Goal: Task Accomplishment & Management: Use online tool/utility

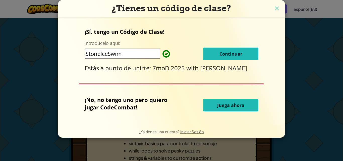
click at [255, 55] on button "Continuar" at bounding box center [230, 54] width 55 height 13
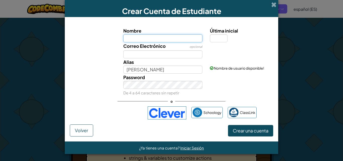
click at [182, 41] on input "Nombre" at bounding box center [162, 38] width 79 height 8
type input "[PERSON_NAME]"
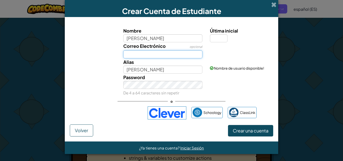
type input "[PERSON_NAME]"
click at [174, 54] on input "Correo Electrónico" at bounding box center [162, 54] width 79 height 8
type input "diego.coloma"
click at [129, 117] on div "Iniciar sesión con Google. Se abre en una nueva pestaña." at bounding box center [115, 113] width 56 height 11
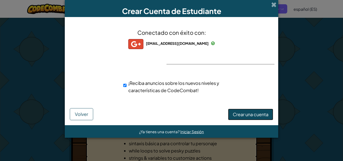
click at [242, 113] on span "Crear una cuenta" at bounding box center [250, 115] width 36 height 6
click at [251, 115] on button "Crear una cuenta" at bounding box center [250, 115] width 45 height 12
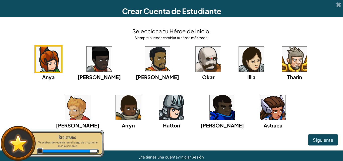
click at [282, 62] on img at bounding box center [294, 59] width 25 height 25
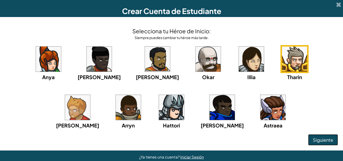
click at [319, 137] on button "Siguiente" at bounding box center [323, 140] width 30 height 12
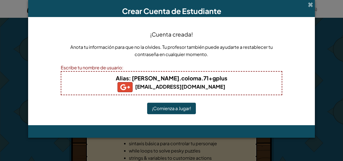
click at [172, 109] on button "¡Comienza a Jugar!" at bounding box center [171, 109] width 49 height 12
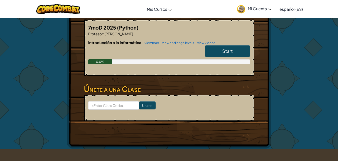
scroll to position [102, 0]
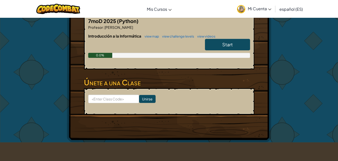
click at [232, 47] on span "Start" at bounding box center [227, 45] width 11 height 6
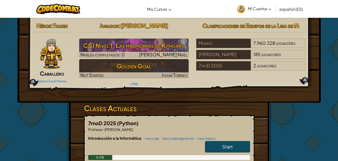
select select "es-ES"
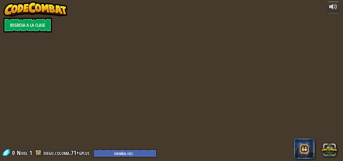
select select "es-ES"
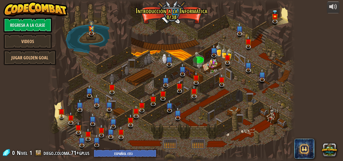
select select "es-ES"
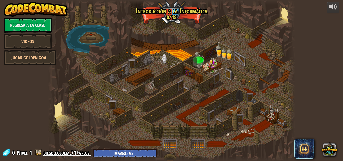
select select "es-ES"
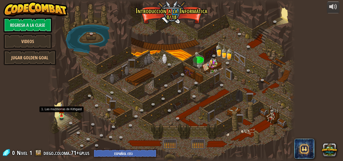
click at [60, 116] on img at bounding box center [61, 109] width 6 height 13
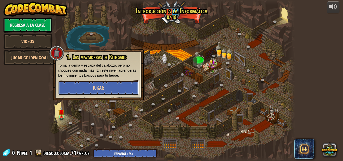
click at [89, 86] on button "Jugar" at bounding box center [98, 87] width 81 height 15
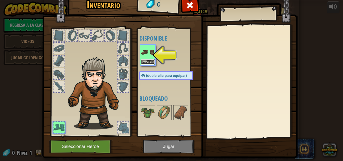
click at [149, 60] on button "Equipar" at bounding box center [147, 61] width 14 height 5
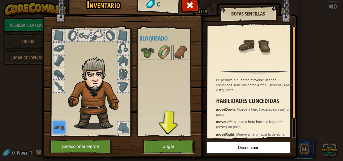
click at [161, 142] on button "Jugar" at bounding box center [168, 147] width 52 height 14
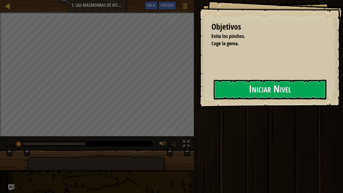
click at [104, 130] on div "Objetivos Evita los pinchos. Coge la gema. Iniciar Nivel Error al cargar desde …" at bounding box center [171, 96] width 343 height 193
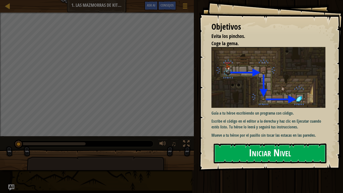
click at [251, 158] on button "Iniciar Nivel" at bounding box center [269, 153] width 113 height 20
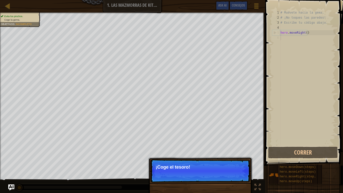
drag, startPoint x: 288, startPoint y: 107, endPoint x: 280, endPoint y: 114, distance: 10.5
click at [282, 113] on div "# Muévete hacia la gema. # ¡No toques las paredes! # Escribe tu código abajo. h…" at bounding box center [307, 82] width 56 height 145
drag, startPoint x: 229, startPoint y: 192, endPoint x: 228, endPoint y: 187, distance: 5.4
click at [228, 161] on div "Continuar ¡Coge el tesoro!" at bounding box center [200, 196] width 105 height 74
click at [229, 161] on button "Continuar" at bounding box center [235, 173] width 22 height 7
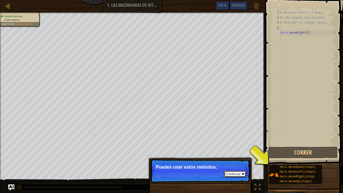
click at [236, 161] on button "Continuar" at bounding box center [235, 173] width 22 height 7
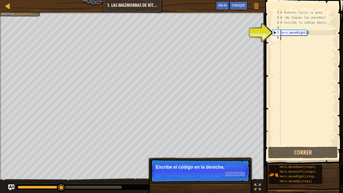
click at [237, 161] on button "Continuar" at bounding box center [235, 173] width 22 height 7
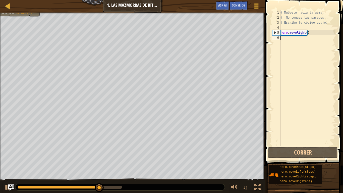
click at [284, 37] on div "# Muévete hacia la gema. # ¡No toques las paredes! # Escribe tu código abajo. h…" at bounding box center [307, 82] width 56 height 145
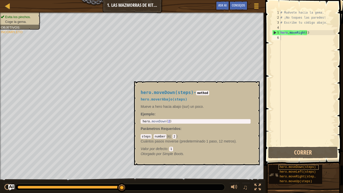
click at [288, 161] on span "hero.moveDown(steps)" at bounding box center [297, 167] width 36 height 4
click at [282, 44] on div "# Muévete hacia la gema. # ¡No toques las paredes! # Escribe tu código abajo. h…" at bounding box center [307, 82] width 56 height 145
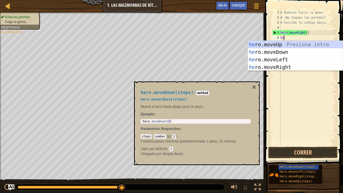
type textarea "her"
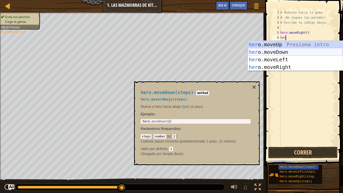
click at [277, 53] on div "her o.moveUp Presiona intro her o.moveDown Presiona intro her o.moveLeft Presio…" at bounding box center [294, 63] width 95 height 45
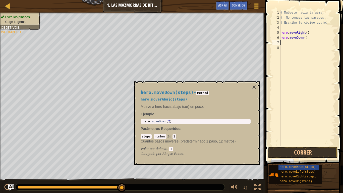
click at [241, 89] on div "hero.moveDown(steps) - method hero.moverAbajo(steps) Mueve a hero hacia abajo (…" at bounding box center [195, 122] width 117 height 75
click at [253, 87] on button "×" at bounding box center [254, 86] width 4 height 7
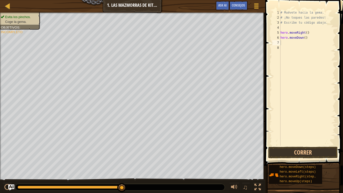
click at [288, 47] on div "# Muévete hacia la gema. # ¡No toques las paredes! # Escribe tu código abajo. h…" at bounding box center [307, 82] width 56 height 145
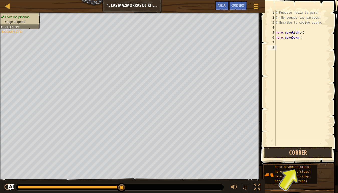
click at [287, 44] on div "# Muévete hacia la gema. # ¡No toques las paredes! # Escribe tu código abajo. h…" at bounding box center [303, 82] width 56 height 145
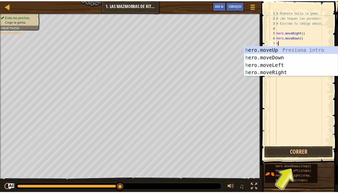
scroll to position [2, 0]
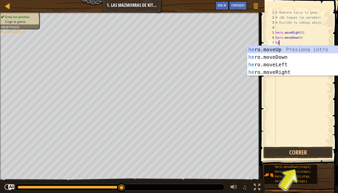
type textarea "her"
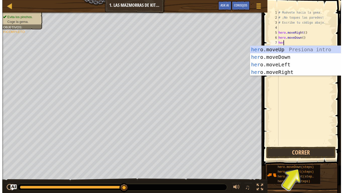
scroll to position [2, 0]
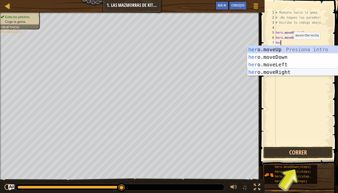
click at [293, 70] on div "her o.moveUp Presiona intro her o.moveDown Presiona intro her o.moveLeft Presio…" at bounding box center [294, 68] width 95 height 45
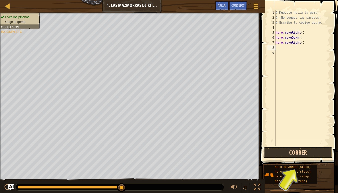
click at [305, 151] on button "Correr" at bounding box center [298, 152] width 69 height 12
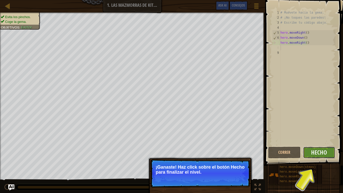
click at [315, 157] on button "Hecho" at bounding box center [319, 152] width 32 height 12
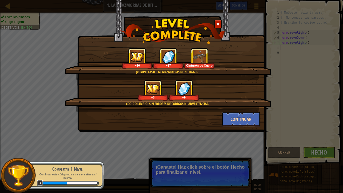
click at [239, 117] on button "Continuar" at bounding box center [240, 118] width 39 height 15
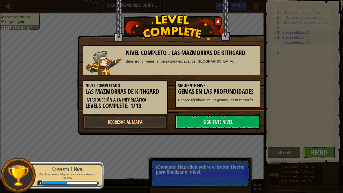
click at [229, 123] on link "Siguiente nivel" at bounding box center [217, 121] width 85 height 15
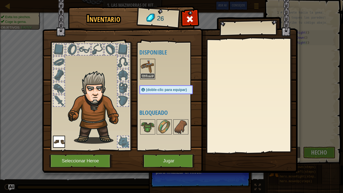
click at [150, 76] on button "Equipar" at bounding box center [147, 75] width 14 height 5
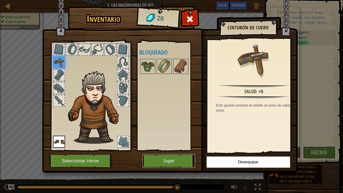
click at [176, 161] on button "Jugar" at bounding box center [168, 161] width 52 height 14
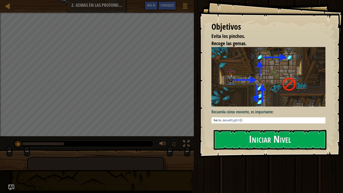
click at [237, 126] on div "Objetivos Evita los pinchos. Recoge las gemas. Recuerda cómo moverte, es import…" at bounding box center [271, 78] width 144 height 157
click at [237, 136] on button "Iniciar Nivel" at bounding box center [269, 140] width 113 height 20
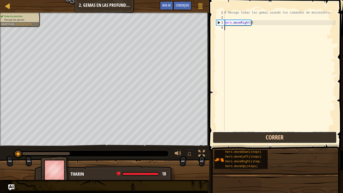
click at [271, 141] on button "Correr" at bounding box center [274, 137] width 124 height 12
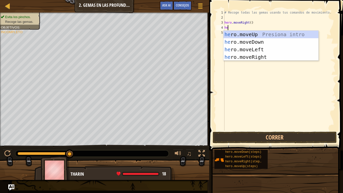
scroll to position [2, 0]
type textarea "hero"
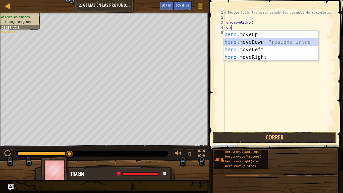
click at [301, 43] on div "hero .moveUp Presiona intro hero .moveDown Presiona intro hero .moveLeft Presio…" at bounding box center [270, 53] width 95 height 45
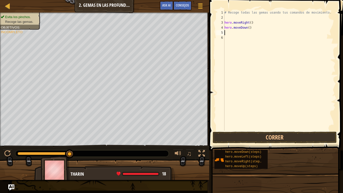
click at [268, 35] on div "# Recoge todas las gemas usando tus comandos de movimiento. hero . moveRight ( …" at bounding box center [279, 75] width 112 height 130
click at [237, 36] on div "# Recoge todas las gemas usando tus comandos de movimiento. hero . moveRight ( …" at bounding box center [279, 75] width 112 height 130
click at [232, 32] on div "# Recoge todas las gemas usando tus comandos de movimiento. hero . moveRight ( …" at bounding box center [279, 75] width 112 height 130
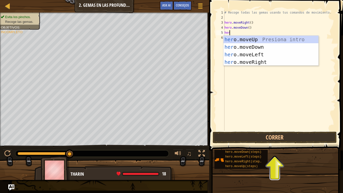
type textarea "hero"
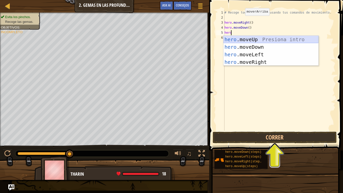
click at [250, 40] on div "hero .moveUp Presiona intro hero .moveDown Presiona intro hero .moveLeft Presio…" at bounding box center [270, 58] width 95 height 45
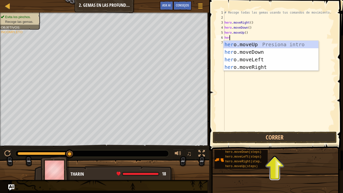
type textarea "hero"
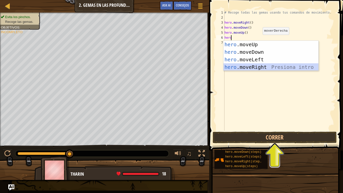
click at [279, 66] on div "hero .moveUp Presiona intro hero .moveDown Presiona intro hero .moveLeft Presio…" at bounding box center [270, 63] width 95 height 45
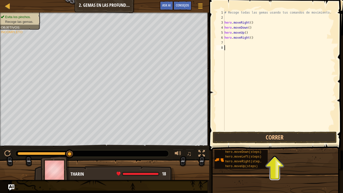
click at [241, 48] on div "# Recoge todas las gemas usando tus comandos de movimiento. hero . moveRight ( …" at bounding box center [279, 75] width 112 height 130
click at [241, 47] on div "# Recoge todas las gemas usando tus comandos de movimiento. hero . moveRight ( …" at bounding box center [279, 75] width 112 height 130
click at [240, 43] on div "# Recoge todas las gemas usando tus comandos de movimiento. hero . moveRight ( …" at bounding box center [279, 75] width 112 height 130
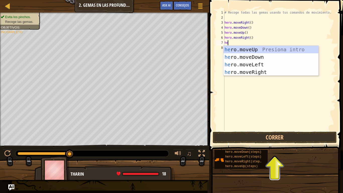
type textarea "hero"
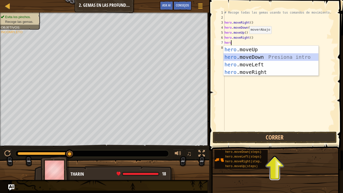
click at [246, 60] on div "hero .moveUp Presiona intro hero .moveDown Presiona intro hero .moveLeft Presio…" at bounding box center [270, 68] width 95 height 45
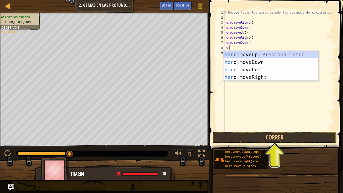
type textarea "hero"
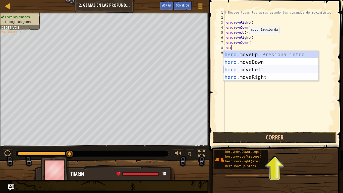
click at [252, 66] on div "hero .moveUp Presiona intro hero .moveDown Presiona intro hero .moveLeft Presio…" at bounding box center [270, 73] width 95 height 45
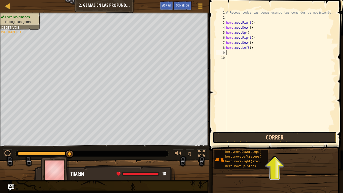
click at [245, 139] on button "Correr" at bounding box center [274, 137] width 124 height 12
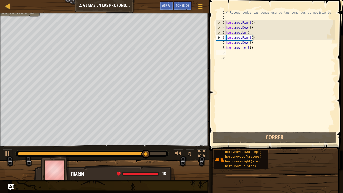
click at [262, 46] on div "# Recoge todas las gemas usando tus comandos de movimiento. hero . moveRight ( …" at bounding box center [280, 75] width 110 height 130
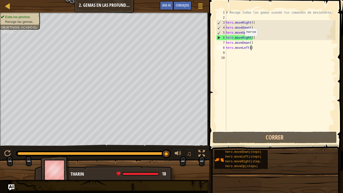
click at [241, 41] on div "# Recoge todas las gemas usando tus comandos de movimiento. hero . moveRight ( …" at bounding box center [280, 75] width 110 height 130
click at [242, 38] on div "# Recoge todas las gemas usando tus comandos de movimiento. hero . moveRight ( …" at bounding box center [280, 75] width 110 height 130
click at [233, 35] on div "# Recoge todas las gemas usando tus comandos de movimiento. hero . moveRight ( …" at bounding box center [280, 75] width 110 height 130
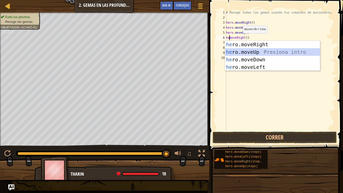
click at [278, 52] on div "he ro.moveRight Presiona intro he ro.moveUp Presiona intro he ro.moveDown Presi…" at bounding box center [272, 63] width 95 height 45
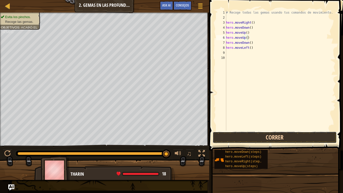
click at [278, 137] on button "Correr" at bounding box center [274, 137] width 124 height 12
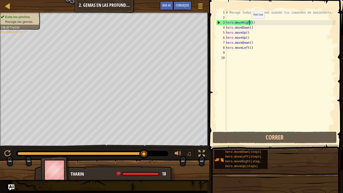
click at [249, 24] on div "# Recoge todas las gemas usando tus comandos de movimiento. hero . moveRight ( …" at bounding box center [280, 75] width 110 height 130
type textarea "hero.moveRight()"
click at [240, 18] on div "# Recoge todas las gemas usando tus comandos de movimiento. hero . moveRight ( …" at bounding box center [280, 75] width 110 height 130
click at [235, 9] on span at bounding box center [276, 67] width 138 height 165
click at [236, 11] on div "# Recoge todas las gemas usando tus comandos de movimiento. hero . moveRight ( …" at bounding box center [280, 75] width 110 height 130
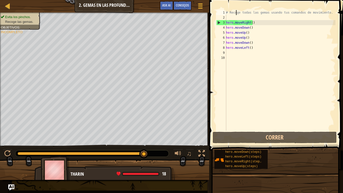
click at [235, 13] on div "# Recoge todas las gemas usando tus comandos de movimiento. hero . moveRight ( …" at bounding box center [280, 75] width 110 height 130
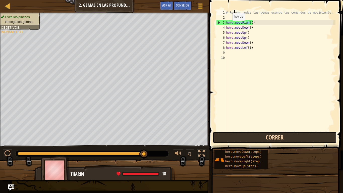
click at [244, 139] on button "Correr" at bounding box center [274, 137] width 124 height 12
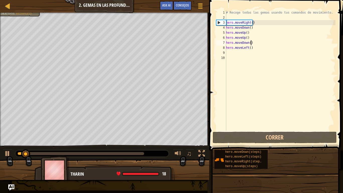
click at [253, 43] on div "# Recoge todas las gemas usando tus comandos de movimiento. hero . moveRight ( …" at bounding box center [280, 75] width 110 height 130
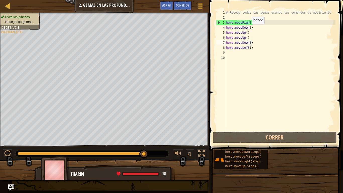
click at [249, 29] on div "# Recoge todas las gemas usando tus comandos de movimiento. hero . moveRight ( …" at bounding box center [280, 75] width 110 height 130
click at [249, 49] on div "# Recoge todas las gemas usando tus comandos de movimiento. hero . moveRight ( …" at bounding box center [280, 75] width 110 height 130
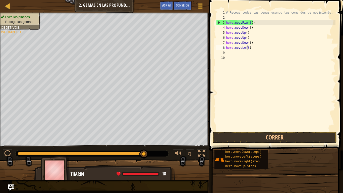
click at [250, 48] on div "# Recoge todas las gemas usando tus comandos de movimiento. hero . moveRight ( …" at bounding box center [280, 75] width 110 height 130
type textarea "hero."
click at [250, 48] on div "# Recoge todas las gemas usando tus comandos de movimiento. hero . moveRight ( …" at bounding box center [280, 75] width 110 height 130
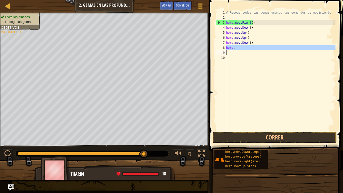
click at [250, 48] on div "# Recoge todas las gemas usando tus comandos de movimiento. hero . moveRight ( …" at bounding box center [280, 75] width 110 height 130
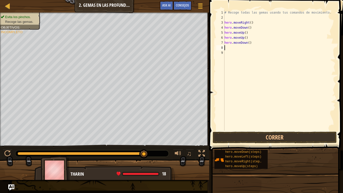
drag, startPoint x: 249, startPoint y: 44, endPoint x: 252, endPoint y: 43, distance: 3.0
click at [249, 44] on div "# Recoge todas las gemas usando tus comandos de movimiento. hero . moveRight ( …" at bounding box center [279, 75] width 112 height 130
click at [253, 43] on div "# Recoge todas las gemas usando tus comandos de movimiento. hero . moveRight ( …" at bounding box center [279, 75] width 112 height 130
click at [253, 42] on div "# Recoge todas las gemas usando tus comandos de movimiento. hero . moveRight ( …" at bounding box center [279, 75] width 112 height 130
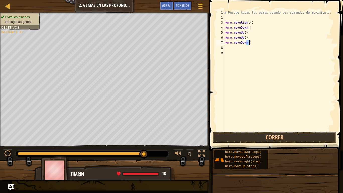
type textarea "hero.moveDown()"
click at [253, 39] on div "# Recoge todas las gemas usando tus comandos de movimiento. hero . moveRight ( …" at bounding box center [279, 75] width 112 height 130
click at [253, 38] on div "# Recoge todas las gemas usando tus comandos de movimiento. hero . moveRight ( …" at bounding box center [279, 75] width 112 height 130
click at [254, 37] on div "# Recoge todas las gemas usando tus comandos de movimiento. hero . moveRight ( …" at bounding box center [279, 75] width 112 height 130
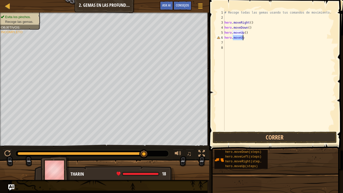
click at [254, 37] on div "# Recoge todas las gemas usando tus comandos de movimiento. hero . moveRight ( …" at bounding box center [279, 75] width 112 height 130
type textarea "hero.moveUp"
click at [254, 34] on div "# Recoge todas las gemas usando tus comandos de movimiento. hero . moveRight ( …" at bounding box center [279, 75] width 112 height 130
click at [254, 33] on div "# Recoge todas las gemas usando tus comandos de movimiento. hero . moveRight ( …" at bounding box center [279, 70] width 112 height 120
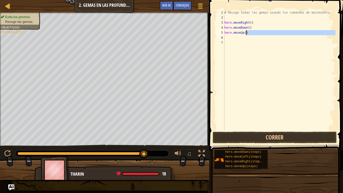
click at [254, 33] on div "# Recoge todas las gemas usando tus comandos de movimiento. hero . moveRight ( …" at bounding box center [279, 75] width 112 height 130
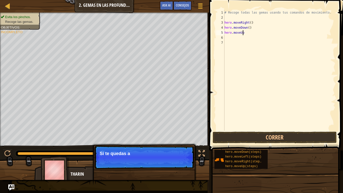
click at [254, 33] on div "# Recoge todas las gemas usando tus comandos de movimiento. hero . moveRight ( …" at bounding box center [279, 75] width 112 height 130
type textarea "hero.moveUp"
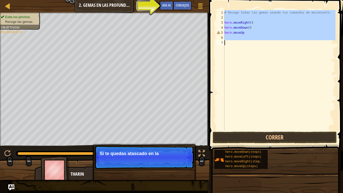
click at [254, 33] on div "# Recoge todas las gemas usando tus comandos de movimiento. hero . moveRight ( …" at bounding box center [279, 75] width 112 height 130
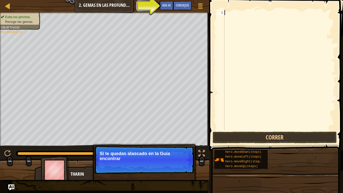
click at [254, 33] on div at bounding box center [279, 70] width 112 height 120
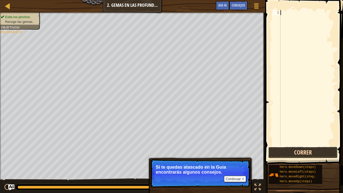
click at [277, 155] on button "Correr" at bounding box center [302, 152] width 69 height 12
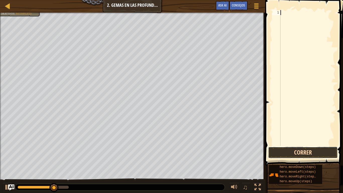
click at [314, 149] on button "Correr" at bounding box center [302, 152] width 69 height 12
click at [285, 18] on div at bounding box center [307, 82] width 56 height 145
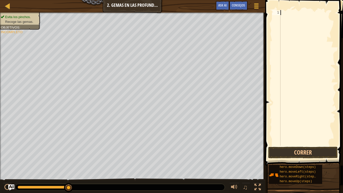
scroll to position [2, 0]
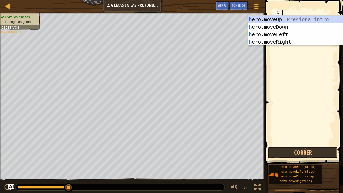
type textarea "he"
click at [291, 43] on div "he ro.moveUp Presiona intro he ro.moveDown Presiona intro he ro.moveLeft Presio…" at bounding box center [294, 38] width 95 height 45
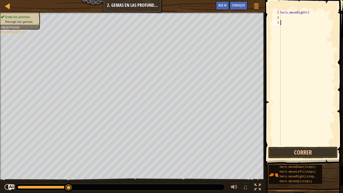
click at [295, 21] on div "hero . moveRight ( )" at bounding box center [307, 82] width 56 height 145
click at [294, 19] on div "hero . moveRight ( )" at bounding box center [307, 82] width 56 height 145
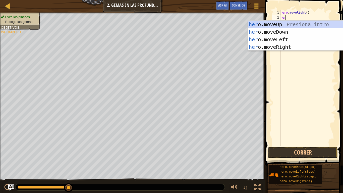
scroll to position [2, 0]
type textarea "hero"
click at [289, 32] on div "hero .moveUp Presiona intro hero .moveDown Presiona intro hero .moveLeft Presio…" at bounding box center [294, 43] width 95 height 45
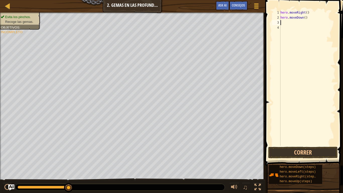
click at [289, 25] on div "hero . moveRight ( ) hero . moveDown ( )" at bounding box center [307, 82] width 56 height 145
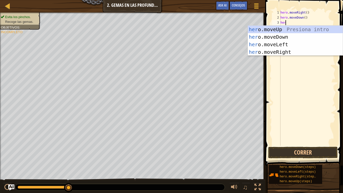
type textarea "hero"
click at [267, 32] on div "hero .moveUp Presiona intro hero .moveDown Presiona intro hero .moveLeft Presio…" at bounding box center [294, 48] width 95 height 45
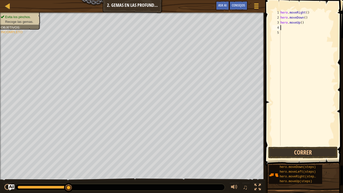
click at [293, 28] on div "hero . moveRight ( ) hero . moveDown ( ) hero . moveUp ( )" at bounding box center [307, 82] width 56 height 145
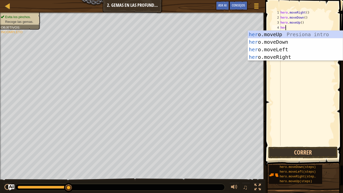
type textarea "hero"
click at [279, 34] on div "hero .moveUp Presiona intro hero .moveDown Presiona intro hero .moveLeft Presio…" at bounding box center [294, 53] width 95 height 45
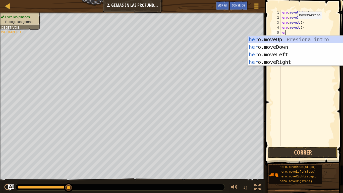
type textarea "hero"
click at [281, 61] on div "hero .moveUp Presiona intro hero .moveDown Presiona intro hero .moveLeft Presio…" at bounding box center [294, 58] width 95 height 45
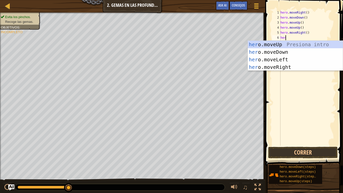
type textarea "hero"
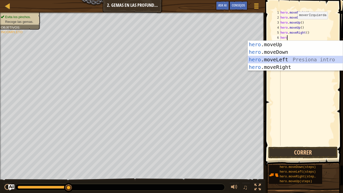
click at [291, 56] on div "hero .moveUp Presiona intro hero .moveDown Presiona intro hero .moveLeft Presio…" at bounding box center [294, 63] width 95 height 45
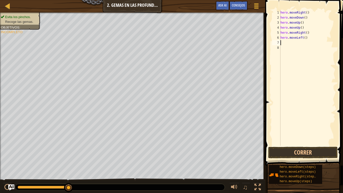
click at [286, 44] on div "hero . moveRight ( ) hero . moveDown ( ) hero . moveUp ( ) hero . moveUp ( ) he…" at bounding box center [307, 82] width 56 height 145
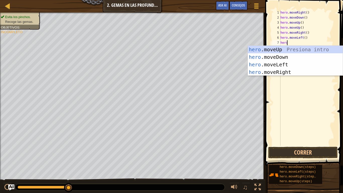
type textarea "hero"
click at [304, 56] on div "hero .moveUp Presiona intro hero .moveDown Presiona intro hero .moveLeft Presio…" at bounding box center [294, 68] width 95 height 45
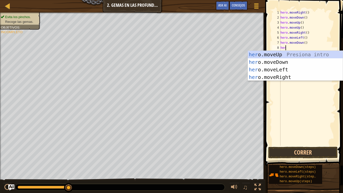
type textarea "hero"
click at [257, 71] on div "hero .moveUp Presiona intro hero .moveDown Presiona intro hero .moveLeft Presio…" at bounding box center [294, 73] width 95 height 45
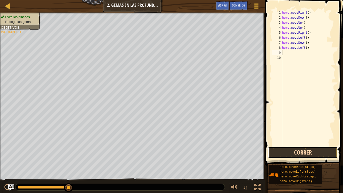
click at [297, 149] on button "Correr" at bounding box center [302, 152] width 69 height 12
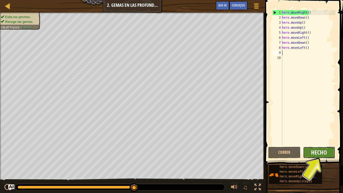
click at [314, 149] on span "Hecho" at bounding box center [319, 152] width 16 height 8
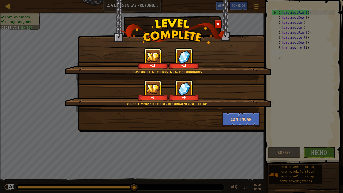
click at [262, 115] on div "Continuar" at bounding box center [241, 118] width 46 height 15
click at [257, 115] on button "Continuar" at bounding box center [240, 118] width 39 height 15
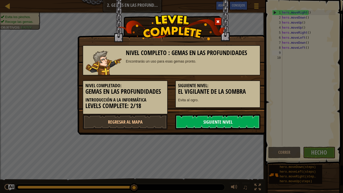
click at [217, 117] on link "Siguiente nivel" at bounding box center [217, 121] width 85 height 15
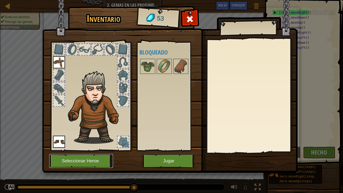
click at [72, 161] on button "Seleccionar Heroe" at bounding box center [81, 161] width 64 height 14
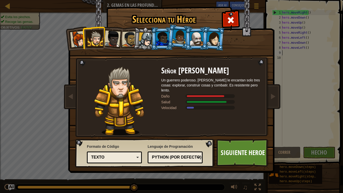
click at [119, 36] on div at bounding box center [112, 38] width 17 height 17
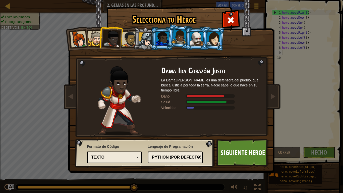
click at [111, 43] on div at bounding box center [112, 38] width 17 height 17
click at [106, 40] on div at bounding box center [112, 38] width 17 height 17
click at [99, 39] on li at bounding box center [110, 37] width 25 height 25
click at [100, 36] on li at bounding box center [110, 37] width 25 height 25
click at [95, 38] on div at bounding box center [95, 38] width 15 height 15
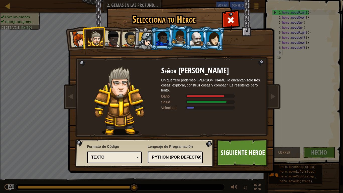
click at [221, 37] on li at bounding box center [213, 38] width 24 height 24
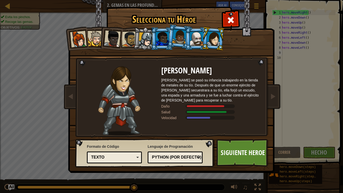
click at [192, 36] on div at bounding box center [196, 39] width 13 height 14
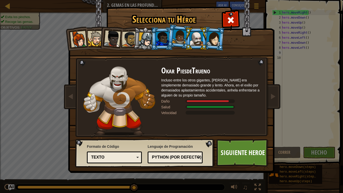
click at [171, 35] on li at bounding box center [178, 36] width 25 height 25
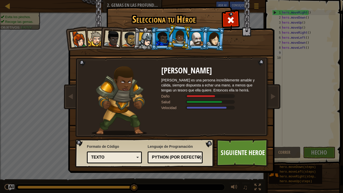
click at [162, 34] on div at bounding box center [162, 39] width 13 height 14
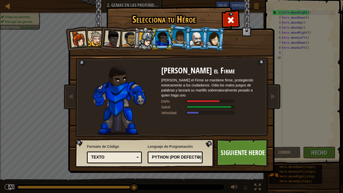
click at [137, 34] on li at bounding box center [145, 39] width 24 height 24
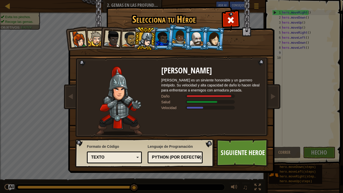
click at [126, 37] on div at bounding box center [130, 39] width 16 height 16
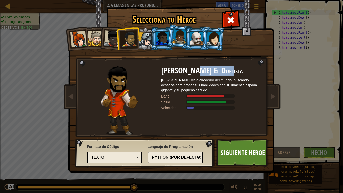
drag, startPoint x: 193, startPoint y: 74, endPoint x: 223, endPoint y: 76, distance: 29.4
click at [223, 74] on h2 "[PERSON_NAME] El Duelista" at bounding box center [211, 70] width 100 height 9
click at [239, 155] on link "Siguiente Heroe" at bounding box center [242, 153] width 52 height 28
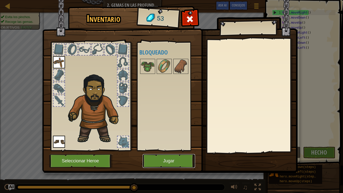
click at [182, 161] on button "Jugar" at bounding box center [168, 161] width 52 height 14
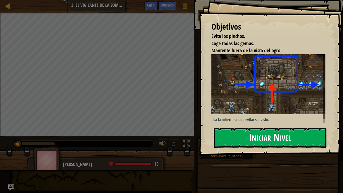
click at [274, 132] on button "Iniciar Nivel" at bounding box center [269, 138] width 113 height 20
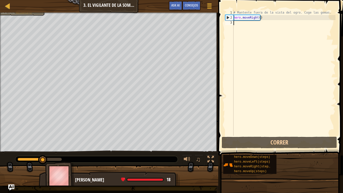
click at [237, 56] on div "# Mantente fuera de la vista del ogro. Coge las gemas. hero . moveRight ( )" at bounding box center [283, 77] width 103 height 135
click at [248, 20] on div "# Mantente fuera de la vista del ogro. Coge las gemas. hero . moveRight ( )" at bounding box center [283, 77] width 103 height 135
type textarea "hero.moveRight()"
click at [249, 24] on div "# Mantente fuera de la vista del ogro. Coge las gemas. hero . moveRight ( )" at bounding box center [283, 77] width 103 height 135
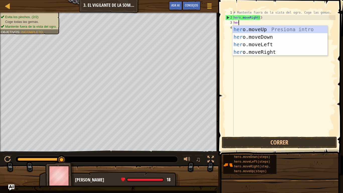
scroll to position [2, 0]
type textarea "hero"
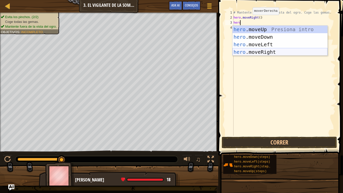
click at [279, 51] on div "hero .moveUp Presiona intro hero .moveDown Presiona intro hero .moveLeft Presio…" at bounding box center [279, 48] width 95 height 45
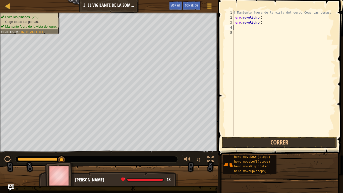
type textarea "h"
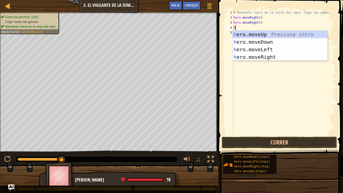
scroll to position [2, 0]
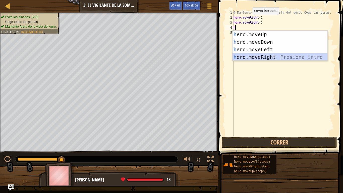
click at [278, 54] on div "h ero.moveUp Presiona intro h ero.moveDown Presiona intro h ero.moveLeft Presio…" at bounding box center [279, 53] width 95 height 45
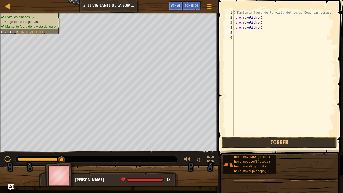
type textarea "h"
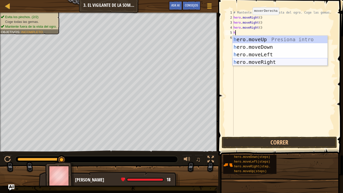
drag, startPoint x: 265, startPoint y: 60, endPoint x: 262, endPoint y: 59, distance: 2.6
click at [263, 60] on div "h ero.moveUp Presiona intro h ero.moveDown Presiona intro h ero.moveLeft Presio…" at bounding box center [279, 58] width 95 height 45
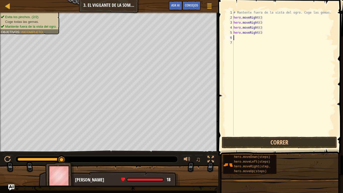
type textarea "h"
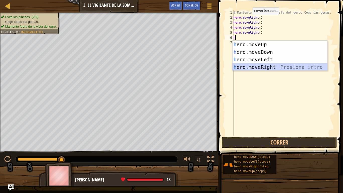
click at [264, 66] on div "h ero.moveUp Presiona intro h ero.moveDown Presiona intro h ero.moveLeft Presio…" at bounding box center [279, 63] width 95 height 45
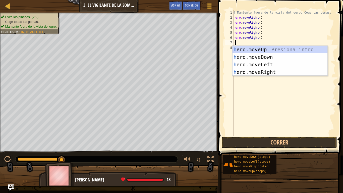
type textarea "h"
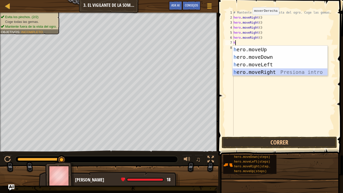
click at [265, 71] on div "h ero.moveUp Presiona intro h ero.moveDown Presiona intro h ero.moveLeft Presio…" at bounding box center [279, 68] width 95 height 45
type textarea "h"
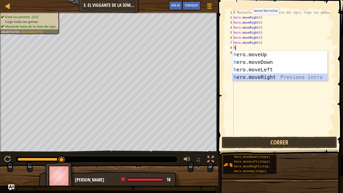
click at [264, 74] on div "h ero.moveUp Presiona intro h ero.moveDown Presiona intro h ero.moveLeft Presio…" at bounding box center [279, 73] width 95 height 45
type textarea "h"
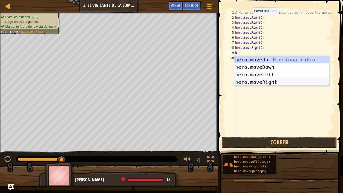
click at [263, 80] on div "h ero.moveUp Presiona intro h ero.moveDown Presiona intro h ero.moveLeft Presio…" at bounding box center [281, 78] width 95 height 45
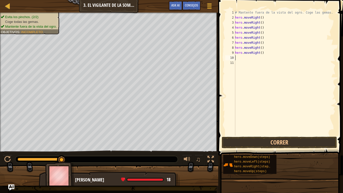
type textarea "h"
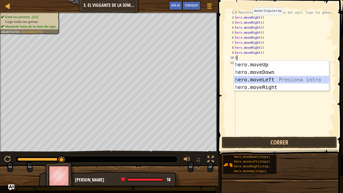
click at [263, 83] on div "h ero.moveUp Presiona intro h ero.moveDown Presiona intro h ero.moveLeft Presio…" at bounding box center [281, 83] width 95 height 45
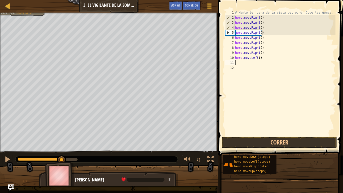
click at [263, 61] on div "# Mantente fuera de la vista del ogro. Coge las gemas. hero . moveRight ( ) her…" at bounding box center [284, 77] width 101 height 135
click at [268, 136] on span at bounding box center [280, 70] width 129 height 170
click at [269, 140] on button "Correr" at bounding box center [278, 142] width 115 height 12
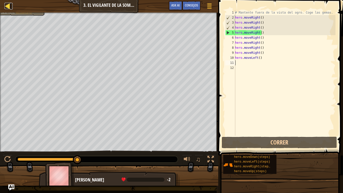
click at [8, 6] on div at bounding box center [8, 6] width 6 height 6
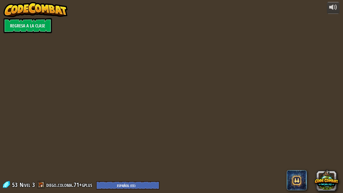
select select "es-ES"
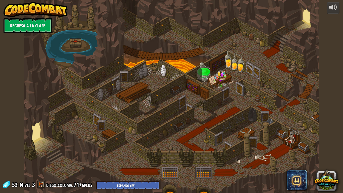
select select "es-ES"
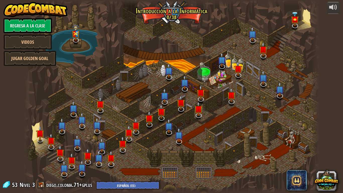
select select "es-ES"
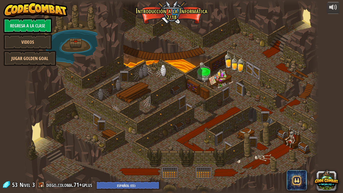
select select "es-ES"
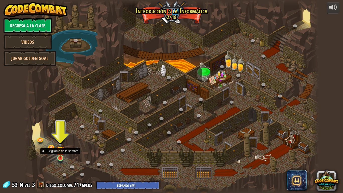
click at [61, 154] on img at bounding box center [60, 149] width 8 height 17
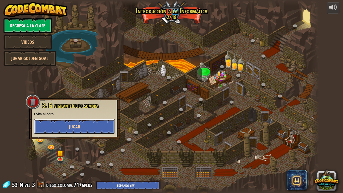
click at [59, 126] on button "Jugar" at bounding box center [74, 126] width 81 height 15
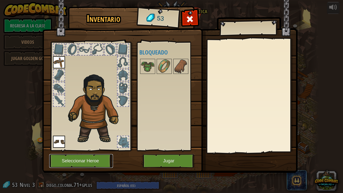
click at [91, 161] on button "Seleccionar Heroe" at bounding box center [81, 161] width 64 height 14
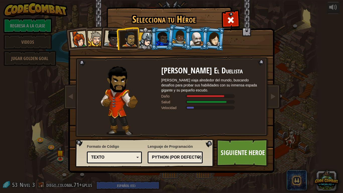
click at [108, 37] on div at bounding box center [112, 38] width 17 height 17
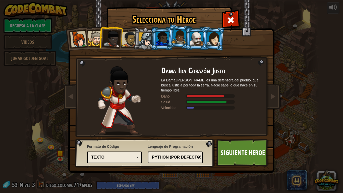
click at [190, 37] on div at bounding box center [196, 39] width 13 height 14
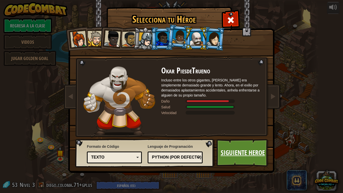
click at [228, 145] on link "Siguiente Heroe" at bounding box center [242, 153] width 52 height 28
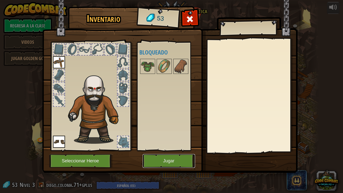
click at [149, 161] on button "Jugar" at bounding box center [168, 161] width 52 height 14
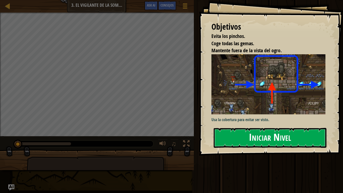
click at [256, 128] on button "Iniciar Nivel" at bounding box center [269, 138] width 113 height 20
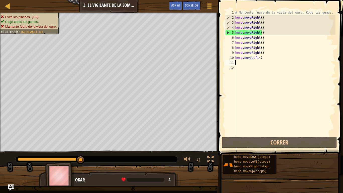
click at [265, 63] on div "# Mantente fuera de la vista del ogro. Coge las gemas. hero . moveRight ( ) her…" at bounding box center [284, 77] width 101 height 135
click at [268, 33] on div "# Mantente fuera de la vista del ogro. Coge las gemas. hero . moveRight ( ) her…" at bounding box center [284, 77] width 101 height 135
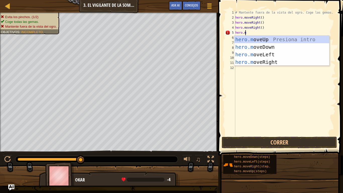
type textarea "[DOMAIN_NAME]"
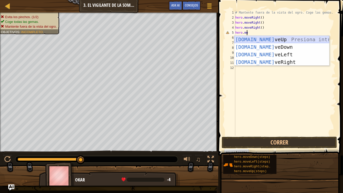
click at [287, 40] on div "[DOMAIN_NAME] veUp Presiona intro [DOMAIN_NAME] veDown Presiona intro [DOMAIN_N…" at bounding box center [281, 58] width 95 height 45
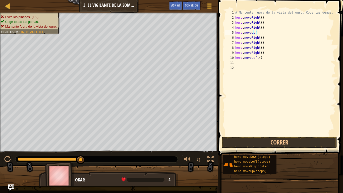
click at [263, 42] on div "# Mantente fuera de la vista del ogro. Coge las gemas. hero . moveRight ( ) her…" at bounding box center [284, 77] width 101 height 135
click at [245, 42] on div "# Mantente fuera de la vista del ogro. Coge las gemas. hero . moveRight ( ) her…" at bounding box center [284, 77] width 101 height 135
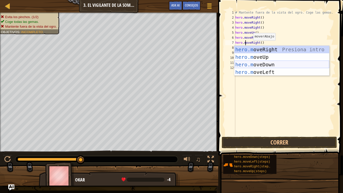
click at [290, 63] on div "hero.m [PERSON_NAME] Presiona intro hero.m oveUp Presiona intro hero.m oveDown …" at bounding box center [281, 68] width 95 height 45
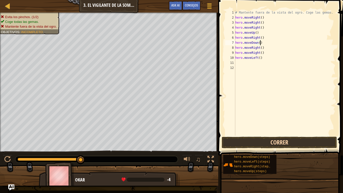
type textarea "hero.moveDown()"
click at [271, 140] on button "Correr" at bounding box center [278, 142] width 115 height 12
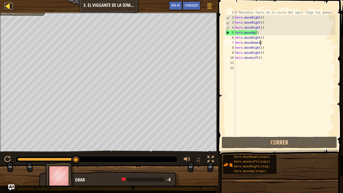
click at [7, 5] on div at bounding box center [8, 6] width 6 height 6
select select "es-ES"
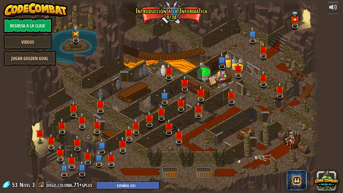
select select "es-ES"
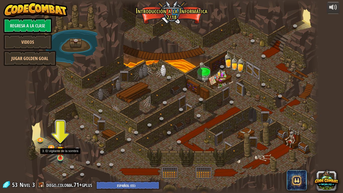
click at [57, 157] on img at bounding box center [60, 149] width 8 height 17
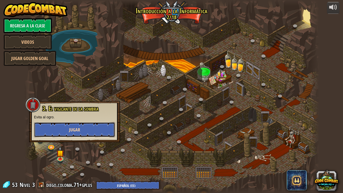
click at [78, 123] on button "Jugar" at bounding box center [74, 129] width 81 height 15
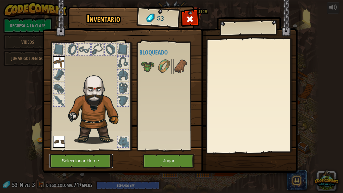
click at [88, 161] on button "Seleccionar Heroe" at bounding box center [81, 161] width 64 height 14
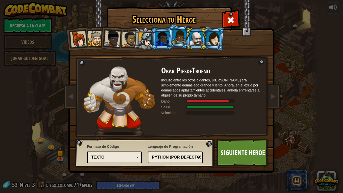
click at [96, 35] on div at bounding box center [95, 38] width 15 height 15
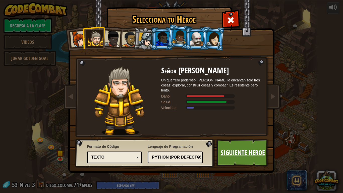
click at [245, 157] on link "Siguiente Heroe" at bounding box center [242, 153] width 52 height 28
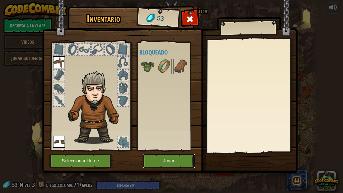
click at [181, 161] on button "Jugar" at bounding box center [168, 161] width 52 height 14
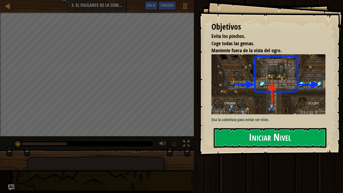
click at [234, 112] on div "Objetivos Evita los pinchos. Coge todas las gemas. Mantente fuera de la vista d…" at bounding box center [271, 77] width 144 height 155
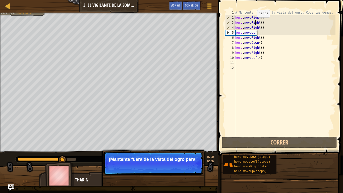
click at [254, 22] on div "# Mantente fuera de la vista del ogro. Coge las gemas. hero . moveRight ( ) her…" at bounding box center [284, 77] width 101 height 135
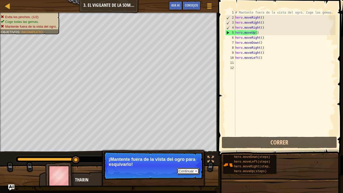
click at [195, 161] on button "Continuar" at bounding box center [188, 170] width 22 height 7
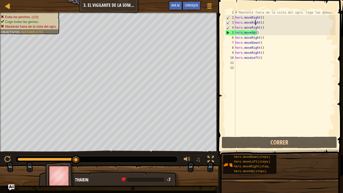
click at [265, 28] on div "# Mantente fuera de la vista del ogro. Coge las gemas. hero . moveRight ( ) her…" at bounding box center [284, 77] width 101 height 135
click at [265, 25] on div "# Mantente fuera de la vista del ogro. Coge las gemas. hero . moveRight ( ) her…" at bounding box center [284, 77] width 101 height 135
click at [265, 22] on div "# Mantente fuera de la vista del ogro. Coge las gemas. hero . moveRight ( ) her…" at bounding box center [284, 77] width 101 height 135
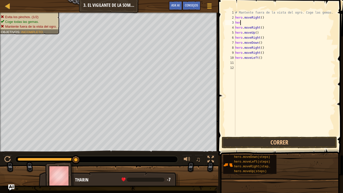
type textarea "hero"
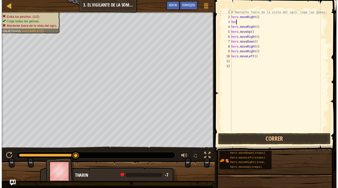
scroll to position [2, 0]
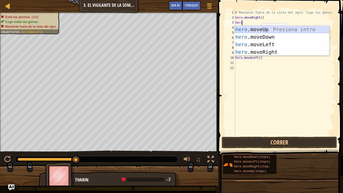
click at [253, 32] on div "hero .moveUp Presiona intro hero .moveDown Presiona intro hero .moveLeft Presio…" at bounding box center [281, 48] width 95 height 45
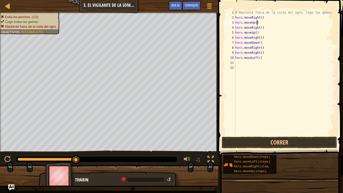
click at [262, 33] on div "# Mantente fuera de la vista del ogro. Coge las gemas. hero . moveRight ( ) her…" at bounding box center [284, 77] width 101 height 135
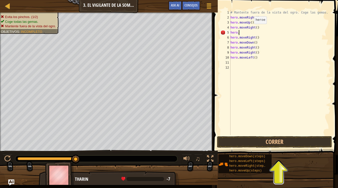
type textarea "hero.m"
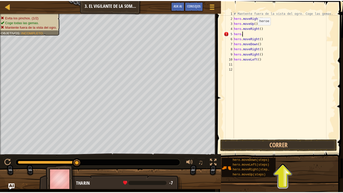
scroll to position [2, 1]
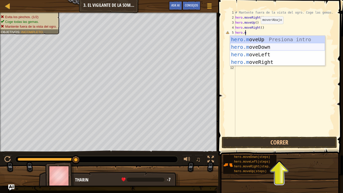
click at [270, 47] on div "hero.m oveUp Presiona intro hero.m oveDown Presiona intro hero.m oveLeft Presio…" at bounding box center [277, 58] width 95 height 45
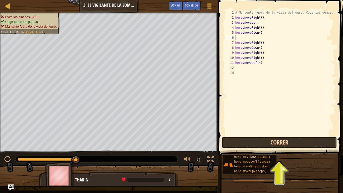
click at [292, 139] on button "Correr" at bounding box center [278, 142] width 115 height 12
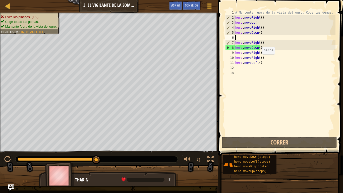
click at [260, 58] on div "# Mantente fuera de la vista del ogro. Coge las gemas. hero . moveRight ( ) her…" at bounding box center [284, 77] width 101 height 135
click at [263, 56] on div "# Mantente fuera de la vista del ogro. Coge las gemas. hero . moveRight ( ) her…" at bounding box center [284, 77] width 101 height 135
click at [262, 64] on div "# Mantente fuera de la vista del ogro. Coge las gemas. hero . moveRight ( ) her…" at bounding box center [284, 77] width 101 height 135
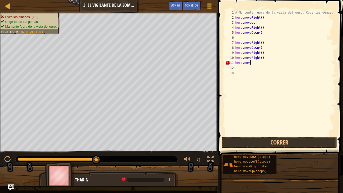
type textarea "h"
click at [266, 59] on div "# Mantente fuera de la vista del ogro. Coge las gemas. hero . moveRight ( ) her…" at bounding box center [284, 77] width 101 height 135
type textarea "h"
click at [266, 54] on div "# Mantente fuera de la vista del ogro. Coge las gemas. hero . moveRight ( ) her…" at bounding box center [284, 77] width 101 height 135
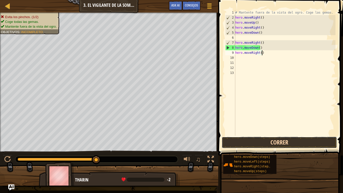
click at [265, 143] on button "Correr" at bounding box center [278, 142] width 115 height 12
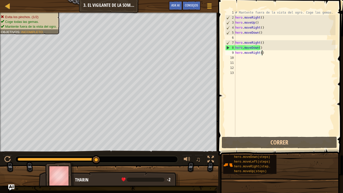
click at [271, 51] on div "# Mantente fuera de la vista del ogro. Coge las gemas. hero . moveRight ( ) her…" at bounding box center [284, 77] width 101 height 135
click at [267, 48] on div "# Mantente fuera de la vista del ogro. Coge las gemas. hero . moveRight ( ) her…" at bounding box center [284, 77] width 101 height 135
click at [271, 50] on div "# Mantente fuera de la vista del ogro. Coge las gemas. hero . moveRight ( ) her…" at bounding box center [284, 77] width 101 height 135
click at [271, 49] on div "# Mantente fuera de la vista del ogro. Coge las gemas. hero . moveRight ( ) her…" at bounding box center [284, 77] width 101 height 135
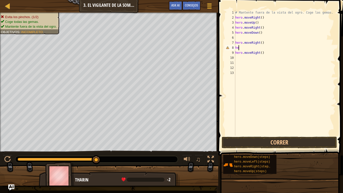
type textarea "h"
click at [265, 53] on div "# Mantente fuera de la vista del ogro. Coge las gemas. hero . moveRight ( ) her…" at bounding box center [284, 77] width 101 height 135
type textarea "h"
click at [275, 141] on button "Correr" at bounding box center [278, 142] width 115 height 12
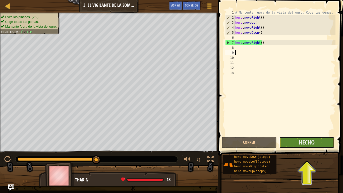
click at [329, 139] on button "Hecho" at bounding box center [306, 142] width 55 height 12
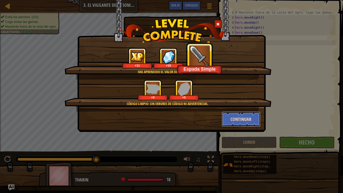
click at [254, 119] on button "Continuar" at bounding box center [240, 118] width 39 height 15
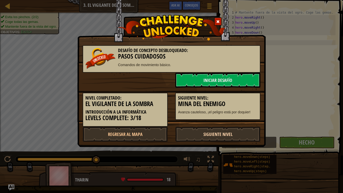
click at [252, 132] on link "Siguiente nivel" at bounding box center [217, 133] width 85 height 15
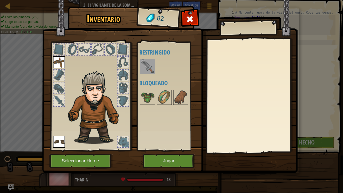
click at [145, 59] on div at bounding box center [170, 66] width 63 height 17
click at [145, 61] on img at bounding box center [147, 66] width 14 height 14
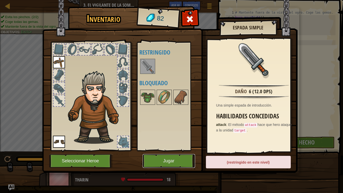
click at [166, 161] on button "Jugar" at bounding box center [168, 161] width 52 height 14
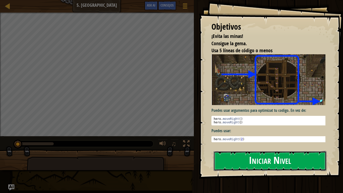
click at [286, 157] on button "Iniciar Nivel" at bounding box center [269, 161] width 113 height 20
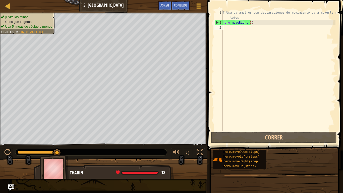
scroll to position [2, 0]
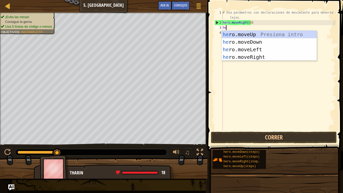
type textarea "hero"
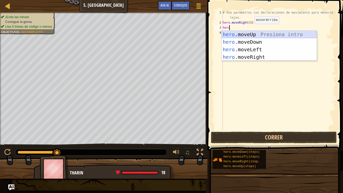
click at [252, 32] on div "hero .moveUp Presiona intro hero .moveDown Presiona intro hero .moveLeft Presio…" at bounding box center [268, 53] width 95 height 45
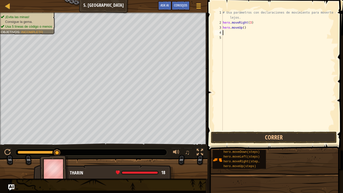
type textarea "h"
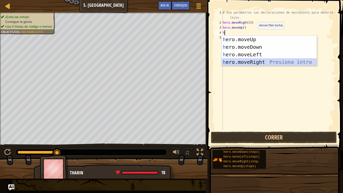
click at [261, 64] on div "h ero.moveUp Presiona intro h ero.moveDown Presiona intro h ero.moveLeft Presio…" at bounding box center [268, 58] width 95 height 45
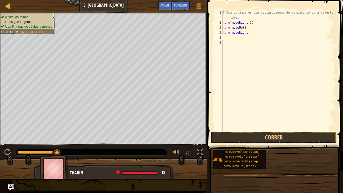
type textarea "h"
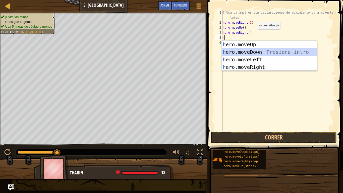
click at [238, 53] on div "h ero.moveUp Presiona intro h ero.moveDown Presiona intro h ero.moveLeft Presio…" at bounding box center [268, 63] width 95 height 45
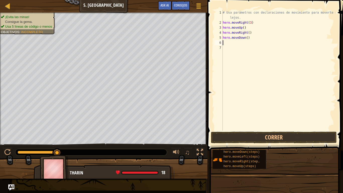
type textarea "h"
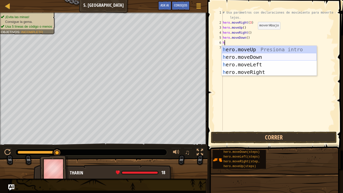
click at [235, 60] on div "h ero.moveUp Presiona intro h ero.moveDown Presiona intro h ero.moveLeft Presio…" at bounding box center [268, 68] width 95 height 45
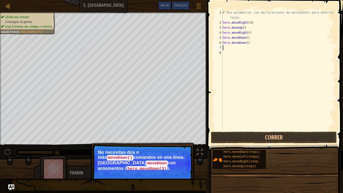
type textarea "h"
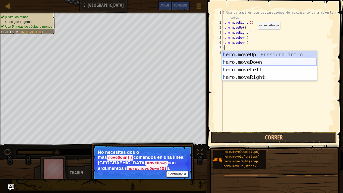
click at [244, 62] on div "h ero.moveUp Presiona intro h ero.moveDown Presiona intro h ero.moveLeft Presio…" at bounding box center [268, 73] width 95 height 45
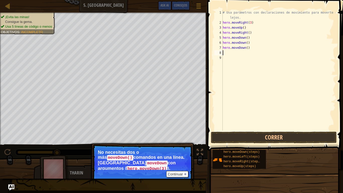
type textarea "h"
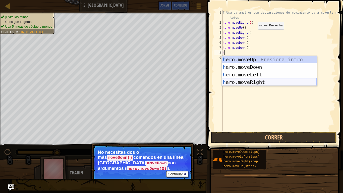
click at [240, 80] on div "h ero.moveUp Presiona intro h ero.moveDown Presiona intro h ero.moveLeft Presio…" at bounding box center [268, 78] width 95 height 45
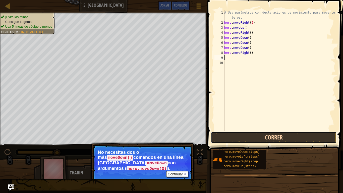
click at [284, 138] on button "Correr" at bounding box center [274, 137] width 126 height 12
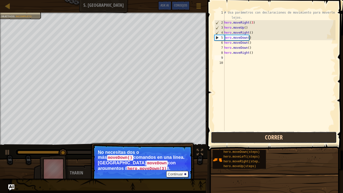
click at [295, 138] on button "Correr" at bounding box center [274, 137] width 126 height 12
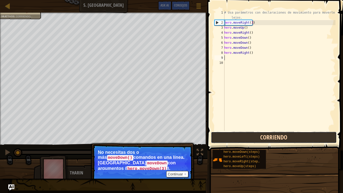
click at [295, 138] on button "Corriendo" at bounding box center [274, 137] width 126 height 12
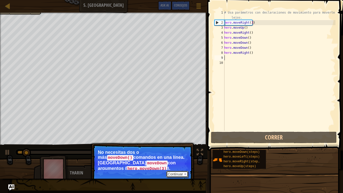
click at [184, 161] on button "Continuar" at bounding box center [177, 174] width 22 height 7
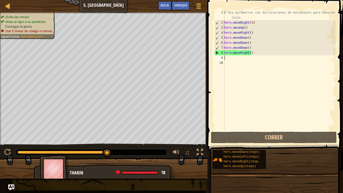
drag, startPoint x: 32, startPoint y: 152, endPoint x: 162, endPoint y: 150, distance: 129.9
click at [162, 150] on div at bounding box center [90, 152] width 151 height 7
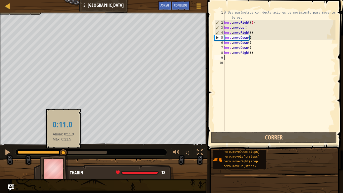
drag, startPoint x: 56, startPoint y: 151, endPoint x: 63, endPoint y: 150, distance: 7.1
click at [63, 150] on div at bounding box center [63, 151] width 90 height 3
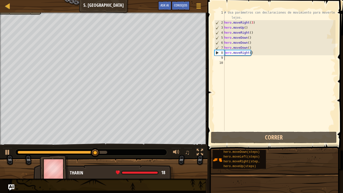
click at [239, 61] on div "# Usa parámetros con declaraciones de movimiento para moverte más lejos. hero .…" at bounding box center [279, 77] width 112 height 135
click at [230, 58] on div "# Usa parámetros con declaraciones de movimiento para moverte más lejos. hero .…" at bounding box center [279, 77] width 112 height 135
type textarea "h"
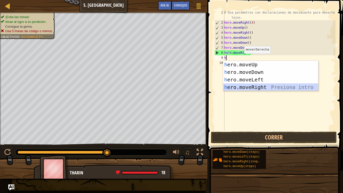
click at [259, 83] on div "h ero.moveUp Presiona intro h ero.moveDown Presiona intro h ero.moveLeft Presio…" at bounding box center [270, 83] width 95 height 45
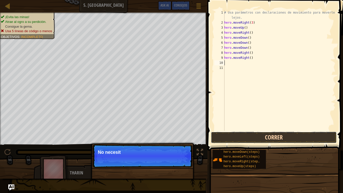
click at [265, 136] on button "Correr" at bounding box center [274, 137] width 126 height 12
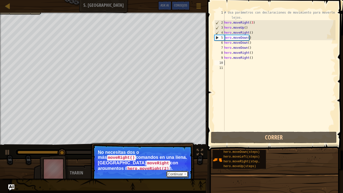
click at [175, 161] on button "Continuar" at bounding box center [177, 174] width 22 height 7
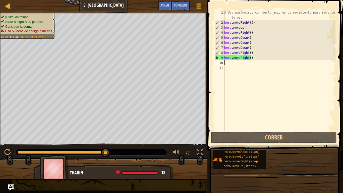
drag, startPoint x: 76, startPoint y: 151, endPoint x: 132, endPoint y: 150, distance: 55.7
click at [132, 150] on div at bounding box center [90, 152] width 151 height 7
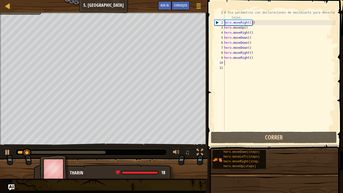
click at [100, 154] on div at bounding box center [90, 152] width 151 height 7
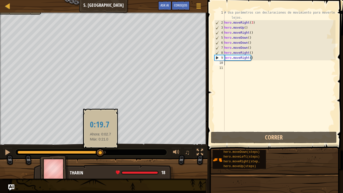
click at [100, 151] on div at bounding box center [62, 151] width 88 height 3
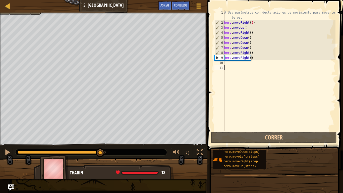
click at [256, 72] on div "# Usa parámetros con declaraciones de movimiento para moverte más lejos. hero .…" at bounding box center [279, 77] width 112 height 135
click at [251, 67] on div "# Usa parámetros con declaraciones de movimiento para moverte más lejos. hero .…" at bounding box center [279, 77] width 112 height 135
click at [248, 65] on div "# Usa parámetros con declaraciones de movimiento para moverte más lejos. hero .…" at bounding box center [279, 77] width 112 height 135
click at [245, 64] on div "# Usa parámetros con declaraciones de movimiento para moverte más lejos. hero .…" at bounding box center [279, 77] width 112 height 135
type textarea "h"
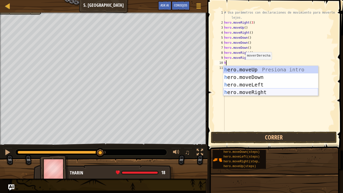
click at [255, 92] on div "h ero.moveUp Presiona intro h ero.moveDown Presiona intro h ero.moveLeft Presio…" at bounding box center [270, 88] width 95 height 45
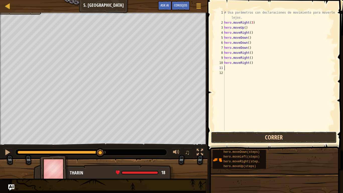
click at [267, 136] on button "Correr" at bounding box center [274, 137] width 126 height 12
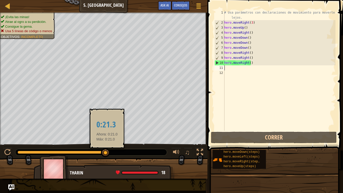
drag, startPoint x: 77, startPoint y: 151, endPoint x: 107, endPoint y: 155, distance: 29.9
click at [106, 153] on div at bounding box center [62, 151] width 88 height 3
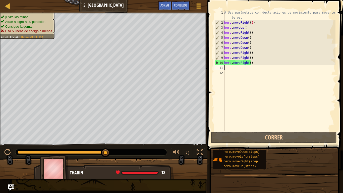
type textarea "hero.moveRight()"
click at [262, 65] on div "# Usa parámetros con declaraciones de movimiento para moverte más lejos. hero .…" at bounding box center [279, 77] width 112 height 135
click at [253, 65] on div "# Usa parámetros con declaraciones de movimiento para moverte más lejos. hero .…" at bounding box center [279, 77] width 112 height 135
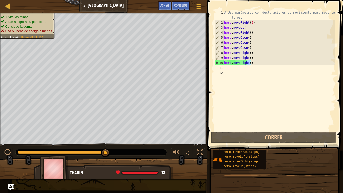
click at [253, 65] on div "# Usa parámetros con declaraciones de movimiento para moverte más lejos. hero .…" at bounding box center [279, 70] width 112 height 120
click at [253, 65] on div "# Usa parámetros con declaraciones de movimiento para moverte más lejos. hero .…" at bounding box center [279, 77] width 112 height 135
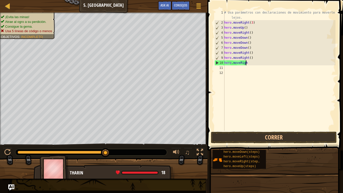
click at [253, 65] on div "# Usa parámetros con declaraciones de movimiento para moverte más lejos. hero .…" at bounding box center [279, 77] width 112 height 135
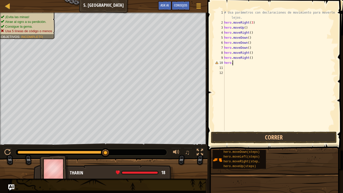
click at [253, 65] on div "# Usa parámetros con declaraciones de movimiento para moverte más lejos. hero .…" at bounding box center [279, 77] width 112 height 135
type textarea "h"
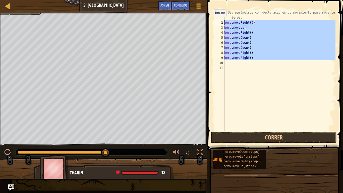
drag, startPoint x: 250, startPoint y: 59, endPoint x: 211, endPoint y: 22, distance: 54.3
click at [223, 22] on div "# Usa parámetros con declaraciones de movimiento para moverte más lejos. hero .…" at bounding box center [279, 70] width 112 height 120
type textarea "hero.moveRight(3) hero.moveUp()"
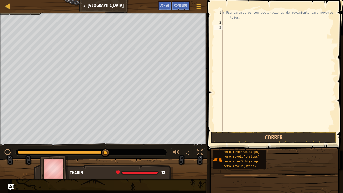
click at [228, 25] on div "# Usa parámetros con declaraciones de movimiento para moverte más lejos." at bounding box center [278, 77] width 114 height 135
click at [244, 11] on div "# Usa parámetros con declaraciones de movimiento para moverte más lejos." at bounding box center [278, 77] width 114 height 135
type textarea "# Usa parámeros con declaraciones de movimiento para moverte más lejos."
click at [228, 25] on div "# Usa parámeros con declaraciones de movimiento para moverte más lejos." at bounding box center [278, 77] width 114 height 135
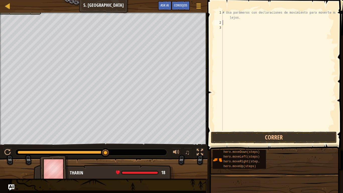
scroll to position [2, 0]
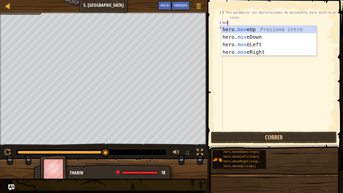
type textarea "move"
click at [283, 50] on div "hero. move Up Presiona intro hero. move Down Presiona intro hero. move Left Pre…" at bounding box center [268, 48] width 95 height 45
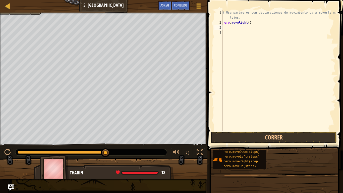
type textarea "h"
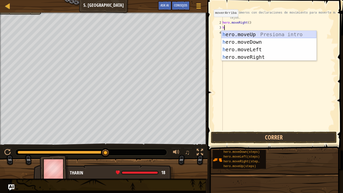
click at [251, 35] on div "h ero.moveUp Presiona intro h ero.moveDown Presiona intro h ero.moveLeft Presio…" at bounding box center [268, 53] width 95 height 45
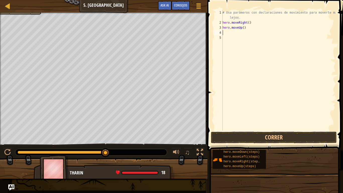
type textarea "h"
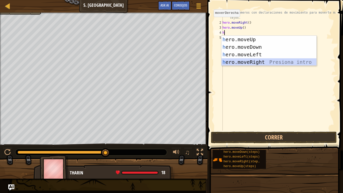
click at [253, 62] on div "h ero.moveUp Presiona intro h ero.moveDown Presiona intro h ero.moveLeft Presio…" at bounding box center [268, 58] width 95 height 45
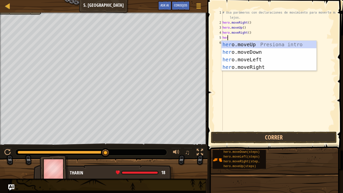
type textarea "hero"
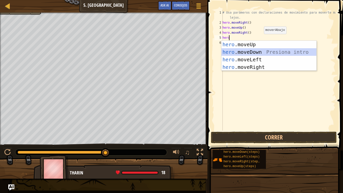
click at [257, 53] on div "hero .moveUp Presiona intro hero .moveDown Presiona intro hero .moveLeft Presio…" at bounding box center [268, 63] width 95 height 45
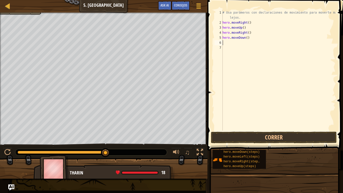
scroll to position [2, 0]
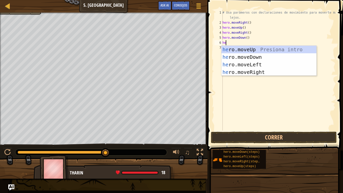
type textarea "heor"
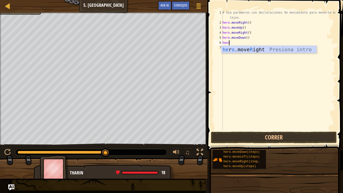
scroll to position [2, 0]
click at [240, 49] on div "he r o .move R ight Presiona intro" at bounding box center [268, 57] width 95 height 23
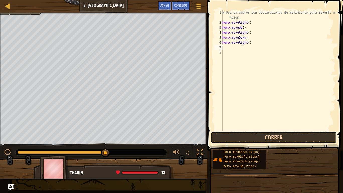
click at [256, 137] on button "Correr" at bounding box center [274, 137] width 126 height 12
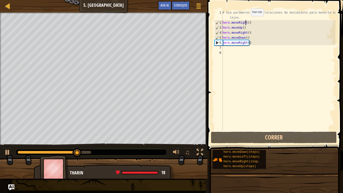
click at [246, 21] on div "# Usa parámeros con declaraciones de movimiento para moverte más lejos. hero . …" at bounding box center [278, 77] width 114 height 135
type textarea "hero.moveRight() hero.moveUp()"
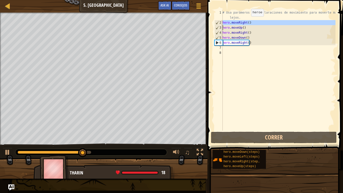
click at [246, 21] on div "# Usa parámeros con declaraciones de movimiento para moverte más lejos. hero . …" at bounding box center [278, 77] width 114 height 135
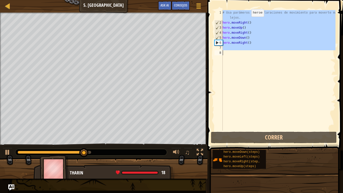
click at [246, 22] on div "# Usa parámeros con declaraciones de movimiento para moverte más lejos. hero . …" at bounding box center [278, 77] width 114 height 135
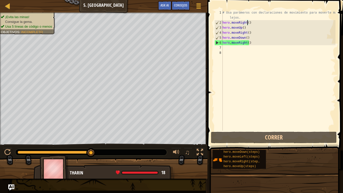
scroll to position [2, 2]
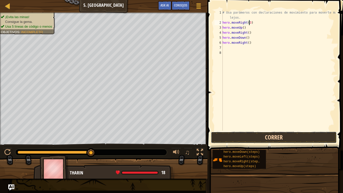
click at [277, 137] on button "Correr" at bounding box center [274, 137] width 126 height 12
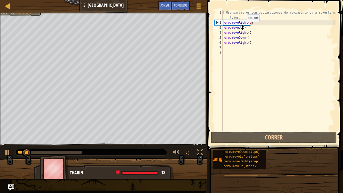
click at [242, 27] on div "# Usa parámeros con declaraciones de movimiento para moverte más lejos. hero . …" at bounding box center [278, 77] width 114 height 135
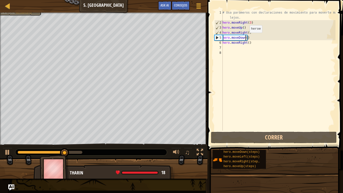
click at [245, 38] on div "# Usa parámeros con declaraciones de movimiento para moverte más lejos. hero . …" at bounding box center [278, 77] width 114 height 135
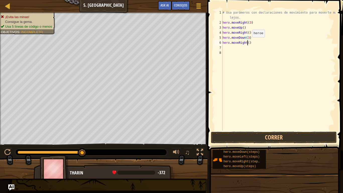
click at [247, 42] on div "# Usa parámeros con declaraciones de movimiento para moverte más lejos. hero . …" at bounding box center [278, 77] width 114 height 135
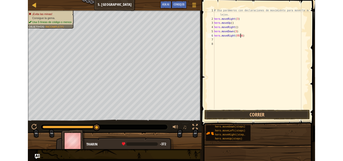
scroll to position [2, 3]
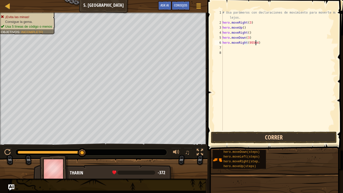
type textarea "hero.moveRight(95564)"
click at [295, 133] on button "Correr" at bounding box center [274, 137] width 126 height 12
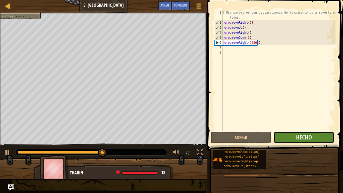
click at [288, 137] on button "Hecho" at bounding box center [303, 137] width 60 height 12
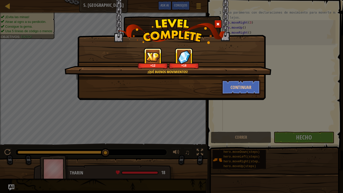
click at [39, 38] on div "¡Qué buenos movimientos! +12 +18 Continuar" at bounding box center [171, 96] width 343 height 193
drag, startPoint x: 119, startPoint y: 117, endPoint x: 151, endPoint y: 99, distance: 36.1
click at [121, 115] on div "¡Qué buenos movimientos! +12 +18 Continuar" at bounding box center [171, 96] width 343 height 193
click at [226, 88] on button "Continuar" at bounding box center [240, 86] width 39 height 15
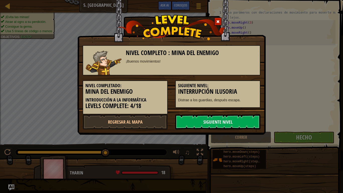
click at [235, 90] on h3 "Interrupción Ilusoria" at bounding box center [217, 91] width 79 height 7
click at [289, 30] on div "Nivel completo : [PERSON_NAME] del Enemigo ¡Buenos movimientos! Nivel completad…" at bounding box center [171, 96] width 343 height 193
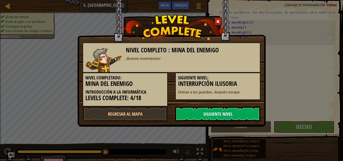
click at [210, 115] on link "Siguiente nivel" at bounding box center [217, 114] width 85 height 15
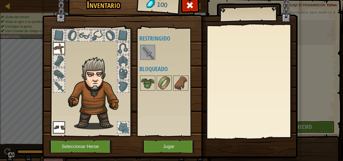
click at [157, 154] on img at bounding box center [169, 68] width 255 height 182
click at [158, 151] on button "Jugar" at bounding box center [168, 147] width 52 height 14
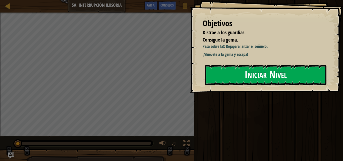
click at [276, 70] on button "Iniciar Nivel" at bounding box center [265, 75] width 121 height 20
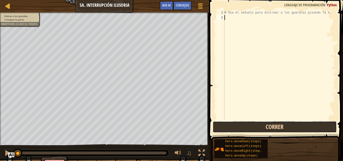
click at [318, 125] on button "Correr" at bounding box center [274, 127] width 124 height 12
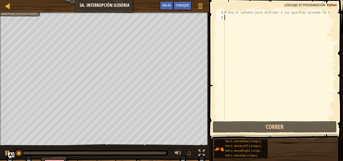
type textarea "h"
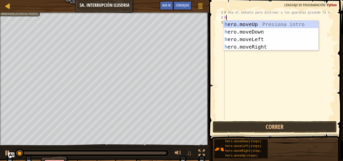
scroll to position [2, 0]
click at [252, 49] on div "h ero.moveUp Presiona intro h ero.moveDown Presiona intro h ero.moveLeft Presio…" at bounding box center [270, 43] width 95 height 45
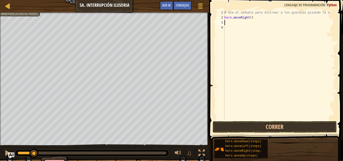
type textarea "h"
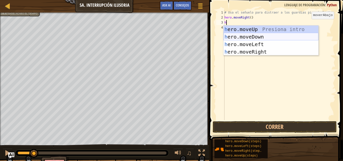
click at [281, 36] on div "h ero.moveUp Presiona intro h ero.moveDown Presiona intro h ero.moveLeft Presio…" at bounding box center [270, 48] width 95 height 45
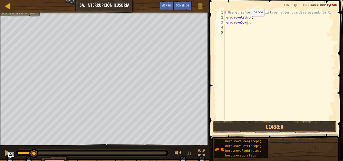
click at [247, 21] on div "# Usa el señuelo para distraer a los guardias pisando la X. hero . moveRight ( …" at bounding box center [279, 70] width 112 height 120
type textarea "hero.moveDown(2)"
click at [232, 29] on div "# Usa el señuelo para distraer a los guardias pisando la X. hero . moveRight ( …" at bounding box center [279, 70] width 112 height 120
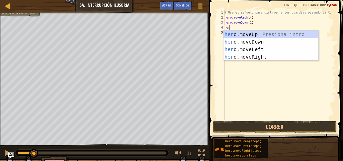
scroll to position [2, 0]
type textarea "hero"
click at [278, 34] on div "hero .moveUp Presiona intro hero .moveDown Presiona intro hero .moveLeft Presio…" at bounding box center [270, 53] width 95 height 45
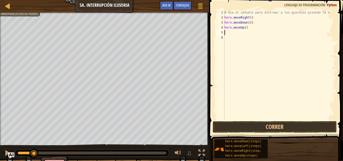
click at [246, 28] on div "# Usa el señuelo para distraer a los guardias pisando la X. hero . moveRight ( …" at bounding box center [279, 70] width 112 height 120
click at [245, 27] on div "# Usa el señuelo para distraer a los guardias pisando la X. hero . moveRight ( …" at bounding box center [279, 70] width 112 height 120
click at [243, 27] on div "# Usa el señuelo para distraer a los guardias pisando la X. hero . moveRight ( …" at bounding box center [279, 70] width 112 height 120
type textarea "hero.moveUp(2)"
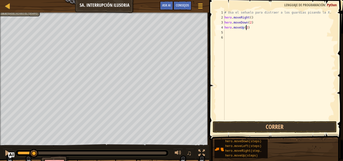
click at [235, 32] on div "# Usa el señuelo para distraer a los guardias pisando la X. hero . moveRight ( …" at bounding box center [279, 70] width 112 height 120
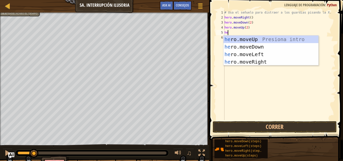
scroll to position [2, 0]
type textarea "hero"
click at [264, 65] on div "hero .moveUp Presiona intro hero .moveDown Presiona intro hero .moveLeft Presio…" at bounding box center [270, 58] width 95 height 45
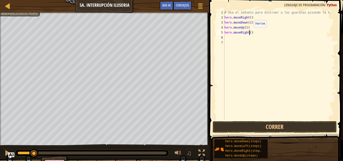
click at [249, 33] on div "# Usa el señuelo para distraer a los guardias pisando la X. hero . moveRight ( …" at bounding box center [279, 70] width 112 height 120
type textarea "hero.moveRight(3)"
click at [245, 128] on button "Correr" at bounding box center [274, 127] width 124 height 12
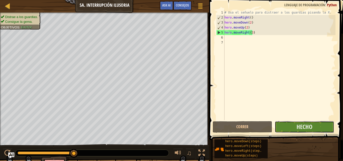
click at [292, 128] on button "Hecho" at bounding box center [303, 127] width 59 height 12
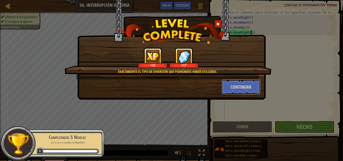
click at [250, 85] on button "Continuar" at bounding box center [240, 86] width 39 height 15
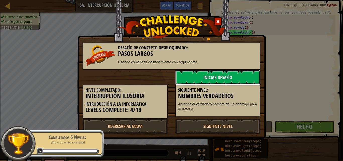
click at [250, 80] on link "Iniciar Desafío" at bounding box center [217, 77] width 85 height 15
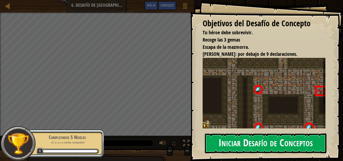
scroll to position [5, 0]
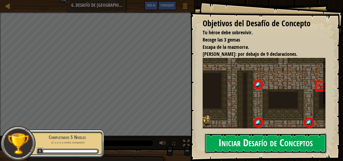
click at [257, 144] on button "Iniciar Desafío de Conceptos" at bounding box center [265, 144] width 121 height 20
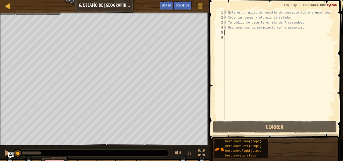
click at [243, 31] on div "# Este es un nivel de desafío de concepto sobre argumentos. # Coge las gemas y …" at bounding box center [279, 70] width 112 height 120
click at [237, 20] on div "# Este es un nivel de desafío de concepto sobre argumentos. # Coge las gemas y …" at bounding box center [279, 70] width 112 height 120
click at [233, 17] on div "# Este es un nivel de desafío de concepto sobre argumentos. # Coge las gemas y …" at bounding box center [279, 70] width 112 height 120
click at [267, 15] on div "# Este es un nivel de desafío de concepto sobre argumentos. # Coge las gemas y …" at bounding box center [279, 70] width 112 height 120
click at [302, 29] on div "# Este es un nivel de desafío de concepto sobre argumentos. # Coge las gemas y …" at bounding box center [279, 70] width 112 height 120
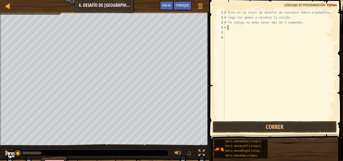
type textarea "#"
click at [298, 23] on div "# Este es un nivel de desafío de concepto sobre argumentos. # Coge las gemas y …" at bounding box center [279, 70] width 112 height 120
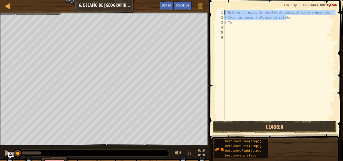
drag, startPoint x: 292, startPoint y: 19, endPoint x: 219, endPoint y: 7, distance: 74.7
click at [223, 10] on div "# Este es un nivel de desafío de concepto sobre argumentos. # Coge las gemas y …" at bounding box center [279, 65] width 112 height 110
type textarea "# Este es un nivel de desafío de concepto sobre argumentos. # Coge las gemas y …"
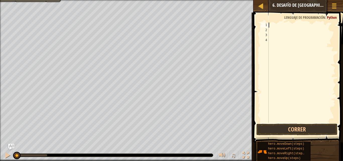
click at [212, 14] on div "Mapa Introducción a la Informática 6. Desafío de [GEOGRAPHIC_DATA]. Pasos Largo…" at bounding box center [171, 80] width 343 height 161
click at [267, 38] on div "4" at bounding box center [264, 40] width 8 height 5
click at [283, 29] on div at bounding box center [301, 78] width 68 height 110
click at [279, 26] on div at bounding box center [301, 78] width 68 height 110
click at [268, 37] on div at bounding box center [301, 78] width 68 height 110
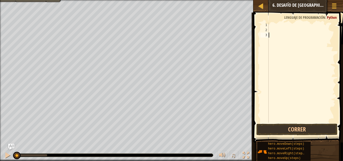
click at [269, 38] on div at bounding box center [301, 78] width 68 height 110
click at [271, 44] on div at bounding box center [301, 78] width 68 height 110
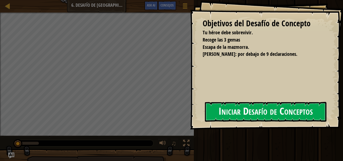
drag, startPoint x: 246, startPoint y: 122, endPoint x: 247, endPoint y: 114, distance: 8.0
click at [247, 115] on div "Objetivos del Desafío de Concepto Tu héroe debe sobrevivir. Recoge las 3 gemas …" at bounding box center [266, 65] width 153 height 130
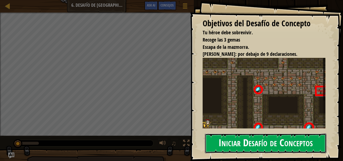
click at [247, 134] on button "Iniciar Desafío de Conceptos" at bounding box center [265, 144] width 121 height 20
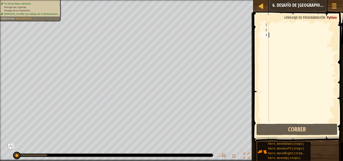
click at [269, 28] on div at bounding box center [301, 78] width 68 height 110
click at [269, 25] on div at bounding box center [301, 78] width 68 height 110
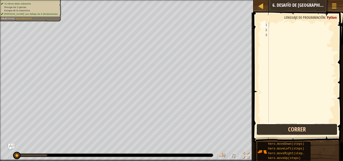
click at [294, 126] on button "Correr" at bounding box center [296, 130] width 81 height 12
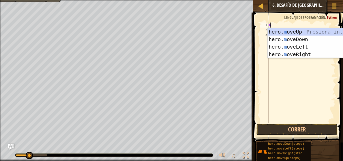
scroll to position [2, 0]
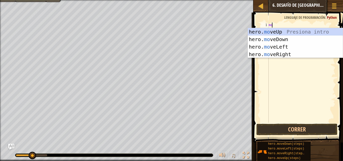
type textarea "m"
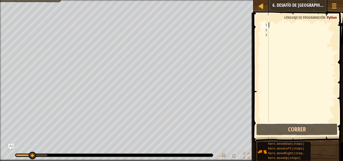
type textarea "mo"
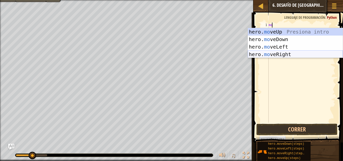
click at [294, 54] on div "hero. mo veUp Presiona intro hero. mo veDown Presiona intro hero. mo veLeft Pre…" at bounding box center [294, 50] width 95 height 45
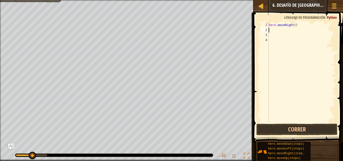
type textarea "m"
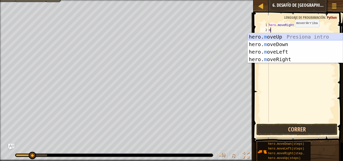
click at [272, 37] on div "hero. m oveUp Presiona intro hero. m oveDown Presiona intro hero. m oveLeft Pre…" at bounding box center [294, 55] width 95 height 45
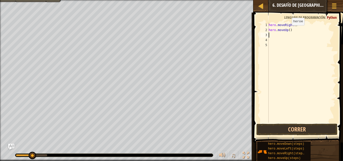
click at [287, 30] on div "hero . moveRight ( ) hero . moveUp ( )" at bounding box center [301, 78] width 68 height 110
click at [288, 31] on div "hero . moveRight ( ) hero . moveUp ( )" at bounding box center [301, 78] width 68 height 110
type textarea "hero.moveUp(3)"
click at [277, 34] on div "hero . moveRight ( ) hero . moveUp ( 3 )" at bounding box center [301, 78] width 68 height 110
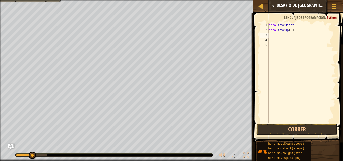
type textarea "h"
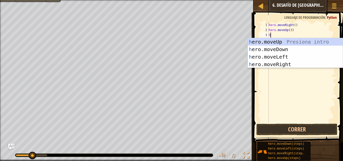
scroll to position [2, 0]
click at [283, 65] on div "h ero.moveUp Presiona intro h ero.moveDown Presiona intro h ero.moveLeft Presio…" at bounding box center [294, 60] width 95 height 45
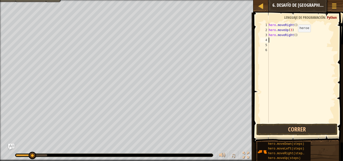
click at [293, 37] on div "hero . moveRight ( ) hero . moveUp ( 3 ) hero . moveRight ( )" at bounding box center [301, 78] width 68 height 110
type textarea "hero.moveRight(2)"
click at [272, 40] on div "hero . moveRight ( ) hero . moveUp ( 3 ) hero . moveRight ( 2 )" at bounding box center [301, 78] width 68 height 110
type textarea "h"
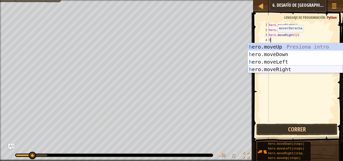
scroll to position [2, 0]
click at [273, 55] on div "h ero.moveUp Presiona intro h ero.moveDown Presiona intro h ero.moveLeft Presio…" at bounding box center [294, 65] width 95 height 45
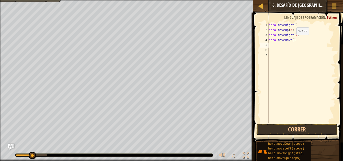
click at [292, 40] on div "hero . moveRight ( ) hero . moveUp ( 3 ) hero . moveRight ( 2 ) hero . moveDown…" at bounding box center [301, 78] width 68 height 110
type textarea "hero.moveDown(3)"
click at [276, 48] on div "hero . moveRight ( ) hero . moveUp ( 3 ) hero . moveRight ( 2 ) hero . moveDown…" at bounding box center [301, 78] width 68 height 110
click at [274, 45] on div "hero . moveRight ( ) hero . moveUp ( 3 ) hero . moveRight ( 2 ) hero . moveDown…" at bounding box center [301, 78] width 68 height 110
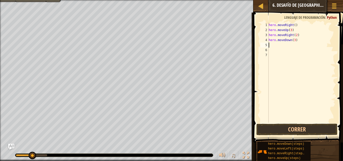
type textarea "h"
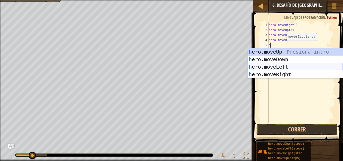
click at [281, 66] on div "h ero.moveUp Presiona intro h ero.moveDown Presiona intro h ero.moveLeft Presio…" at bounding box center [294, 70] width 95 height 45
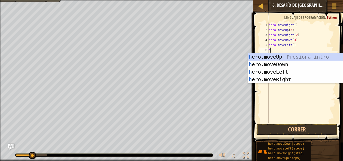
type textarea "h"
click at [284, 58] on div "h ero.moveUp Presiona intro h ero.moveDown Presiona intro h ero.moveLeft Presio…" at bounding box center [294, 75] width 95 height 45
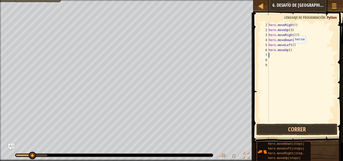
click at [289, 48] on div "hero . moveRight ( ) hero . moveUp ( 3 ) hero . moveRight ( 2 ) hero . moveDown…" at bounding box center [301, 78] width 68 height 110
type textarea "hero.moveUp(2)"
click at [281, 56] on div "hero . moveRight ( ) hero . moveUp ( 3 ) hero . moveRight ( 2 ) hero . moveDown…" at bounding box center [301, 78] width 68 height 110
type textarea "h"
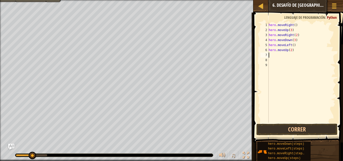
scroll to position [2, 0]
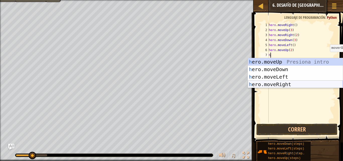
click at [293, 84] on div "h ero.moveUp Presiona intro h ero.moveDown Presiona intro h ero.moveLeft Presio…" at bounding box center [294, 80] width 95 height 45
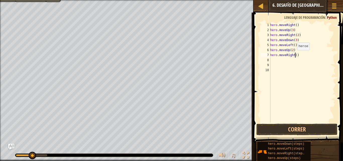
click at [294, 55] on div "hero . moveRight ( ) hero . moveUp ( 3 ) hero . moveRight ( 2 ) hero . moveDown…" at bounding box center [302, 78] width 66 height 110
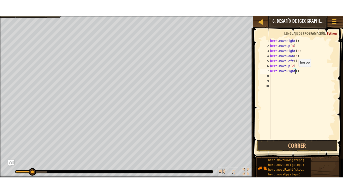
scroll to position [2, 2]
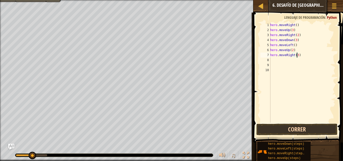
type textarea "hero.moveRight(3)"
click at [306, 128] on button "Correr" at bounding box center [296, 130] width 81 height 12
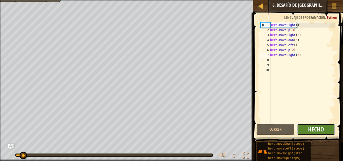
click at [315, 130] on span "Hecho" at bounding box center [316, 129] width 16 height 8
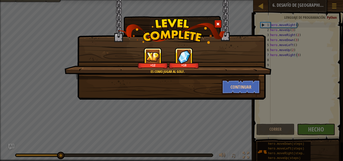
drag, startPoint x: 57, startPoint y: 156, endPoint x: 97, endPoint y: 159, distance: 40.2
click at [97, 160] on div "Es como jugar al golf. +12 +18 Continuar" at bounding box center [171, 80] width 343 height 161
click at [241, 82] on button "Continuar" at bounding box center [240, 86] width 39 height 15
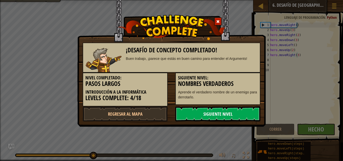
click at [232, 113] on link "Siguiente nivel" at bounding box center [217, 114] width 85 height 15
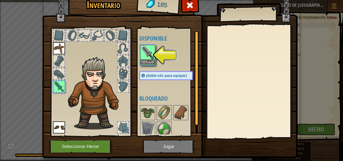
drag, startPoint x: 143, startPoint y: 57, endPoint x: 144, endPoint y: 60, distance: 2.6
click at [143, 58] on img at bounding box center [147, 52] width 14 height 14
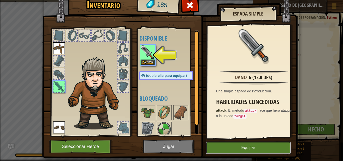
click at [246, 148] on button "Equipar" at bounding box center [248, 148] width 85 height 13
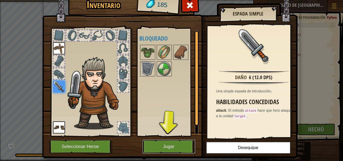
click at [183, 145] on button "Jugar" at bounding box center [168, 147] width 52 height 14
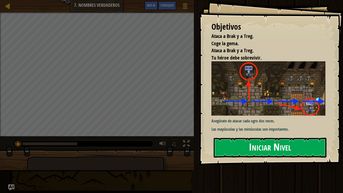
click at [243, 137] on button "Iniciar Nivel" at bounding box center [269, 147] width 113 height 20
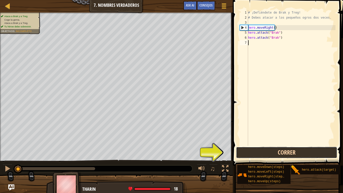
click at [261, 154] on button "Correr" at bounding box center [286, 152] width 101 height 12
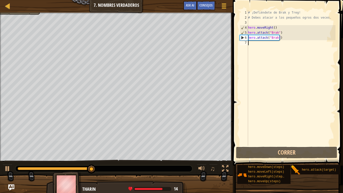
click at [263, 45] on div "# ¡Defiéndete de Brak y Treg! # Debes atacar a los pequeños ogros dos veces. he…" at bounding box center [291, 82] width 88 height 145
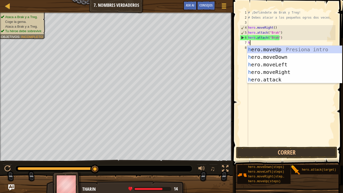
scroll to position [2, 0]
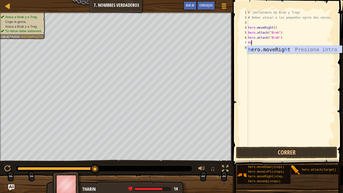
type textarea "h"
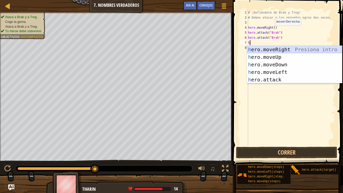
click at [263, 48] on div "h ero.moveRight Presiona intro h ero.moveUp Presiona intro h ero.moveDown Presi…" at bounding box center [294, 72] width 95 height 53
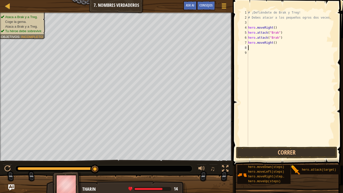
click at [264, 48] on div "# ¡Defiéndete de Brak y Treg! # Debes atacar a los pequeños ogros dos veces. he…" at bounding box center [291, 82] width 88 height 145
type textarea "h"
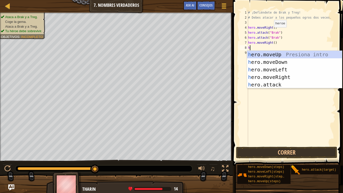
scroll to position [0, 0]
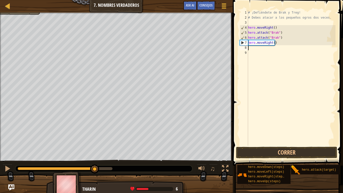
click at [268, 50] on div "# ¡Defiéndete de Brak y Treg! # Debes atacar a los pequeños ogros dos veces. he…" at bounding box center [291, 82] width 88 height 145
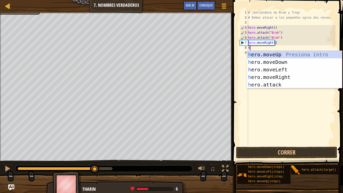
scroll to position [2, 0]
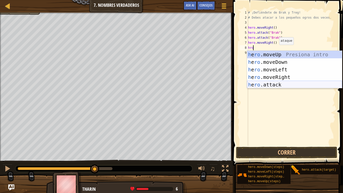
click at [287, 84] on div "h e ro .moveUp Presiona intro h e ro .moveDown Presiona intro h e ro .moveLeft …" at bounding box center [294, 77] width 95 height 53
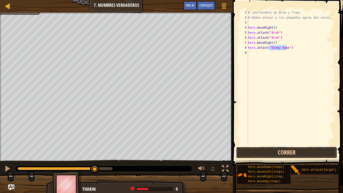
click at [284, 153] on button "Correr" at bounding box center [286, 152] width 101 height 12
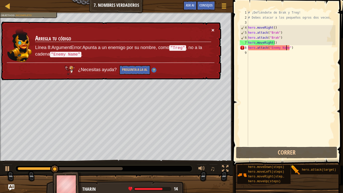
click at [212, 29] on button "×" at bounding box center [212, 29] width 3 height 5
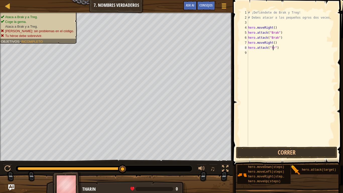
scroll to position [2, 2]
type textarea "hero.attack("treg")"
click at [271, 153] on button "Correr" at bounding box center [286, 152] width 101 height 12
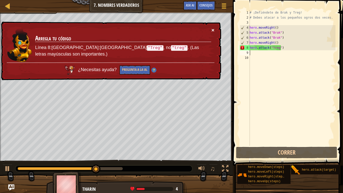
click at [213, 29] on button "×" at bounding box center [212, 29] width 3 height 5
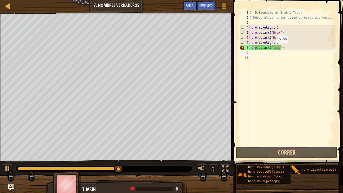
click at [273, 48] on div "# ¡Defiéndete de Brak y Treg! # Debes atacar a los pequeños ogros dos veces. he…" at bounding box center [291, 82] width 87 height 145
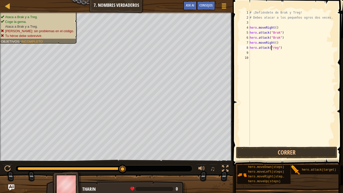
type textarea "hero.attack("Treg")"
click at [271, 53] on div "# ¡Defiéndete de Brak y Treg! # Debes atacar a los pequeños ogros dos veces. he…" at bounding box center [291, 82] width 87 height 145
type textarea "h"
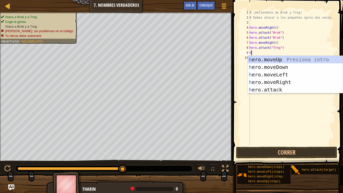
scroll to position [2, 0]
click at [280, 83] on div "h ero.moveUp Presiona intro h ero.moveDown Presiona intro h ero.moveLeft Presio…" at bounding box center [294, 82] width 95 height 53
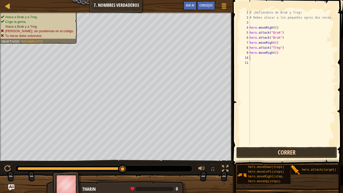
click at [297, 153] on button "Correr" at bounding box center [286, 152] width 101 height 12
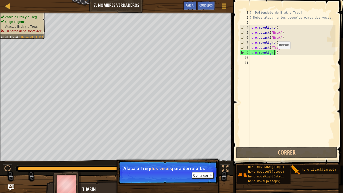
click at [275, 54] on div "# ¡Defiéndete de Brak y Treg! # Debes atacar a los pequeños ogros dos veces. he…" at bounding box center [291, 82] width 87 height 145
click at [276, 54] on div "# ¡Defiéndete de Brak y Treg! # Debes atacar a los pequeños ogros dos veces. he…" at bounding box center [291, 82] width 87 height 145
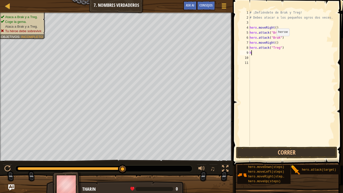
click at [274, 41] on div "# ¡Defiéndete de Brak y Treg! # Debes atacar a los pequeños ogros dos veces. he…" at bounding box center [291, 82] width 87 height 145
click at [256, 54] on div "# ¡Defiéndete de Brak y Treg! # Debes atacar a los pequeños ogros dos veces. he…" at bounding box center [291, 82] width 87 height 145
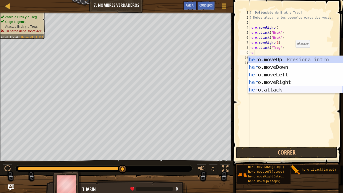
click at [283, 92] on div "her o.moveUp Presiona intro her o.moveDown Presiona intro her o.moveLeft Presio…" at bounding box center [294, 82] width 95 height 53
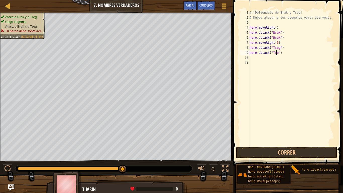
scroll to position [2, 2]
click at [297, 149] on button "Correr" at bounding box center [286, 152] width 101 height 12
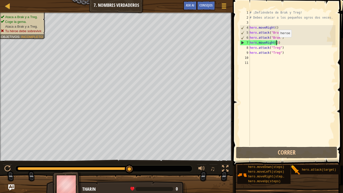
click at [276, 42] on div "# ¡Defiéndete de Brak y Treg! # Debes atacar a los pequeños ogros dos veces. he…" at bounding box center [291, 82] width 87 height 145
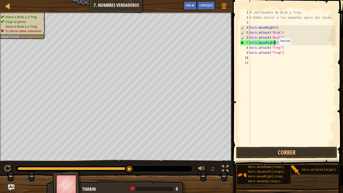
scroll to position [2, 2]
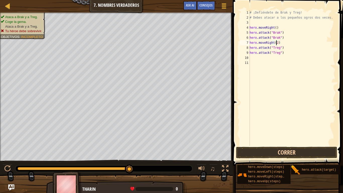
type textarea "hero.moveRight(2)"
click at [300, 152] on button "Correr" at bounding box center [286, 152] width 101 height 12
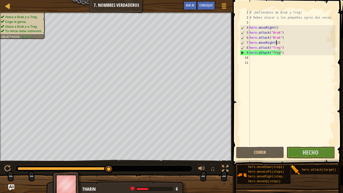
click at [275, 65] on div "# ¡Defiéndete de Brak y Treg! # Debes atacar a los pequeños ogros dos veces. he…" at bounding box center [291, 82] width 87 height 145
click at [271, 60] on div "# ¡Defiéndete de Brak y Treg! # Debes atacar a los pequeños ogros dos veces. he…" at bounding box center [291, 82] width 87 height 145
click at [268, 58] on div "# ¡Defiéndete de Brak y Treg! # Debes atacar a los pequeños ogros dos veces. he…" at bounding box center [291, 82] width 87 height 145
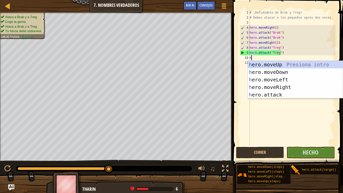
scroll to position [2, 0]
type textarea "hero"
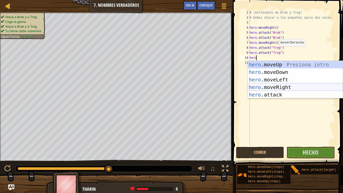
click at [304, 84] on div "hero .moveUp Presiona intro hero .moveDown Presiona intro hero .moveLeft Presio…" at bounding box center [294, 87] width 95 height 53
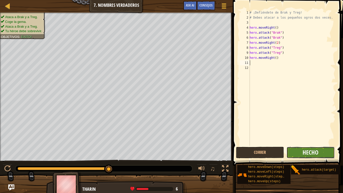
click at [311, 148] on span "Hecho" at bounding box center [310, 152] width 16 height 8
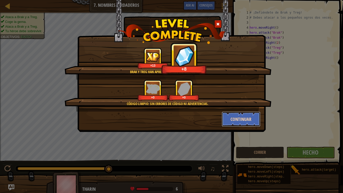
click at [246, 119] on button "Continuar" at bounding box center [240, 118] width 39 height 15
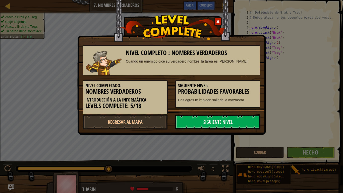
click at [244, 124] on link "Siguiente nivel" at bounding box center [217, 121] width 85 height 15
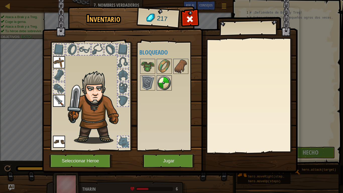
click at [164, 77] on img at bounding box center [164, 83] width 14 height 14
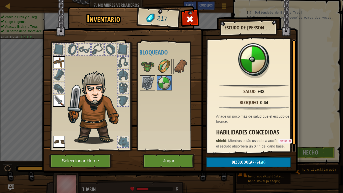
click at [168, 68] on img at bounding box center [164, 66] width 14 height 14
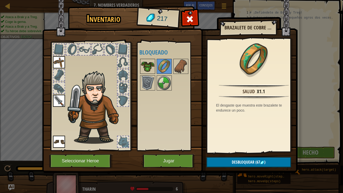
click at [145, 64] on img at bounding box center [147, 66] width 14 height 14
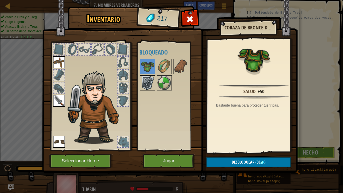
click at [146, 84] on img at bounding box center [147, 83] width 14 height 14
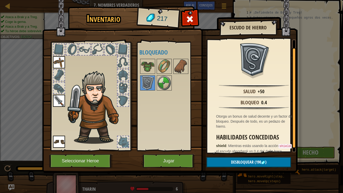
scroll to position [11, 0]
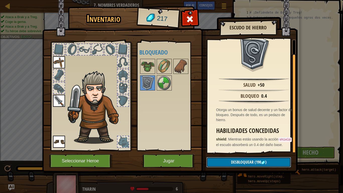
click at [259, 161] on button "Desbloquear (190 )" at bounding box center [248, 162] width 84 height 10
click at [259, 161] on button "Confirmar" at bounding box center [248, 162] width 84 height 10
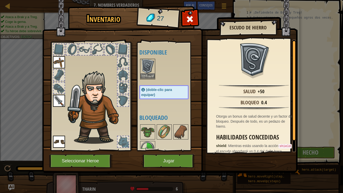
click at [144, 73] on img at bounding box center [147, 66] width 14 height 14
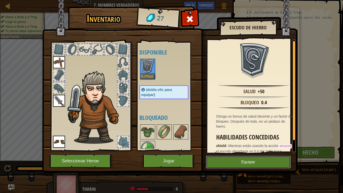
click at [248, 161] on button "Equipar" at bounding box center [248, 161] width 85 height 13
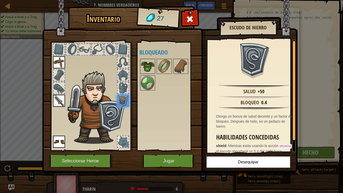
click at [146, 72] on img at bounding box center [147, 66] width 14 height 14
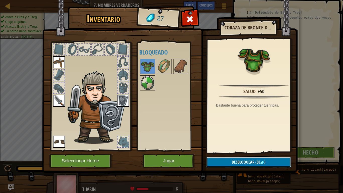
click at [246, 161] on span "Desbloquear" at bounding box center [242, 162] width 23 height 6
click at [166, 60] on img at bounding box center [164, 66] width 14 height 14
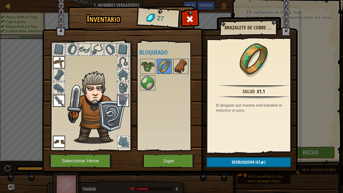
click at [179, 64] on img at bounding box center [181, 66] width 14 height 14
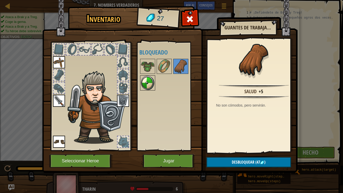
click at [152, 81] on img at bounding box center [147, 83] width 14 height 14
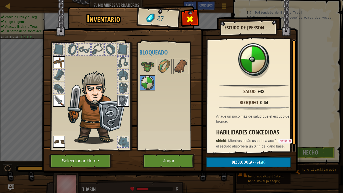
click at [194, 22] on div at bounding box center [190, 21] width 16 height 16
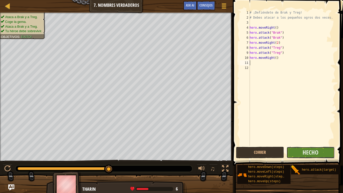
click at [302, 153] on button "Hecho" at bounding box center [310, 152] width 48 height 12
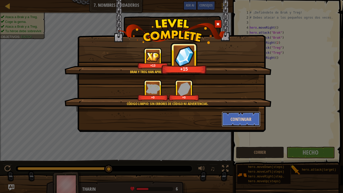
click at [234, 116] on button "Continuar" at bounding box center [240, 118] width 39 height 15
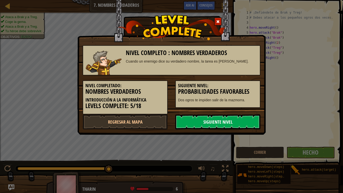
click at [235, 119] on link "Siguiente nivel" at bounding box center [217, 121] width 85 height 15
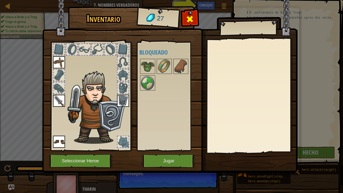
click at [191, 16] on span at bounding box center [190, 19] width 8 height 8
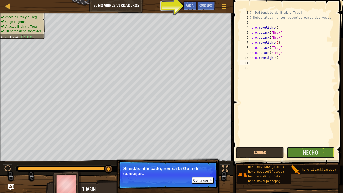
click at [299, 150] on button "Hecho" at bounding box center [310, 152] width 48 height 12
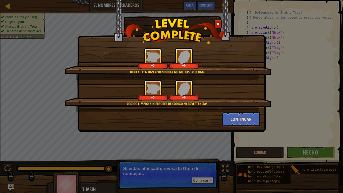
click at [255, 119] on button "Continuar" at bounding box center [240, 118] width 39 height 15
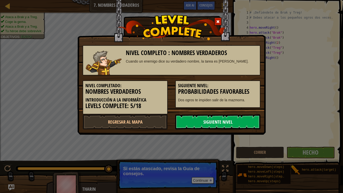
click at [254, 122] on link "Siguiente nivel" at bounding box center [217, 121] width 85 height 15
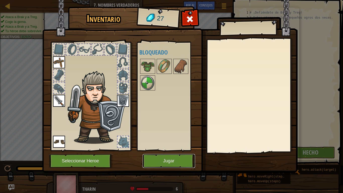
click at [183, 161] on button "Jugar" at bounding box center [168, 161] width 52 height 14
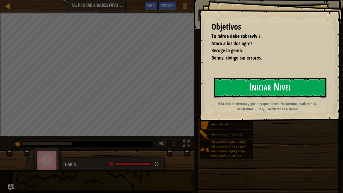
click at [254, 83] on button "Iniciar Nivel" at bounding box center [269, 87] width 113 height 20
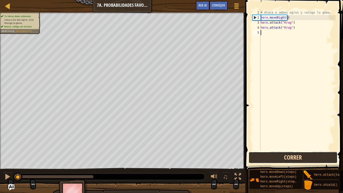
click at [274, 159] on button "Correr" at bounding box center [292, 157] width 89 height 12
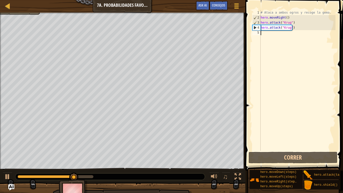
type textarea "h"
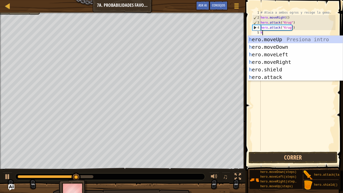
scroll to position [2, 0]
click at [274, 62] on div "h ero.moveUp Presiona intro h ero.moveDown Presiona intro h ero.moveLeft Presio…" at bounding box center [294, 66] width 95 height 60
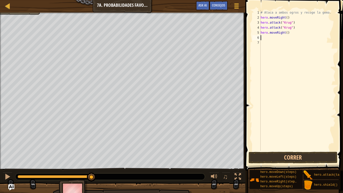
click at [295, 31] on div "# Ataca a ambos ogros y recoge la gema. hero . moveRight ( ) hero . attack ( "K…" at bounding box center [297, 85] width 76 height 150
click at [291, 29] on div "# Ataca a ambos ogros y recoge la gema. hero . moveRight ( ) hero . attack ( "K…" at bounding box center [297, 85] width 76 height 150
click at [293, 28] on div "# Ataca a ambos ogros y recoge la gema. hero . moveRight ( ) hero . attack ( "K…" at bounding box center [297, 85] width 76 height 150
type textarea "hero"
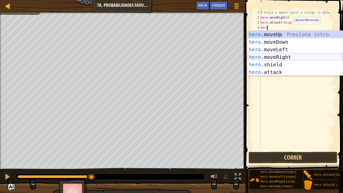
click at [261, 56] on div "hero .moveUp Presiona intro hero .moveDown Presiona intro hero .moveLeft Presio…" at bounding box center [294, 61] width 95 height 60
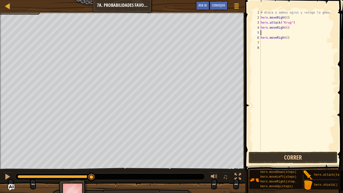
click at [279, 32] on div "# Ataca a ambos ogros y recoge la gema. hero . moveRight ( ) hero . attack ( "K…" at bounding box center [297, 85] width 76 height 150
type textarea "h"
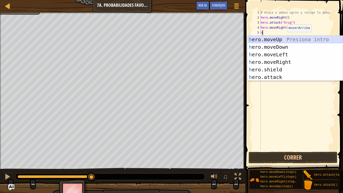
scroll to position [2, 0]
click at [286, 40] on div "h ero.moveUp Presiona intro h ero.moveDown Presiona intro h ero.moveLeft Presio…" at bounding box center [294, 66] width 95 height 60
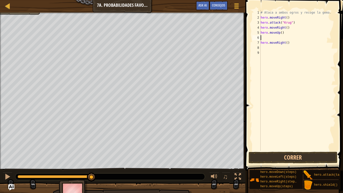
click at [12, 13] on div at bounding box center [122, 13] width 245 height 1
click at [17, 14] on div at bounding box center [122, 13] width 245 height 1
click at [266, 36] on div "# Ataca a ambos ogros y recoge la gema. hero . moveRight ( ) hero . attack ( "K…" at bounding box center [297, 85] width 76 height 150
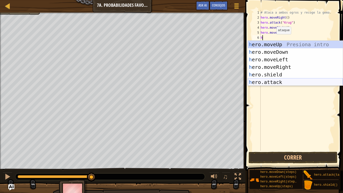
click at [285, 82] on div "h ero.moveUp Presiona intro h ero.moveDown Presiona intro h ero.moveLeft Presio…" at bounding box center [294, 71] width 95 height 60
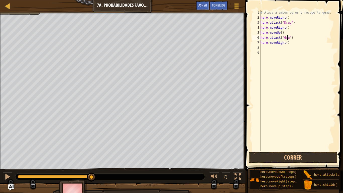
scroll to position [2, 2]
click at [285, 44] on div "# Ataca a ambos ogros y recoge la gema. hero . moveRight ( ) hero . attack ( "K…" at bounding box center [297, 85] width 76 height 150
click at [280, 41] on div "# Ataca a ambos ogros y recoge la gema. hero . moveRight ( ) hero . attack ( "K…" at bounding box center [297, 85] width 76 height 150
click at [280, 42] on div "# Ataca a ambos ogros y recoge la gema. hero . moveRight ( ) hero . attack ( "K…" at bounding box center [297, 85] width 76 height 150
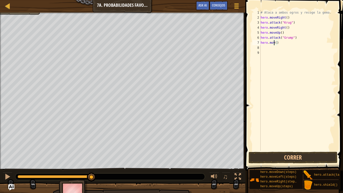
scroll to position [2, 1]
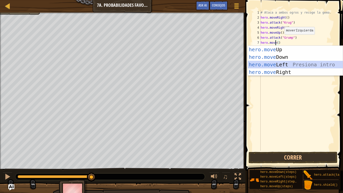
click at [267, 66] on div "hero.move Up Presiona intro hero.move Down Presiona intro hero.move Left Presio…" at bounding box center [294, 68] width 95 height 45
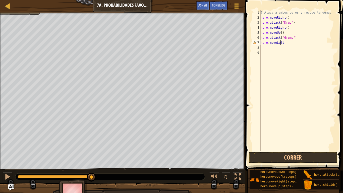
click at [279, 45] on div "# Ataca a ambos ogros y recoge la gema. hero . moveRight ( ) hero . attack ( "K…" at bounding box center [297, 85] width 76 height 150
click at [267, 42] on div "# Ataca a ambos ogros y recoge la gema. hero . moveRight ( ) hero . attack ( "K…" at bounding box center [297, 85] width 76 height 150
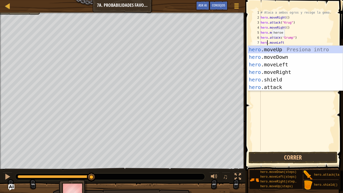
scroll to position [2, 1]
click at [267, 61] on div "hero .moveUp Presiona intro hero .moveDown Presiona intro hero .moveLeft Presio…" at bounding box center [294, 76] width 95 height 60
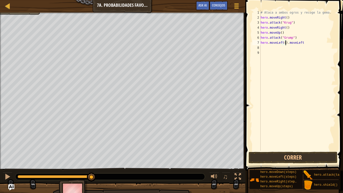
click at [301, 42] on div "# Ataca a ambos ogros y recoge la gema. hero . moveRight ( ) hero . attack ( "K…" at bounding box center [297, 85] width 76 height 150
click at [312, 160] on button "Correr" at bounding box center [292, 157] width 89 height 12
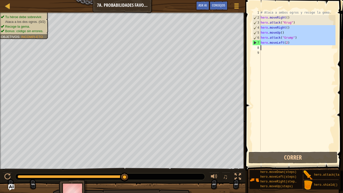
drag, startPoint x: 261, startPoint y: 27, endPoint x: 288, endPoint y: 47, distance: 33.7
click at [288, 47] on div "# Ataca a ambos ogros y recoge la gema. hero . moveRight ( ) hero . attack ( "K…" at bounding box center [297, 85] width 76 height 150
type textarea "hero.moveLeft(2)"
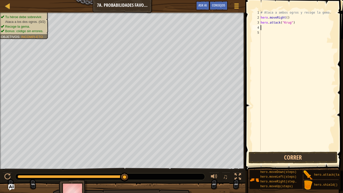
scroll to position [2, 0]
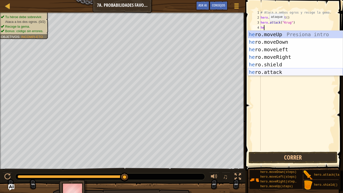
click at [281, 69] on div "he ro.moveUp Presiona intro he ro.moveDown Presiona intro he ro.moveLeft Presio…" at bounding box center [294, 61] width 95 height 60
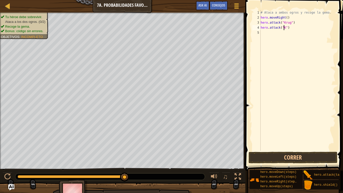
scroll to position [2, 2]
type textarea "hero.attack("Krug")"
click at [277, 29] on div "# Ataca a ambos ogros y recoge la gema. hero . moveRight ( ) hero . attack ( "K…" at bounding box center [297, 85] width 76 height 150
click at [273, 31] on div "# Ataca a ambos ogros y recoge la gema. hero . moveRight ( ) hero . attack ( "K…" at bounding box center [297, 85] width 76 height 150
drag, startPoint x: 297, startPoint y: 44, endPoint x: 260, endPoint y: 45, distance: 36.6
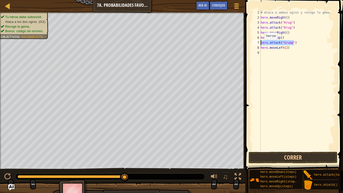
click at [260, 45] on div "# Ataca a ambos ogros y recoge la gema. hero . moveRight ( ) hero . attack ( "K…" at bounding box center [297, 85] width 76 height 150
type textarea "hero.attack("Grump")"
click at [270, 53] on div "# Ataca a ambos ogros y recoge la gema. hero . moveRight ( ) hero . attack ( "K…" at bounding box center [297, 85] width 76 height 150
drag, startPoint x: 289, startPoint y: 48, endPoint x: 260, endPoint y: 48, distance: 29.3
click at [260, 48] on div "# Ataca a ambos ogros y recoge la gema. hero . moveRight ( ) hero . attack ( "K…" at bounding box center [297, 85] width 76 height 150
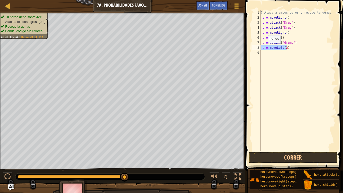
paste textarea "attack("Grump""
type textarea "hero.attack("Grump")"
click at [268, 56] on div "# Ataca a ambos ogros y recoge la gema. hero . moveRight ( ) hero . attack ( "K…" at bounding box center [297, 85] width 76 height 150
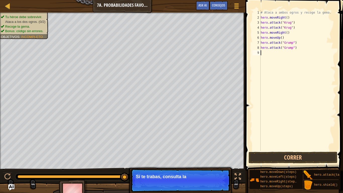
type textarea "h"
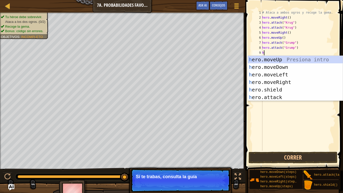
scroll to position [2, 0]
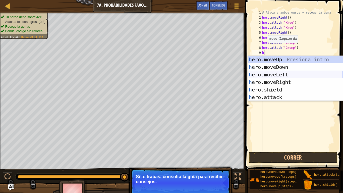
click at [279, 71] on div "h ero.moveUp Presiona intro h ero.moveDown Presiona intro h ero.moveLeft Presio…" at bounding box center [294, 86] width 95 height 60
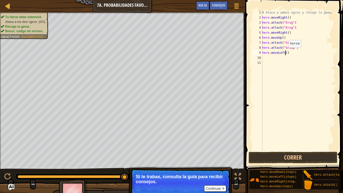
click at [285, 52] on div "# Ataca a ambos ogros y recoge la gema. hero . moveRight ( ) hero . attack ( "K…" at bounding box center [298, 85] width 74 height 150
type textarea "hero.moveLeft(2)"
click at [262, 158] on button "Correr" at bounding box center [292, 157] width 89 height 12
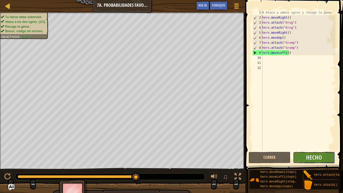
click at [323, 159] on button "Hecho" at bounding box center [314, 157] width 42 height 12
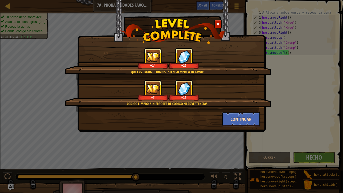
click at [224, 117] on button "Continuar" at bounding box center [240, 118] width 39 height 15
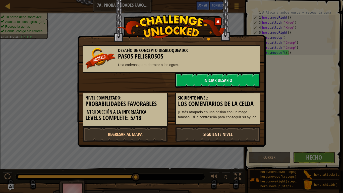
click at [217, 138] on link "Siguiente nivel" at bounding box center [217, 133] width 85 height 15
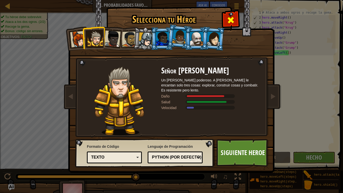
click at [229, 13] on div at bounding box center [230, 20] width 16 height 16
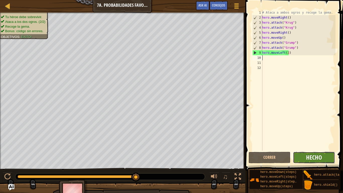
click at [310, 159] on span "Hecho" at bounding box center [314, 157] width 16 height 8
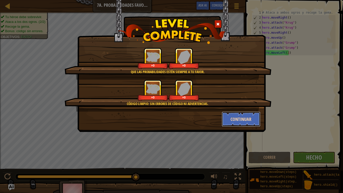
click at [235, 123] on button "Continuar" at bounding box center [240, 118] width 39 height 15
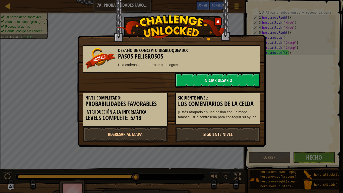
click at [188, 134] on link "Siguiente nivel" at bounding box center [217, 133] width 85 height 15
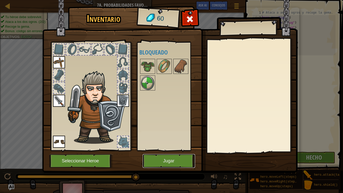
click at [179, 161] on button "Jugar" at bounding box center [168, 161] width 52 height 14
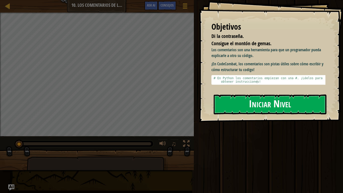
click at [241, 101] on button "Iniciar Nivel" at bounding box center [269, 104] width 113 height 20
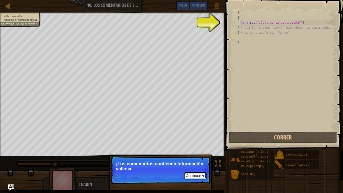
click at [194, 161] on button "Continuar" at bounding box center [195, 175] width 22 height 7
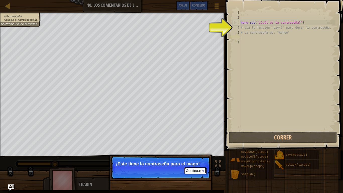
click at [195, 161] on button "Continuar" at bounding box center [195, 170] width 22 height 7
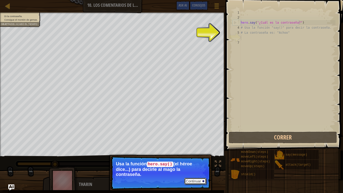
click at [191, 161] on button "Continuar" at bounding box center [195, 181] width 22 height 7
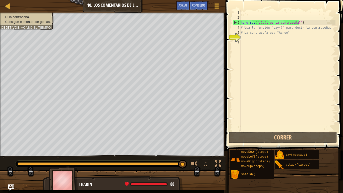
click at [267, 45] on div "hero . say ( "¿Cuál es la contraseña?" ) # Usa la función "say()" para decir la…" at bounding box center [287, 75] width 96 height 130
click at [276, 22] on div "hero . say ( "¿Cuál es la contraseña?" ) # Usa la función "say()" para decir la…" at bounding box center [287, 75] width 96 height 130
click at [299, 24] on div "hero . say ( "¿Cuál es la contraseña?" ) # Usa la función "say()" para decir la…" at bounding box center [287, 75] width 96 height 130
click at [286, 34] on div "hero . say ( "¿Cuál es la contraseña?" ) # Usa la función "say()" para decir la…" at bounding box center [287, 75] width 96 height 130
click at [279, 28] on div "hero . say ( "¿Cuál es la contraseña?" ) # Usa la función "say()" para decir la…" at bounding box center [287, 75] width 96 height 130
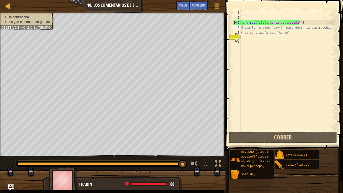
click at [242, 26] on div "hero . say ( "¿Cuál es la contraseña?" ) # Usa la función "say()" para decir la…" at bounding box center [287, 75] width 96 height 130
drag, startPoint x: 285, startPoint y: 32, endPoint x: 281, endPoint y: 32, distance: 3.5
click at [280, 33] on div "hero . say ( "¿Cuál es la contraseña?" ) # Usa la función "say()" para decir la…" at bounding box center [287, 75] width 96 height 130
click at [295, 21] on div "hero . say ( "¿Cuál es la contraseña?" ) # Usa la función "say()" para decir la…" at bounding box center [287, 75] width 96 height 130
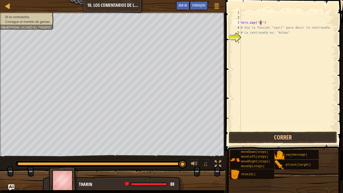
scroll to position [2, 2]
click at [274, 27] on div "hero . say ( "Acho" ) # Usa la función "say()" para decir la contraseña. # La c…" at bounding box center [287, 75] width 96 height 130
drag, startPoint x: 322, startPoint y: 29, endPoint x: 241, endPoint y: 29, distance: 80.7
click at [241, 29] on div "hero . say ( "Acho" ) # Usa la función "say()" para decir la contraseña. # La c…" at bounding box center [287, 75] width 96 height 130
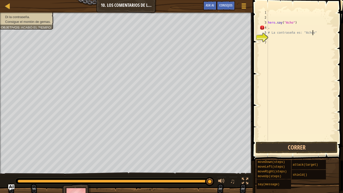
click at [313, 32] on div "hero . say ( "Acho" ) . # La contraseña es: "Achoo"" at bounding box center [301, 80] width 68 height 140
click at [290, 22] on div "hero . say ( "Acho" ) . # La contraseña es: "Achoo"" at bounding box center [301, 80] width 68 height 140
drag, startPoint x: 315, startPoint y: 32, endPoint x: 268, endPoint y: 33, distance: 46.9
click at [268, 33] on div "hero . say ( "Achoo" ) . # La contraseña es: "Achoo"" at bounding box center [301, 80] width 68 height 140
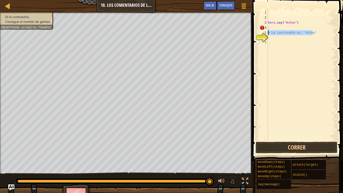
type textarea "# La contraseña es: "Achoo""
drag, startPoint x: 274, startPoint y: 29, endPoint x: 268, endPoint y: 28, distance: 6.8
click at [268, 28] on div "hero . say ( "Achoo" ) ." at bounding box center [301, 80] width 68 height 140
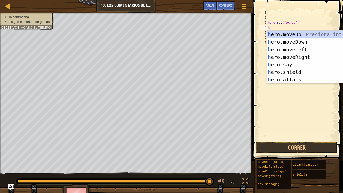
scroll to position [2, 0]
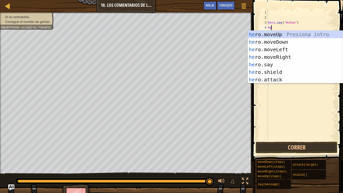
type textarea "her"
click at [281, 35] on div "her o.moveUp Presiona intro her o.moveDown Presiona intro her o.moveLeft Presio…" at bounding box center [294, 65] width 95 height 68
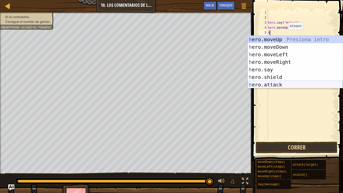
click at [281, 88] on div "h ero.moveUp Presiona intro h ero.moveDown Presiona intro h ero.moveLeft Presio…" at bounding box center [294, 70] width 95 height 68
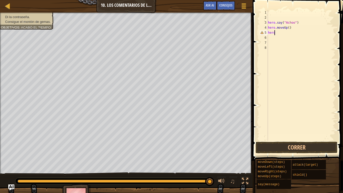
type textarea "h"
click at [287, 29] on div "hero . say ( "Achoo" ) hero . moveUp ( )" at bounding box center [301, 80] width 68 height 140
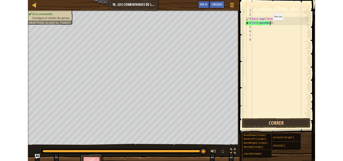
scroll to position [2, 2]
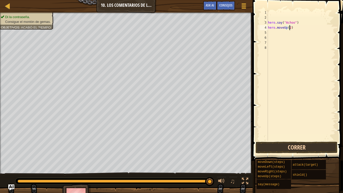
type textarea "hero.moveUp(2)"
click at [312, 142] on button "Correr" at bounding box center [296, 147] width 82 height 12
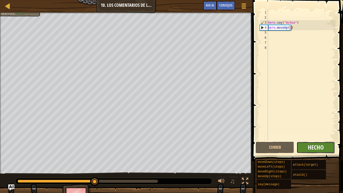
click at [318, 146] on span "Hecho" at bounding box center [315, 147] width 16 height 8
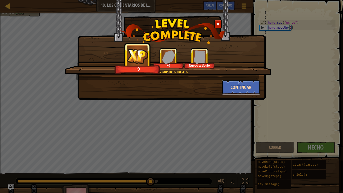
click at [238, 86] on button "Continuar" at bounding box center [240, 86] width 39 height 15
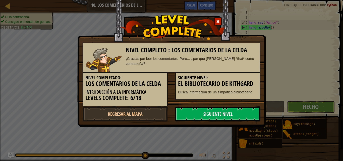
click at [240, 118] on link "Siguiente nivel" at bounding box center [217, 114] width 85 height 15
click at [213, 108] on link "Siguiente nivel" at bounding box center [217, 114] width 85 height 15
click at [212, 109] on link "Siguiente nivel" at bounding box center [217, 114] width 85 height 15
click at [212, 110] on link "Siguiente nivel" at bounding box center [217, 114] width 85 height 15
click at [211, 114] on link "Siguiente nivel" at bounding box center [217, 114] width 85 height 15
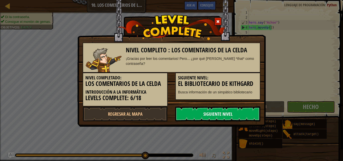
click at [211, 114] on link "Siguiente nivel" at bounding box center [217, 114] width 85 height 15
click at [211, 113] on link "Siguiente nivel" at bounding box center [217, 114] width 85 height 15
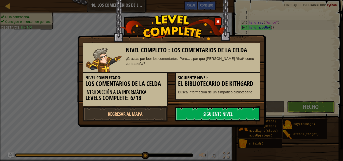
click at [211, 113] on link "Siguiente nivel" at bounding box center [217, 114] width 85 height 15
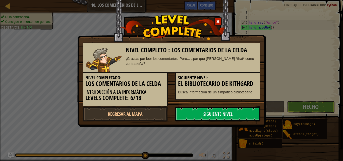
click at [211, 113] on link "Siguiente nivel" at bounding box center [217, 114] width 85 height 15
click at [211, 112] on link "Siguiente nivel" at bounding box center [217, 114] width 85 height 15
click at [211, 110] on link "Siguiente nivel" at bounding box center [217, 114] width 85 height 15
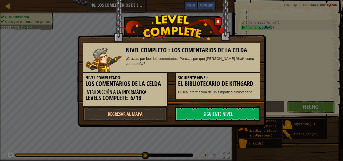
click at [211, 110] on link "Siguiente nivel" at bounding box center [217, 114] width 85 height 15
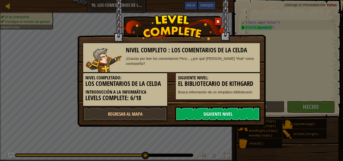
click at [211, 110] on link "Siguiente nivel" at bounding box center [217, 114] width 85 height 15
click at [195, 112] on link "Siguiente nivel" at bounding box center [217, 114] width 85 height 15
click at [160, 114] on link "Regresar al mapa" at bounding box center [124, 114] width 85 height 15
select select "es-ES"
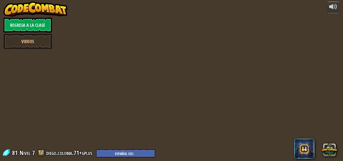
select select "es-ES"
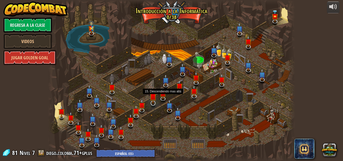
select select "es-ES"
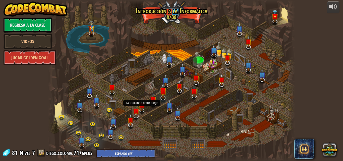
select select "es-ES"
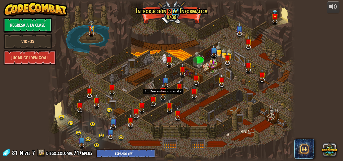
select select "es-ES"
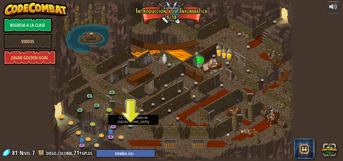
click at [133, 124] on img at bounding box center [130, 118] width 6 height 13
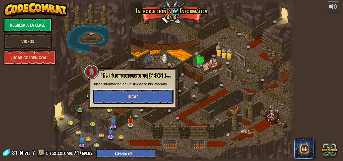
click at [138, 93] on button "Jugar" at bounding box center [133, 96] width 81 height 15
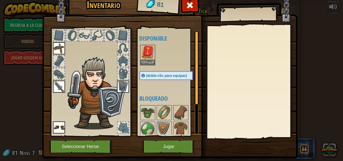
click at [165, 140] on div "Inventario 81 Disponible Equipar Equipar Equipar Equipar Equipar (doble-clic pa…" at bounding box center [171, 76] width 255 height 165
click at [167, 144] on button "Jugar" at bounding box center [168, 147] width 52 height 14
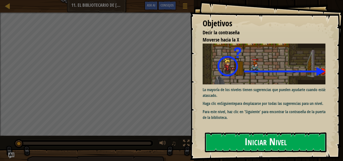
click at [222, 148] on button "Iniciar Nivel" at bounding box center [265, 143] width 121 height 20
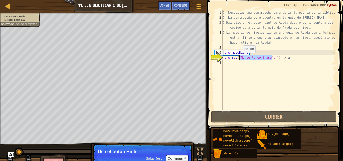
drag, startPoint x: 272, startPoint y: 57, endPoint x: 238, endPoint y: 58, distance: 33.6
click at [238, 58] on div "# ¡Necesitas una contraseña para abrir la puerta de la biblioteca! # ¡La contra…" at bounding box center [278, 65] width 114 height 110
click at [244, 60] on div "# ¡Necesitas una contraseña para abrir la puerta de la biblioteca! # ¡La contra…" at bounding box center [278, 65] width 114 height 110
drag, startPoint x: 238, startPoint y: 57, endPoint x: 272, endPoint y: 59, distance: 33.2
click at [272, 59] on div "# ¡Necesitas una contraseña para abrir la puerta de la biblioteca! # ¡La contra…" at bounding box center [278, 65] width 114 height 110
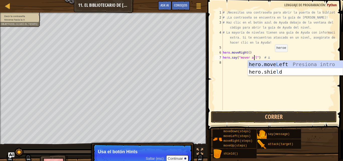
scroll to position [2, 3]
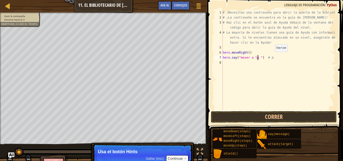
type textarea "hero.say("mover a la X") # ∆"
click at [231, 64] on div "# ¡Necesitas una contraseña para abrir la puerta de la biblioteca! # ¡La contra…" at bounding box center [278, 65] width 114 height 110
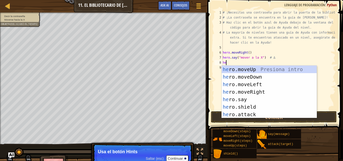
type textarea "hero"
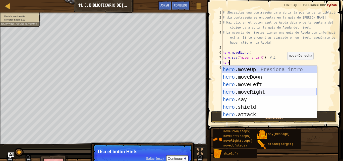
click at [257, 90] on div "hero .moveUp Presiona intro hero .moveDown Presiona intro hero .moveLeft Presio…" at bounding box center [268, 100] width 95 height 68
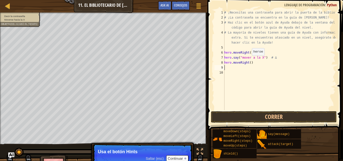
click at [249, 61] on div "# ¡Necesitas una contraseña para abrir la puerta de la biblioteca! # ¡La contra…" at bounding box center [279, 65] width 112 height 110
click at [309, 117] on button "Correr" at bounding box center [274, 117] width 126 height 12
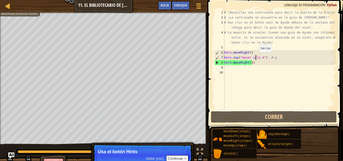
click at [256, 57] on div "# ¡Necesitas una contraseña para abrir la puerta de la biblioteca! # ¡La contra…" at bounding box center [279, 65] width 112 height 110
click at [258, 57] on div "# ¡Necesitas una contraseña para abrir la puerta de la biblioteca! # ¡La contra…" at bounding box center [279, 65] width 112 height 110
click at [248, 56] on div "# ¡Necesitas una contraseña para abrir la puerta de la biblioteca! # ¡La contra…" at bounding box center [279, 65] width 112 height 110
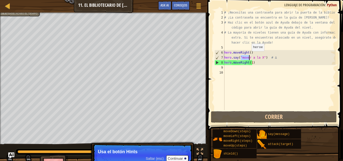
type textarea "hero.say("mover a la X") # ∆ hero.moveRight(1)"
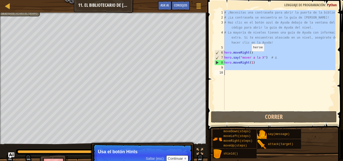
click at [248, 56] on div "# ¡Necesitas una contraseña para abrir la puerta de la biblioteca! # ¡La contra…" at bounding box center [279, 65] width 112 height 110
click at [250, 60] on div "# ¡Necesitas una contraseña para abrir la puerta de la biblioteca! # ¡La contra…" at bounding box center [279, 60] width 112 height 100
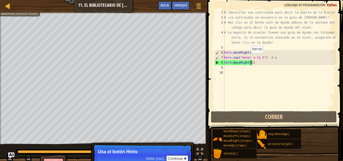
click at [248, 58] on div "# ¡Necesitas una contraseña para abrir la puerta de la biblioteca! # ¡La contra…" at bounding box center [279, 65] width 112 height 110
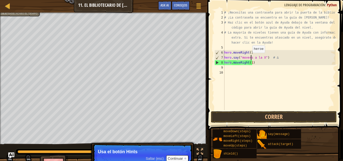
scroll to position [2, 2]
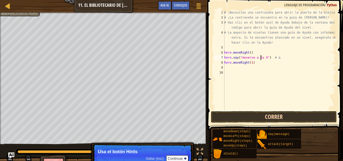
type textarea "hero.say("moverse a la X") # ∆"
click at [272, 119] on button "Correr" at bounding box center [274, 117] width 126 height 12
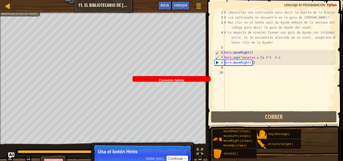
click at [186, 81] on div "Conexión fallida" at bounding box center [171, 80] width 77 height 8
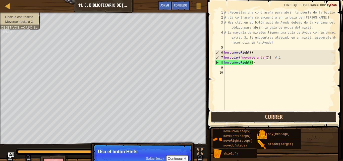
click at [251, 114] on button "Correr" at bounding box center [274, 117] width 126 height 12
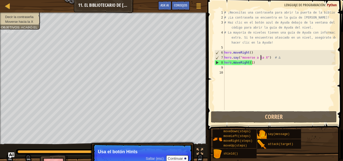
click at [25, 150] on div at bounding box center [90, 152] width 151 height 7
click at [176, 157] on button "Continuar" at bounding box center [177, 158] width 22 height 7
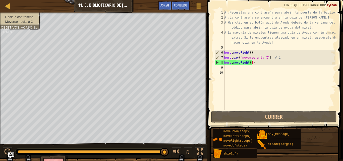
click at [255, 69] on div "# ¡Necesitas una contraseña para abrir la puerta de la biblioteca! # ¡La contra…" at bounding box center [279, 65] width 112 height 110
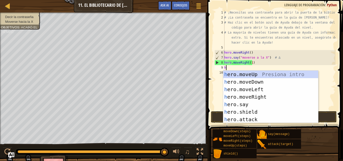
scroll to position [2, 0]
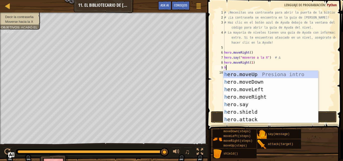
click at [287, 59] on div "# ¡Necesitas una contraseña para abrir la puerta de la biblioteca! # ¡La contra…" at bounding box center [279, 65] width 112 height 110
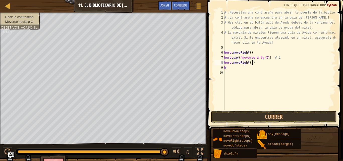
click at [253, 63] on div "# ¡Necesitas una contraseña para abrir la puerta de la biblioteca! # ¡La contra…" at bounding box center [279, 65] width 112 height 110
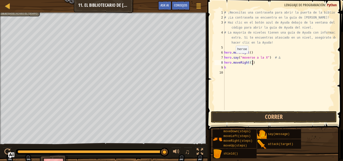
click at [245, 59] on div "# ¡Necesitas una contraseña para abrir la puerta de la biblioteca! # ¡La contra…" at bounding box center [279, 65] width 112 height 110
click at [254, 59] on div "# ¡Necesitas una contraseña para abrir la puerta de la biblioteca! # ¡La contra…" at bounding box center [279, 65] width 112 height 110
type textarea "hero.say("moverse hacia la X") # ∆"
click at [276, 117] on button "Correr" at bounding box center [274, 117] width 126 height 12
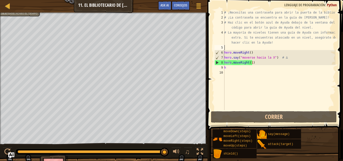
click at [229, 48] on div "# ¡Necesitas una contraseña para abrir la puerta de la biblioteca! # ¡La contra…" at bounding box center [279, 65] width 112 height 110
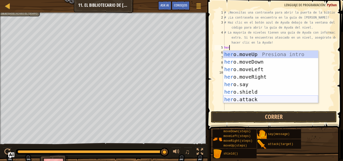
click at [259, 98] on div "her o.moveUp Presiona intro her o.moveDown Presiona intro her o.moveLeft Presio…" at bounding box center [270, 85] width 95 height 68
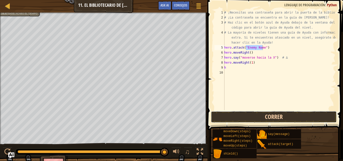
click at [263, 117] on button "Correr" at bounding box center [274, 117] width 126 height 12
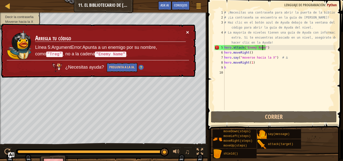
click at [188, 31] on button "×" at bounding box center [187, 32] width 3 height 5
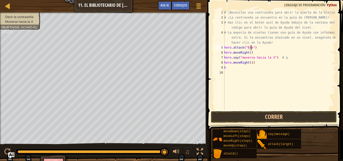
click at [268, 46] on div "# ¡Necesitas una contraseña para abrir la puerta de la biblioteca! # ¡La contra…" at bounding box center [279, 65] width 112 height 110
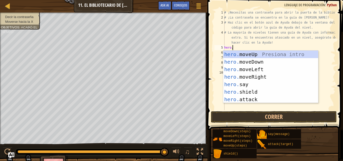
scroll to position [2, 0]
click at [256, 86] on div "hero. moveUp Presiona intro hero. moveDown Presiona intro hero. moveLeft Presio…" at bounding box center [270, 85] width 95 height 68
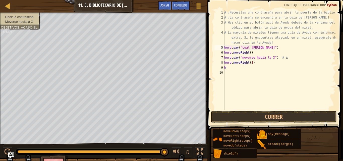
scroll to position [2, 4]
type textarea "hero.say("cual es la contreseña")"
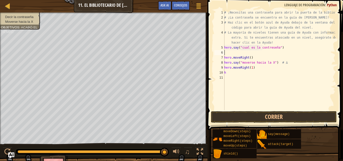
scroll to position [0, 0]
click at [283, 119] on button "Correr" at bounding box center [274, 117] width 126 height 12
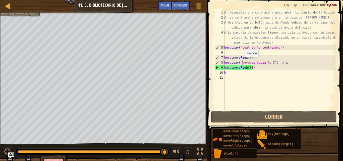
click at [243, 62] on div "# ¡Necesitas una contraseña para abrir la puerta de la biblioteca! # ¡La contra…" at bounding box center [279, 65] width 112 height 110
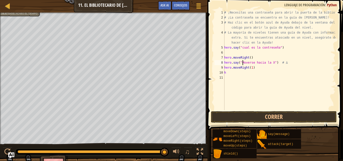
scroll to position [2, 2]
click at [277, 116] on button "Correr" at bounding box center [274, 117] width 126 height 12
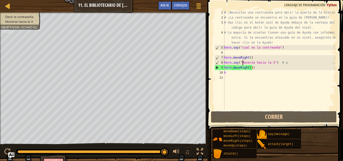
click at [253, 68] on div "# ¡Necesitas una contraseña para abrir la puerta de la biblioteca! # ¡La contra…" at bounding box center [279, 65] width 112 height 110
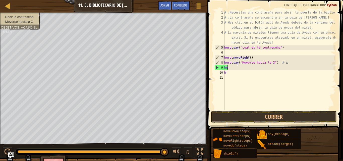
type textarea "h"
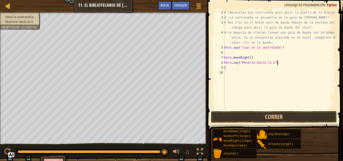
type textarea "h"
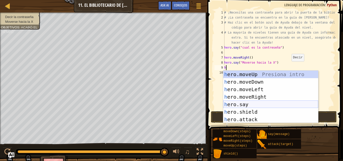
click at [269, 107] on div "h ero.moveUp Presiona intro h ero.moveDown Presiona intro h ero.moveLeft Presio…" at bounding box center [270, 105] width 95 height 68
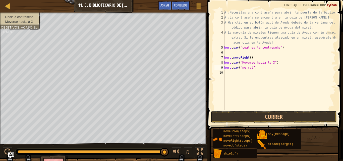
scroll to position [2, 2]
click at [225, 119] on button "Correr" at bounding box center [274, 117] width 126 height 12
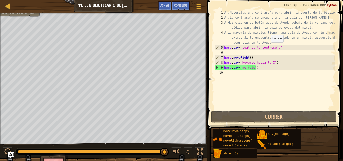
click at [268, 47] on div "# ¡Necesitas una contraseña para abrir la puerta de la biblioteca! # ¡La contra…" at bounding box center [279, 65] width 112 height 110
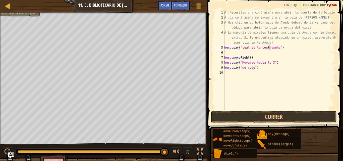
scroll to position [2, 4]
type textarea "hero.say("cual es la contraseña")"
click at [287, 119] on button "Correr" at bounding box center [274, 117] width 126 height 12
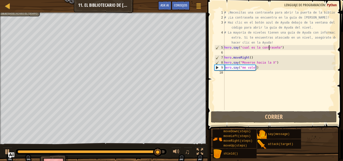
click at [237, 54] on div "# ¡Necesitas una contraseña para abrir la puerta de la biblioteca! # ¡La contra…" at bounding box center [279, 65] width 112 height 110
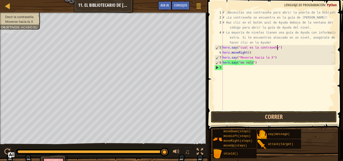
type textarea "hero.say("cual es la contraseña")"
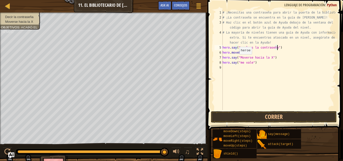
click at [13, 7] on div "Mapa Introducción a la Informática 11. El bibliotecario de Kithgard Menú del Ju…" at bounding box center [103, 6] width 207 height 13
click at [10, 7] on div at bounding box center [8, 6] width 6 height 6
select select "es-ES"
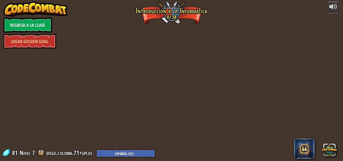
select select "es-ES"
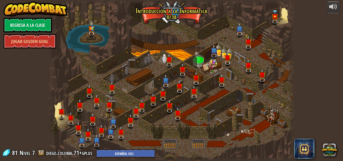
select select "es-ES"
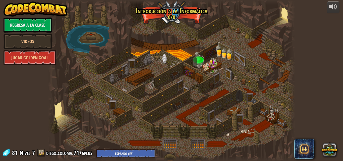
select select "es-ES"
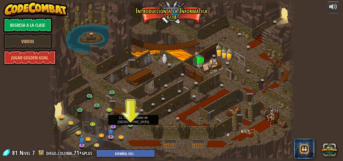
click at [132, 123] on img at bounding box center [130, 118] width 6 height 13
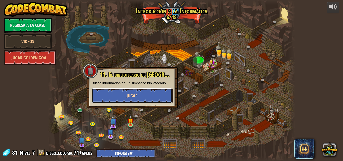
click at [133, 91] on button "Jugar" at bounding box center [132, 95] width 81 height 15
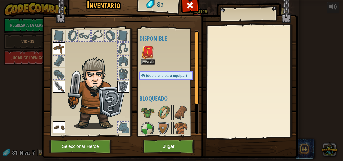
click at [146, 58] on img at bounding box center [147, 52] width 14 height 14
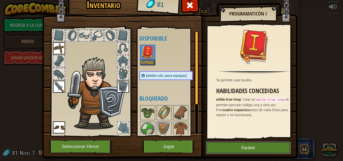
click at [258, 147] on button "Equipar" at bounding box center [248, 148] width 85 height 13
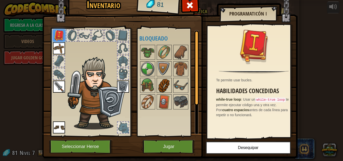
click at [164, 91] on img at bounding box center [164, 85] width 14 height 14
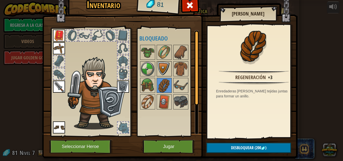
click at [167, 72] on img at bounding box center [164, 69] width 14 height 14
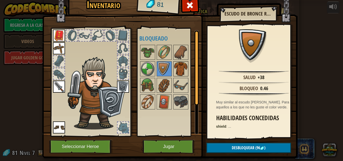
click at [179, 72] on img at bounding box center [181, 69] width 14 height 14
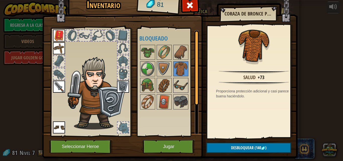
click at [178, 90] on img at bounding box center [181, 85] width 14 height 14
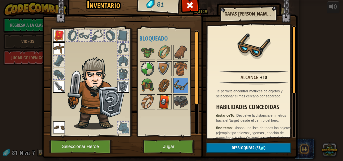
click at [167, 99] on img at bounding box center [164, 102] width 14 height 14
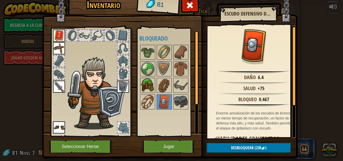
click at [150, 79] on img at bounding box center [147, 85] width 14 height 14
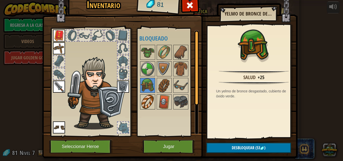
click at [149, 95] on img at bounding box center [147, 102] width 14 height 14
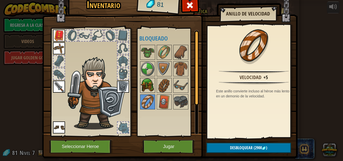
click at [146, 86] on img at bounding box center [147, 85] width 14 height 14
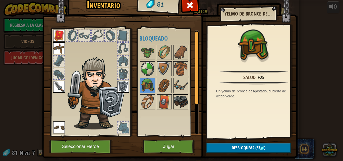
click at [184, 105] on img at bounding box center [181, 102] width 14 height 14
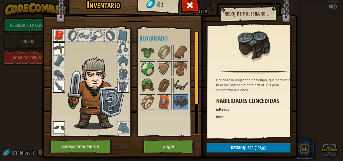
click at [183, 90] on img at bounding box center [181, 85] width 14 height 14
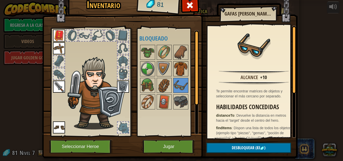
click at [174, 63] on img at bounding box center [181, 69] width 14 height 14
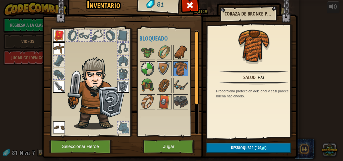
click at [176, 55] on img at bounding box center [181, 52] width 14 height 14
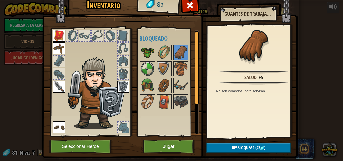
click at [145, 51] on img at bounding box center [147, 52] width 14 height 14
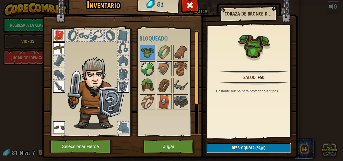
click at [234, 146] on span "Desbloquear" at bounding box center [242, 148] width 23 height 6
click at [234, 146] on button "Confirmar" at bounding box center [248, 148] width 84 height 10
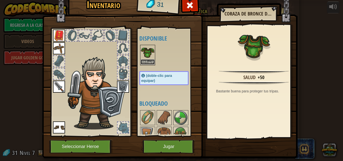
drag, startPoint x: 150, startPoint y: 60, endPoint x: 147, endPoint y: 61, distance: 3.2
click at [147, 61] on button "Equipar" at bounding box center [147, 61] width 14 height 5
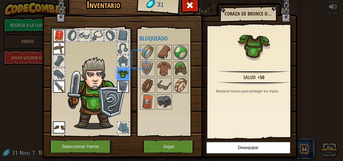
click at [147, 61] on div at bounding box center [168, 77] width 59 height 66
click at [180, 151] on button "Jugar" at bounding box center [168, 147] width 52 height 14
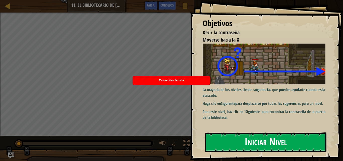
click at [242, 143] on button "Iniciar Nivel" at bounding box center [265, 143] width 121 height 20
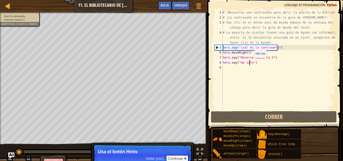
click at [249, 63] on div "# ¡Necesitas una contraseña para abrir la puerta de la biblioteca! # ¡La contra…" at bounding box center [278, 65] width 114 height 110
click at [250, 64] on div "# ¡Necesitas una contraseña para abrir la puerta de la biblioteca! # ¡La contra…" at bounding box center [278, 65] width 114 height 110
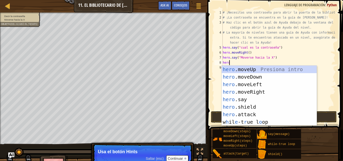
scroll to position [2, 0]
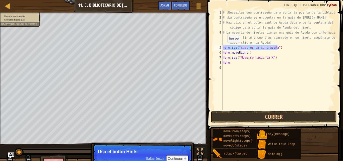
drag, startPoint x: 281, startPoint y: 47, endPoint x: 223, endPoint y: 48, distance: 57.7
click at [223, 48] on div "# ¡Necesitas una contraseña para abrir la puerta de la biblioteca! # ¡La contra…" at bounding box center [278, 65] width 114 height 110
type textarea "hero.say("cual es la contraseña")"
type textarea "h"
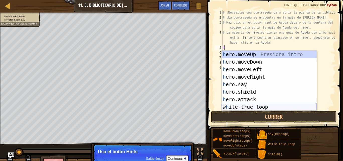
click at [278, 105] on div "h ero.moveUp Presiona intro h ero.moveDown Presiona intro h ero.moveLeft Presio…" at bounding box center [268, 88] width 95 height 75
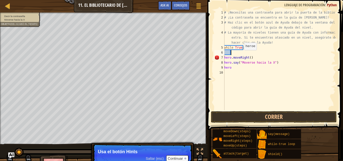
click at [241, 55] on div "# ¡Necesitas una contraseña para abrir la puerta de la biblioteca! # ¡La contra…" at bounding box center [279, 65] width 112 height 110
type textarea "hero.moveRight()"
click at [234, 53] on div "# ¡Necesitas una contraseña para abrir la puerta de la biblioteca! # ¡La contra…" at bounding box center [279, 65] width 112 height 110
click at [243, 47] on div "# ¡Necesitas una contraseña para abrir la puerta de la biblioteca! # ¡La contra…" at bounding box center [279, 65] width 112 height 110
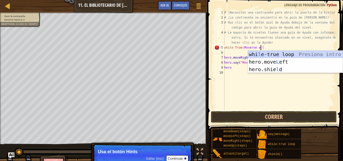
scroll to position [2, 3]
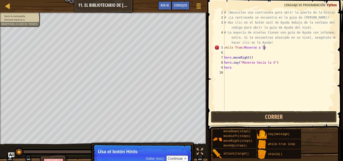
type textarea "while True:Moverse a la X"
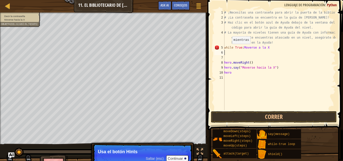
scroll to position [2, 0]
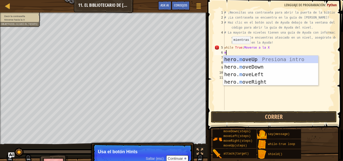
type textarea "mo"
click at [272, 84] on div "hero. mo veUp Presiona intro hero. mo veDown Presiona intro hero. mo veLeft Pre…" at bounding box center [270, 78] width 95 height 45
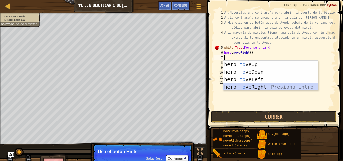
type textarea "h"
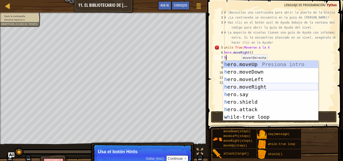
click at [250, 88] on div "h ero.moveUp Presiona intro h ero.moveDown Presiona intro h ero.moveLeft Presio…" at bounding box center [270, 98] width 95 height 75
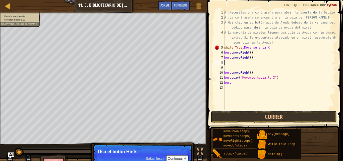
type textarea "h"
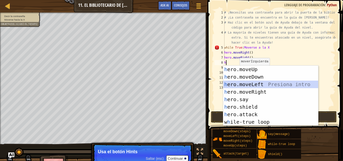
click at [255, 88] on div "h ero.moveUp Presiona intro h ero.moveDown Presiona intro h ero.moveLeft Presio…" at bounding box center [270, 103] width 95 height 75
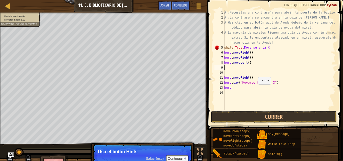
type textarea "h"
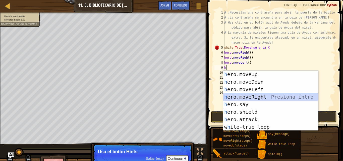
click at [253, 96] on div "h ero.moveUp Presiona intro h ero.moveDown Presiona intro h ero.moveLeft Presio…" at bounding box center [270, 108] width 95 height 75
type textarea "h"
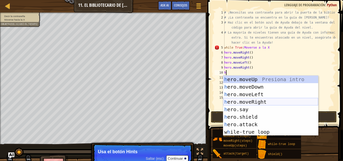
click at [261, 101] on div "h ero.moveUp Presiona intro h ero.moveDown Presiona intro h ero.moveLeft Presio…" at bounding box center [270, 113] width 95 height 75
type textarea "h"
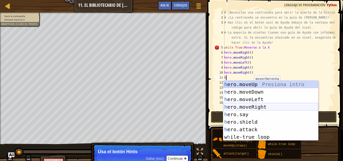
click at [263, 107] on div "h ero.moveUp Presiona intro h ero.moveDown Presiona intro h ero.moveLeft Presio…" at bounding box center [270, 118] width 95 height 75
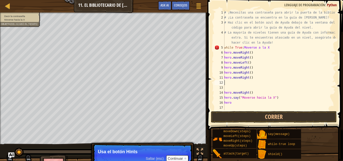
type textarea "hero.moveRight()"
click at [229, 83] on div "# ¡Necesitas una contraseña para abrir la puerta de la biblioteca! # ¡La contra…" at bounding box center [279, 65] width 112 height 110
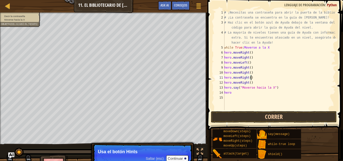
type textarea "hero.moveRight()"
click at [263, 118] on button "Correr" at bounding box center [274, 117] width 126 height 12
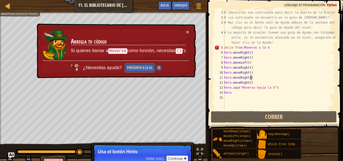
click at [146, 65] on button "Pregunta a la IA." at bounding box center [139, 67] width 31 height 9
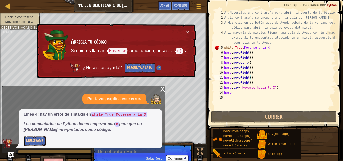
click at [38, 138] on button "Muéstrame" at bounding box center [35, 141] width 22 height 9
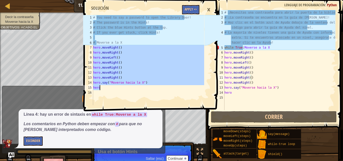
drag, startPoint x: 93, startPoint y: 47, endPoint x: 123, endPoint y: 87, distance: 50.1
click at [123, 87] on div "# You need to say a password to open the Library Door! # The password is in the…" at bounding box center [148, 65] width 112 height 100
type textarea "hero.say("Moverse hacia la X") hero"
click at [137, 131] on div "hero.say("Moverse hacia la X") hero 1 2 3 4 5 6 7 8 9 10 11 12 13 14 15 16 # Yo…" at bounding box center [150, 80] width 137 height 161
click at [32, 141] on button "Esconder" at bounding box center [33, 141] width 19 height 9
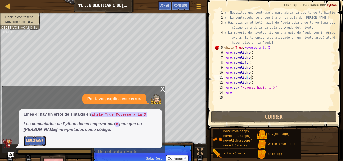
click at [31, 143] on button "Muéstrame" at bounding box center [35, 141] width 22 height 9
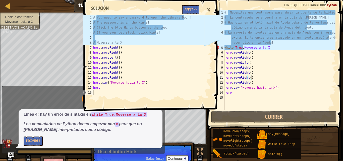
click at [266, 67] on div "# ¡Necesitas una contraseña para abrir la puerta de la biblioteca! # ¡La contra…" at bounding box center [279, 65] width 112 height 110
click at [240, 32] on div "# ¡Necesitas una contraseña para abrir la puerta de la biblioteca! # ¡La contra…" at bounding box center [279, 65] width 112 height 110
click at [227, 36] on div "# ¡Necesitas una contraseña para abrir la puerta de la biblioteca! # ¡La contra…" at bounding box center [279, 65] width 112 height 110
click at [227, 41] on div "# ¡Necesitas una contraseña para abrir la puerta de la biblioteca! # ¡La contra…" at bounding box center [279, 65] width 112 height 110
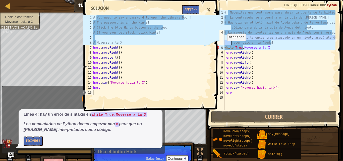
click at [223, 47] on div "5" at bounding box center [219, 47] width 10 height 5
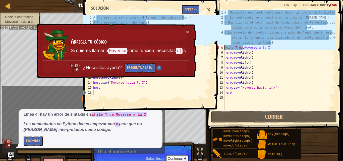
click at [246, 46] on div "# ¡Necesitas una contraseña para abrir la puerta de la biblioteca! # ¡La contra…" at bounding box center [279, 65] width 112 height 110
click at [243, 45] on div "# ¡Necesitas una contraseña para abrir la puerta de la biblioteca! # ¡La contra…" at bounding box center [279, 65] width 112 height 110
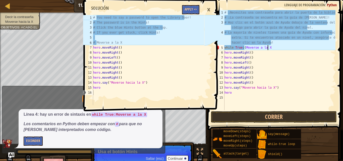
scroll to position [2, 4]
click at [315, 114] on button "Correr" at bounding box center [274, 117] width 126 height 12
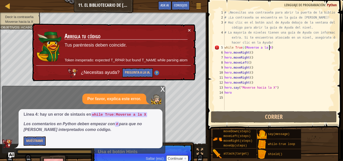
click at [226, 42] on div "# ¡Necesitas una contraseña para abrir la puerta de la biblioteca! # ¡La contra…" at bounding box center [279, 65] width 112 height 110
click at [267, 44] on div "# ¡Necesitas una contraseña para abrir la puerta de la biblioteca! # ¡La contra…" at bounding box center [279, 65] width 112 height 110
click at [223, 46] on div "5" at bounding box center [219, 47] width 10 height 5
click at [226, 43] on div "# ¡Necesitas una contraseña para abrir la puerta de la biblioteca! # ¡La contra…" at bounding box center [279, 65] width 112 height 110
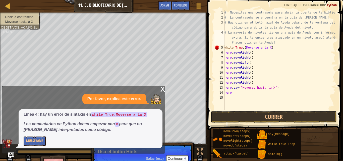
scroll to position [2, 17]
click at [275, 114] on button "Correr" at bounding box center [274, 117] width 126 height 12
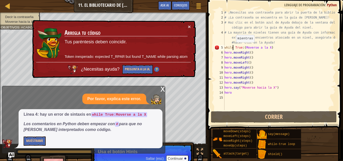
click at [233, 47] on div "# ¡Necesitas una contraseña para abrir la puerta de la biblioteca! # ¡La contra…" at bounding box center [279, 65] width 112 height 110
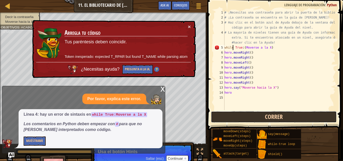
click at [319, 120] on button "Correr" at bounding box center [274, 117] width 126 height 12
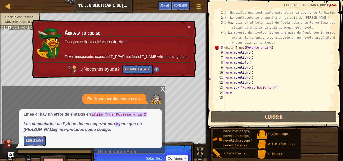
click at [44, 141] on p "Muéstrame" at bounding box center [91, 141] width 134 height 9
click at [42, 141] on button "Muéstrame" at bounding box center [35, 141] width 22 height 9
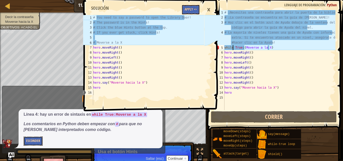
click at [42, 141] on button "Esconder" at bounding box center [33, 141] width 19 height 9
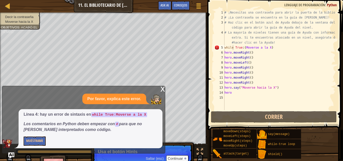
drag, startPoint x: 150, startPoint y: 117, endPoint x: 154, endPoint y: 114, distance: 4.9
click at [152, 116] on p "Línea 4: hay un error de sintaxis en while True:Moverse a la X" at bounding box center [91, 115] width 134 height 6
click at [162, 88] on div "x" at bounding box center [162, 88] width 5 height 5
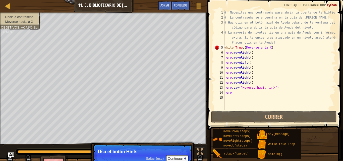
click at [275, 123] on span at bounding box center [275, 57] width 139 height 145
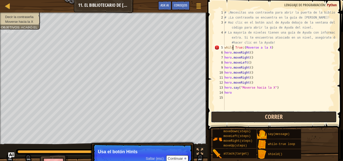
click at [275, 118] on button "Correr" at bounding box center [274, 117] width 126 height 12
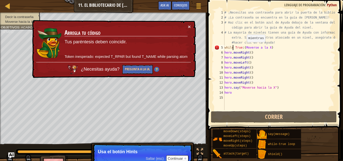
click at [244, 47] on div "# ¡Necesitas una contraseña para abrir la puerta de la biblioteca! # ¡La contra…" at bounding box center [279, 65] width 112 height 110
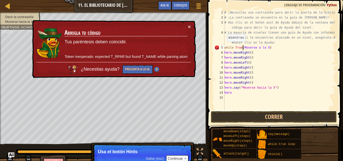
click at [224, 47] on div "# ¡Necesitas una contraseña para abrir la puerta de la biblioteca! # ¡La contra…" at bounding box center [279, 65] width 112 height 110
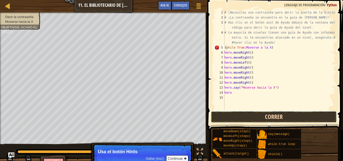
click at [290, 115] on button "Correr" at bounding box center [274, 117] width 126 height 12
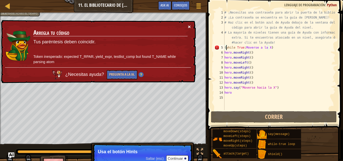
click at [188, 25] on button "×" at bounding box center [189, 27] width 3 height 5
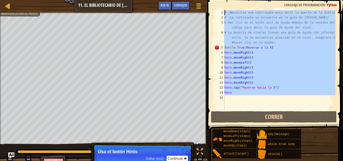
drag, startPoint x: 232, startPoint y: 97, endPoint x: 218, endPoint y: 11, distance: 86.6
click at [223, 11] on div "# ¡Necesitas una contraseña para abrir la puerta de la biblioteca! # ¡La contra…" at bounding box center [279, 60] width 112 height 100
type textarea "# ¡Necesitas una contraseña para abrir la puerta de la biblioteca! # ¡La contra…"
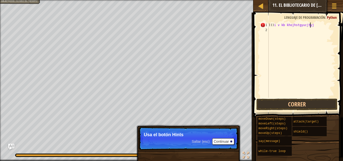
scroll to position [2, 4]
type textarea ")"
type textarea "h"
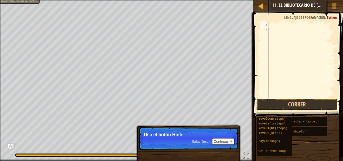
type textarea "v"
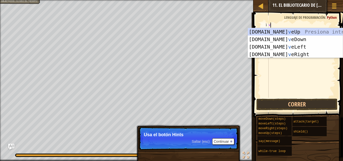
scroll to position [2, 0]
click at [267, 55] on div "hero.mo v eUp Presiona intro hero.mo v eDown Presiona intro hero.mo v eLeft Pre…" at bounding box center [294, 50] width 95 height 45
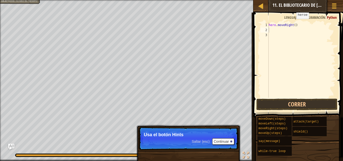
drag, startPoint x: 299, startPoint y: 22, endPoint x: 295, endPoint y: 24, distance: 3.8
click at [290, 24] on div "1 2 3 hero . moveRight ( ) הההההההההההההההההההההההההההההההההההההההההההההההההההה…" at bounding box center [296, 75] width 91 height 120
drag, startPoint x: 295, startPoint y: 24, endPoint x: 277, endPoint y: 23, distance: 18.4
click at [280, 23] on div "hero . moveRight ( )" at bounding box center [301, 60] width 68 height 75
type textarea "hero.moveRight()"
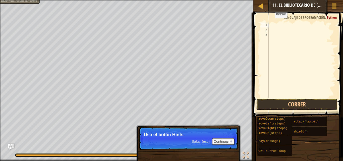
type textarea "h"
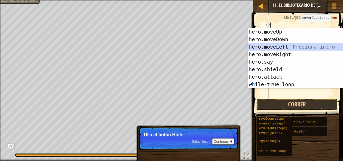
click at [288, 45] on div "h ero.moveUp Presiona intro h ero.moveDown Presiona intro h ero.moveLeft Presio…" at bounding box center [294, 65] width 95 height 75
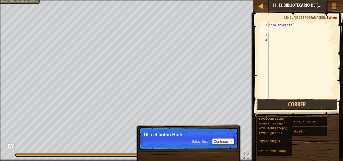
click at [294, 30] on div "hero . moveLeft ( )" at bounding box center [301, 65] width 68 height 85
click at [295, 28] on div "hero . moveLeft ( )" at bounding box center [301, 65] width 68 height 85
click at [296, 27] on div "hero . moveLeft ( )" at bounding box center [301, 65] width 68 height 85
type textarea "h"
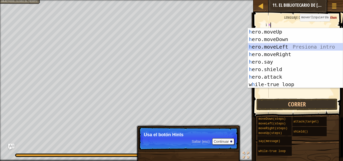
click at [248, 45] on div "h ero.moveUp Presiona intro h ero.moveDown Presiona intro h ero.moveLeft Presio…" at bounding box center [294, 65] width 95 height 75
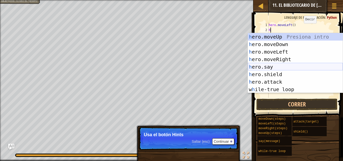
click at [284, 66] on div "h ero.moveUp Presiona intro h ero.moveDown Presiona intro h ero.moveLeft Presio…" at bounding box center [294, 70] width 95 height 75
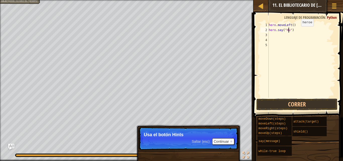
scroll to position [2, 2]
click at [294, 101] on button "Correr" at bounding box center [296, 105] width 81 height 12
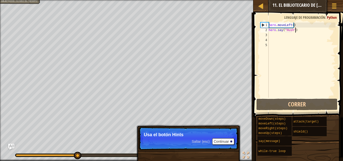
click at [298, 28] on div "hero . moveLeft ( ) hero . say ( "Hush" )" at bounding box center [301, 65] width 68 height 85
click at [296, 26] on div "hero . moveLeft ( ) hero . say ( "Hush" )" at bounding box center [301, 65] width 68 height 85
click at [294, 25] on div "hero . moveLeft ( ) hero . say ( "Hush" )" at bounding box center [301, 65] width 68 height 85
click at [296, 25] on div "hero . moveLeft ( ) hero . say ( "Hush" )" at bounding box center [301, 65] width 68 height 85
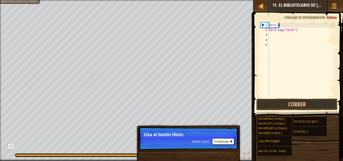
type textarea "h"
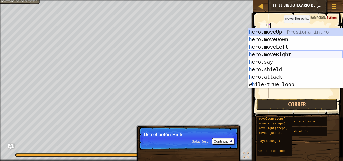
click at [281, 52] on div "h ero.moveUp Presiona intro h ero.moveDown Presiona intro h ero.moveLeft Presio…" at bounding box center [294, 65] width 95 height 75
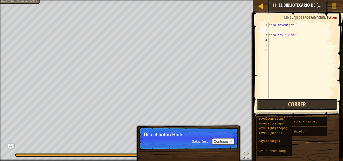
click at [298, 101] on button "Correr" at bounding box center [296, 105] width 81 height 12
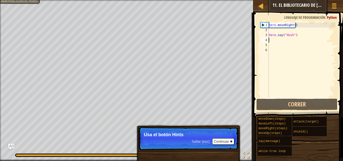
click at [288, 38] on div "hero . moveRight ( ) hero . say ( "Hush" )" at bounding box center [301, 65] width 68 height 85
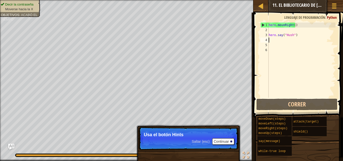
type textarea "h"
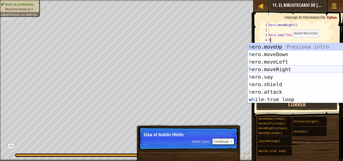
click at [286, 68] on div "h ero.moveUp Presiona intro h ero.moveDown Presiona intro h ero.moveLeft Presio…" at bounding box center [294, 80] width 95 height 75
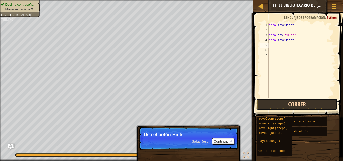
click at [295, 104] on button "Correr" at bounding box center [296, 105] width 81 height 12
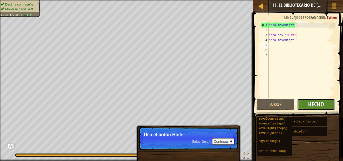
click at [323, 101] on span "Hecho" at bounding box center [316, 104] width 16 height 8
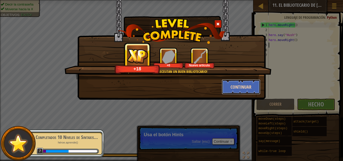
click at [238, 84] on button "Continuar" at bounding box center [240, 86] width 39 height 15
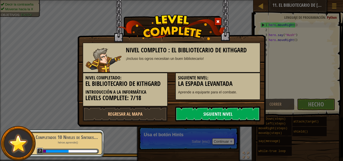
click at [226, 116] on link "Siguiente nivel" at bounding box center [217, 114] width 85 height 15
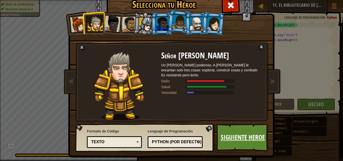
click at [229, 142] on link "Siguiente Heroe" at bounding box center [242, 138] width 52 height 28
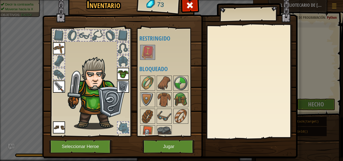
click at [146, 55] on img at bounding box center [147, 52] width 14 height 14
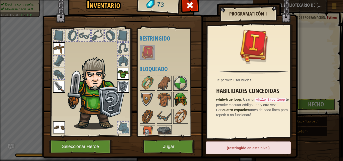
click at [174, 105] on img at bounding box center [181, 100] width 14 height 14
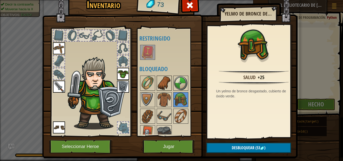
click at [160, 86] on img at bounding box center [164, 83] width 14 height 14
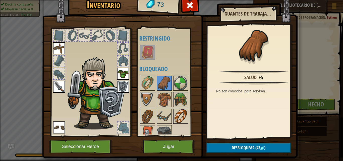
click at [173, 113] on div at bounding box center [180, 116] width 15 height 15
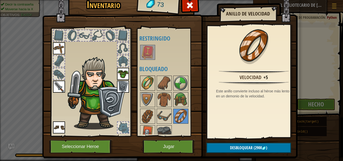
click at [143, 90] on img at bounding box center [147, 83] width 14 height 14
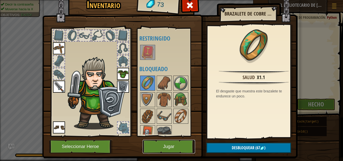
click at [172, 151] on button "Jugar" at bounding box center [168, 147] width 52 height 14
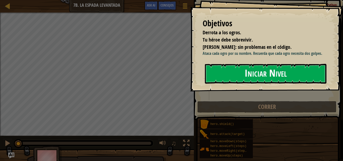
click at [242, 80] on button "Iniciar Nivel" at bounding box center [265, 74] width 121 height 20
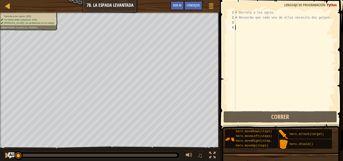
click at [242, 22] on div "# Derrota a los ogros. # Recuerda que cada uno de ellos necesita dos golpes." at bounding box center [284, 65] width 101 height 110
click at [324, 18] on div "# Derrota a los ogros. # Recuerda que cada uno de ellos necesita dos golpes." at bounding box center [284, 65] width 101 height 110
drag, startPoint x: 235, startPoint y: 12, endPoint x: 272, endPoint y: 12, distance: 36.9
click at [272, 12] on div "# Derrota a los ogros. # Recuerda que cada uno de ellos necesita dos golpes." at bounding box center [284, 65] width 101 height 110
type textarea "# Derrota a los ogros."
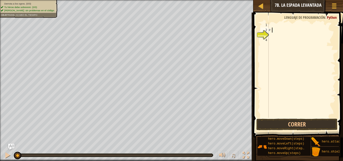
type textarea "#"
click at [264, 41] on div "4" at bounding box center [264, 40] width 8 height 5
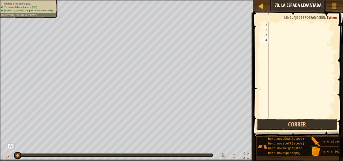
click at [269, 47] on div at bounding box center [301, 75] width 68 height 105
type textarea "5"
click at [282, 36] on div "5" at bounding box center [301, 75] width 68 height 105
click at [282, 39] on div "5" at bounding box center [301, 75] width 68 height 105
type textarea "5"
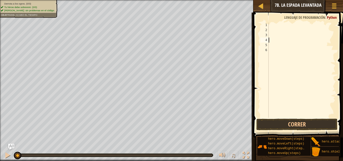
click at [269, 50] on div at bounding box center [301, 75] width 68 height 105
drag, startPoint x: 277, startPoint y: 19, endPoint x: 277, endPoint y: 22, distance: 3.0
click at [277, 19] on span at bounding box center [298, 68] width 94 height 140
click at [277, 22] on span at bounding box center [298, 68] width 94 height 140
click at [275, 27] on div at bounding box center [301, 75] width 68 height 105
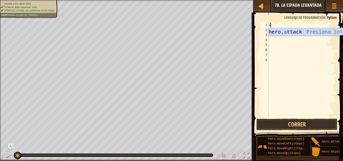
scroll to position [2, 0]
click at [306, 32] on div "hero. a ttack Presiona intro" at bounding box center [314, 39] width 95 height 23
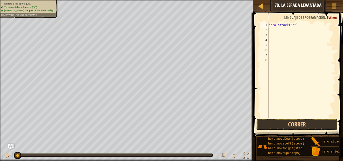
scroll to position [2, 2]
click at [292, 24] on div "hero . attack ( "rig" )" at bounding box center [301, 75] width 68 height 105
type textarea "hero.attack("Rig")"
click at [271, 31] on div "hero . attack ( "Rig" )" at bounding box center [301, 75] width 68 height 105
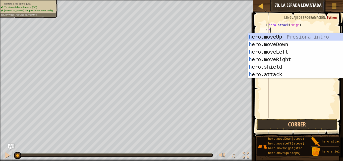
scroll to position [2, 0]
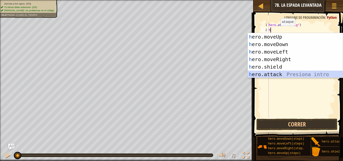
click at [283, 74] on div "h ero.moveUp Presiona intro h ero.moveDown Presiona intro h ero.moveLeft Presio…" at bounding box center [294, 63] width 95 height 60
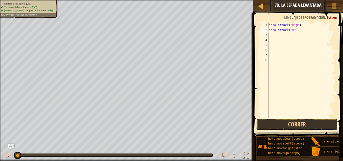
scroll to position [2, 2]
type textarea "hero.attack("Rig")"
click at [277, 37] on div "hero . attack ( "Rig" ) hero . attack ( "Rig" )" at bounding box center [301, 75] width 68 height 105
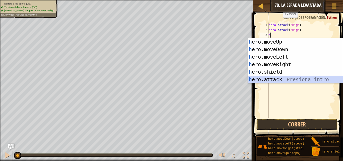
click at [273, 77] on div "h ero.moveUp Presiona intro h ero.moveDown Presiona intro h ero.moveLeft Presio…" at bounding box center [294, 68] width 95 height 60
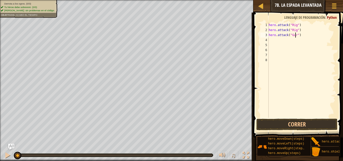
scroll to position [2, 2]
drag, startPoint x: 301, startPoint y: 38, endPoint x: 269, endPoint y: 36, distance: 32.4
click at [269, 36] on div "hero . attack ( "Rig" ) hero . attack ( "Rig" ) hero . attack ( "Gurt" )" at bounding box center [301, 75] width 68 height 105
type textarea "hero.attack("Gurt")"
click at [273, 44] on div "hero . attack ( "Rig" ) hero . attack ( "Rig" ) hero . attack ( "Gurt" )" at bounding box center [301, 75] width 68 height 105
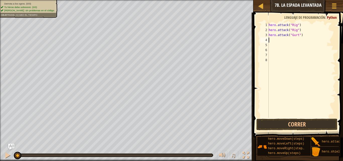
click at [272, 40] on div "hero . attack ( "Rig" ) hero . attack ( "Rig" ) hero . attack ( "Gurt" )" at bounding box center [301, 75] width 68 height 105
type textarea "a"
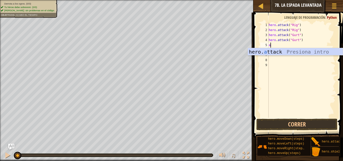
scroll to position [2, 0]
click at [324, 55] on div "hero . attack ( "Rig" ) hero . attack ( "Rig" ) hero . attack ( "Gurt" ) hero .…" at bounding box center [301, 75] width 68 height 105
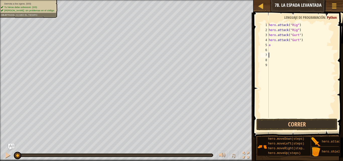
click at [273, 46] on div "hero . attack ( "Rig" ) hero . attack ( "Rig" ) hero . attack ( "Gurt" ) hero .…" at bounding box center [301, 75] width 68 height 105
type textarea "a"
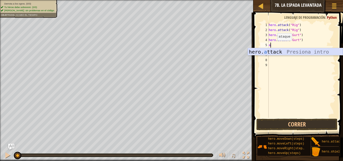
click at [268, 52] on div "hero. a ttack Presiona intro" at bounding box center [294, 59] width 95 height 23
type textarea "hero.attack("Enemy Name")"
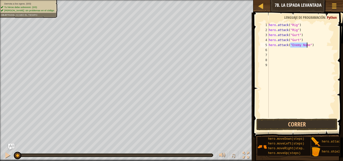
click at [274, 52] on div "hero . attack ( "Rig" ) hero . attack ( "Rig" ) hero . attack ( "Gurt" ) hero .…" at bounding box center [301, 75] width 68 height 105
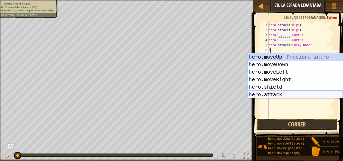
click at [282, 95] on div "h ero.moveUp Presiona intro h ero.moveDown Presiona intro h ero.moveLeft Presio…" at bounding box center [294, 83] width 95 height 60
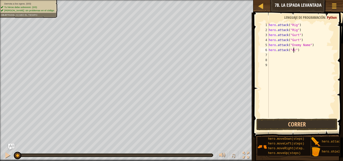
scroll to position [2, 2]
click at [306, 44] on div "hero . attack ( "Rig" ) hero . attack ( "Rig" ) hero . attack ( "Gurt" ) hero .…" at bounding box center [301, 75] width 68 height 105
type textarea "hero.attack("Ack")"
click at [298, 61] on div "hero . attack ( "Rig" ) hero . attack ( "Rig" ) hero . attack ( "Gurt" ) hero .…" at bounding box center [301, 75] width 68 height 105
click at [294, 56] on div "hero . attack ( "Rig" ) hero . attack ( "Rig" ) hero . attack ( "Gurt" ) hero .…" at bounding box center [301, 75] width 68 height 105
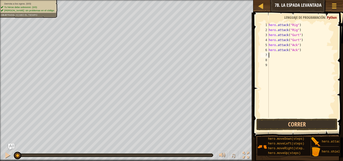
type textarea "h"
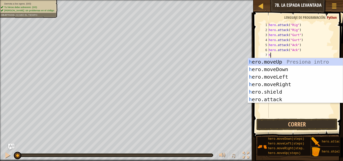
scroll to position [2, 0]
click at [305, 84] on div "h ero.moveUp Presiona intro h ero.moveDown Presiona intro h ero.moveLeft Presio…" at bounding box center [294, 88] width 95 height 60
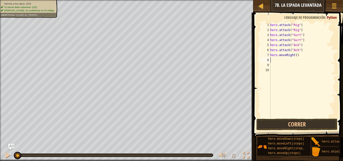
type textarea "h"
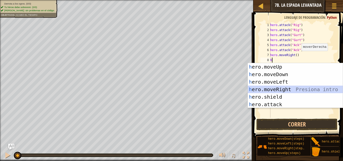
click at [294, 89] on div "h ero.moveUp Presiona intro h ero.moveDown Presiona intro h ero.moveLeft Presio…" at bounding box center [294, 93] width 95 height 60
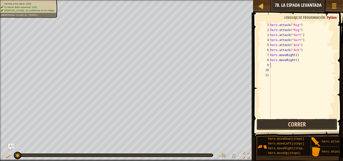
click at [303, 127] on button "Correr" at bounding box center [296, 125] width 81 height 12
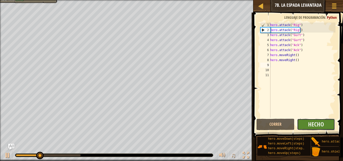
click at [313, 119] on button "Hecho" at bounding box center [316, 125] width 38 height 12
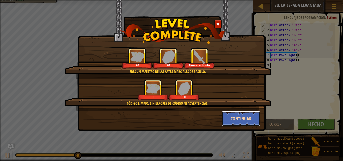
click at [249, 116] on button "Continuar" at bounding box center [240, 118] width 39 height 15
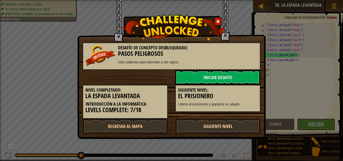
click at [239, 124] on link "Siguiente nivel" at bounding box center [217, 126] width 85 height 15
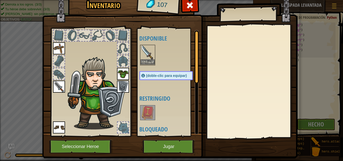
click at [148, 59] on img at bounding box center [147, 52] width 14 height 14
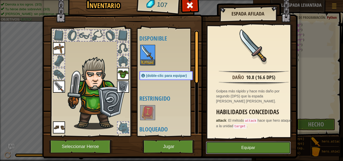
click at [230, 147] on button "Equipar" at bounding box center [248, 148] width 85 height 13
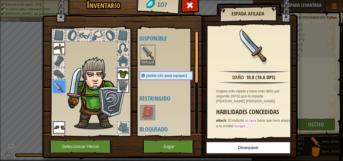
click at [155, 136] on div "Disponible Equipar Equipar Equipar Equipar Equipar Equipar (doble-clic para equ…" at bounding box center [167, 82] width 61 height 109
click at [147, 46] on img at bounding box center [147, 52] width 14 height 14
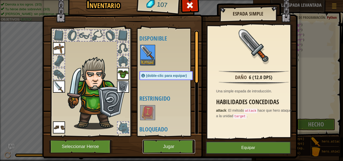
click at [169, 145] on button "Jugar" at bounding box center [168, 147] width 52 height 14
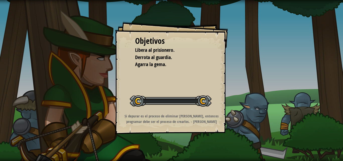
click at [169, 145] on div "Objetivos Libera al prisionero. Derrota al guardia. Agarra la gema. Iniciar Niv…" at bounding box center [171, 80] width 343 height 161
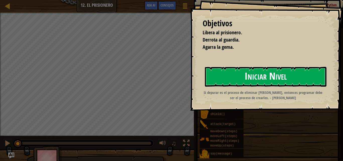
click at [252, 78] on button "Iniciar Nivel" at bounding box center [265, 77] width 121 height 20
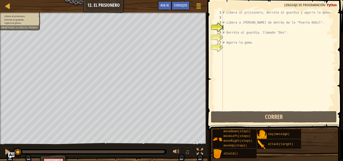
click at [227, 20] on div "# Libera al prisionero, derrota al guardia y agarra la gema. # Libera a Patrick…" at bounding box center [278, 65] width 114 height 110
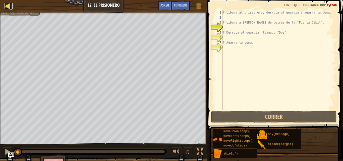
click at [9, 6] on div at bounding box center [8, 6] width 6 height 6
select select "es-ES"
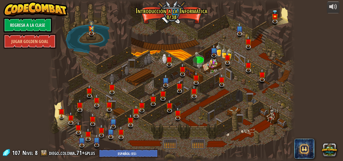
select select "es-ES"
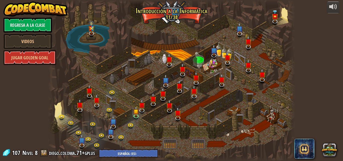
select select "es-ES"
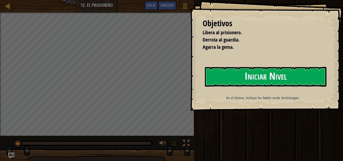
click at [242, 79] on button "Iniciar Nivel" at bounding box center [265, 77] width 121 height 20
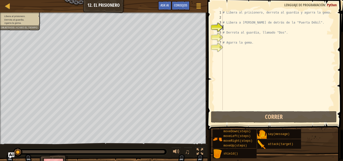
click at [227, 20] on div "# Libera al prisionero, derrota al guardia y agarra la gema. # Libera a Patrick…" at bounding box center [278, 65] width 114 height 110
type textarea "h"
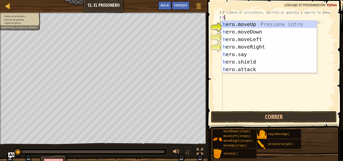
scroll to position [2, 0]
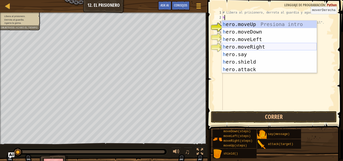
click at [257, 45] on div "h ero.moveUp Presiona intro h ero.moveDown Presiona intro h ero.moveLeft Presio…" at bounding box center [268, 55] width 95 height 68
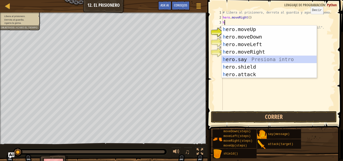
click at [255, 58] on div "h ero.moveUp Presiona intro h ero.moveDown Presiona intro h ero.moveLeft Presio…" at bounding box center [268, 60] width 95 height 68
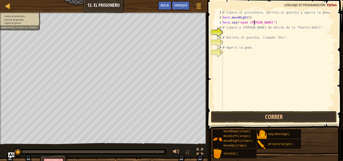
scroll to position [2, 3]
click at [240, 22] on div "# Libera al prisionero, derrota al guardia y agarra la gema. hero . moveRight (…" at bounding box center [278, 65] width 114 height 110
click at [240, 23] on div "# Libera al prisionero, derrota al guardia y agarra la gema. hero . moveRight (…" at bounding box center [278, 65] width 114 height 110
click at [251, 22] on div "# Libera al prisionero, derrota al guardia y agarra la gema. hero . moveRight (…" at bounding box center [278, 65] width 114 height 110
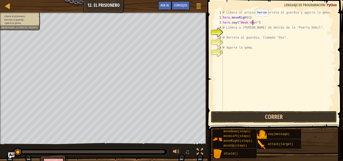
scroll to position [2, 2]
type textarea "hero.say("Weak Door")"
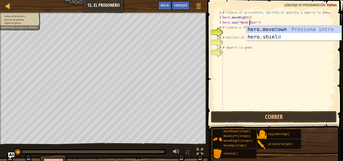
click at [291, 104] on div "# Libera al prisionero, derrota al guardia y agarra la gema. hero . moveRight (…" at bounding box center [278, 65] width 114 height 110
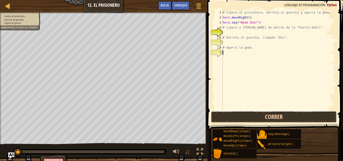
click at [276, 112] on button "Correr" at bounding box center [274, 117] width 126 height 12
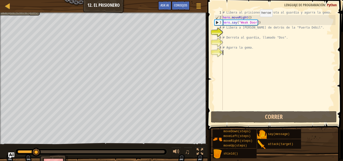
click at [255, 22] on div "# Libera al prisionero, derrota al guardia y agarra la gema. hero . moveRight (…" at bounding box center [278, 65] width 114 height 110
drag, startPoint x: 258, startPoint y: 23, endPoint x: 231, endPoint y: 23, distance: 27.1
click at [231, 23] on div "# Libera al prisionero, derrota al guardia y agarra la gema. hero . moveRight (…" at bounding box center [278, 65] width 114 height 110
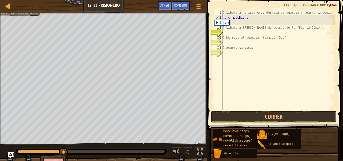
scroll to position [2, 0]
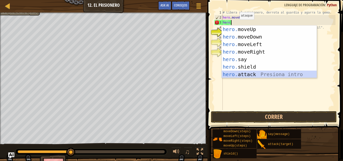
click at [256, 72] on div "hero. moveUp Presiona intro hero. moveDown Presiona intro hero. moveLeft Presio…" at bounding box center [268, 60] width 95 height 68
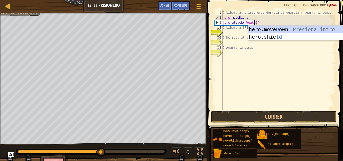
scroll to position [2, 3]
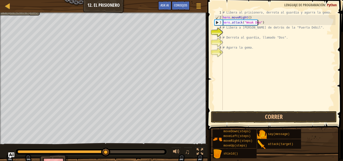
type textarea "hero.attack("Weak Door")"
click at [261, 30] on div "# Libera al prisionero, derrota al guardia y agarra la gema. hero . moveRight (…" at bounding box center [278, 65] width 114 height 110
click at [240, 30] on div "# Libera al prisionero, derrota al guardia y agarra la gema. hero . moveRight (…" at bounding box center [278, 65] width 114 height 110
type textarea "# Libera a Patrick de detrás de la "Puerta Débil"."
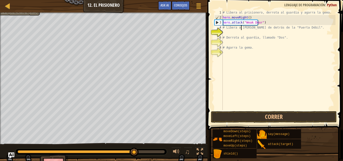
click at [223, 33] on div "# Libera al prisionero, derrota al guardia y agarra la gema. hero . moveRight (…" at bounding box center [278, 65] width 114 height 110
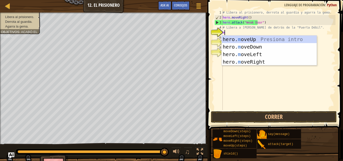
scroll to position [2, 0]
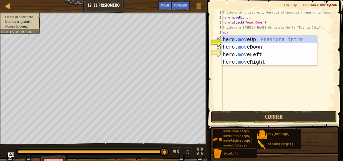
type textarea "move"
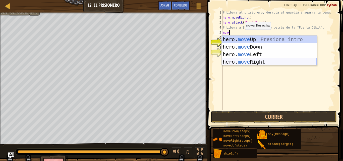
click at [257, 61] on div "hero. move Up Presiona intro hero. move Down Presiona intro hero. move Left Pre…" at bounding box center [268, 58] width 95 height 45
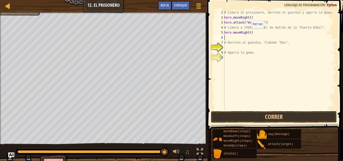
click at [248, 33] on div "# Libera al prisionero, derrota al guardia y agarra la gema. hero . moveRight (…" at bounding box center [279, 65] width 112 height 110
type textarea "hero.moveRight(3)"
click at [237, 38] on div "# Libera al prisionero, derrota al guardia y agarra la gema. hero . moveRight (…" at bounding box center [279, 65] width 112 height 110
type textarea "h"
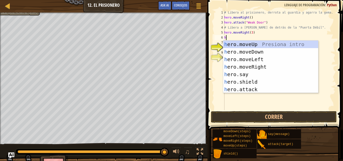
scroll to position [2, 0]
click at [254, 53] on div "h ero.moveUp Presiona intro h ero.moveDown Presiona intro h ero.moveLeft Presio…" at bounding box center [270, 75] width 95 height 68
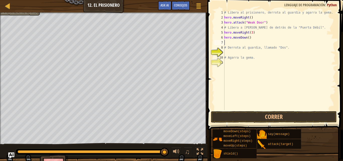
click at [247, 37] on div "# Libera al prisionero, derrota al guardia y agarra la gema. hero . moveRight (…" at bounding box center [279, 65] width 112 height 110
click at [240, 46] on div "# Libera al prisionero, derrota al guardia y agarra la gema. hero . moveRight (…" at bounding box center [279, 65] width 112 height 110
click at [233, 37] on div "# Libera al prisionero, derrota al guardia y agarra la gema. hero . moveRight (…" at bounding box center [279, 65] width 112 height 110
type textarea "hero.moveDown(3)"
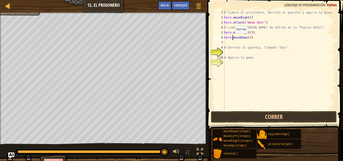
click at [232, 38] on div "# Libera al prisionero, derrota al guardia y agarra la gema. hero . moveRight (…" at bounding box center [279, 65] width 112 height 110
click at [229, 44] on div "# Libera al prisionero, derrota al guardia y agarra la gema. hero . moveRight (…" at bounding box center [279, 65] width 112 height 110
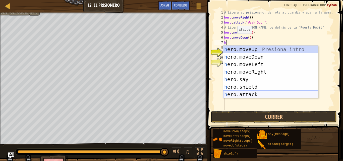
click at [256, 93] on div "h ero.moveUp Presiona intro h ero.moveDown Presiona intro h ero.moveLeft Presio…" at bounding box center [270, 80] width 95 height 68
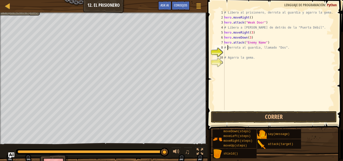
click at [227, 47] on div "# Libera al prisionero, derrota al guardia y agarra la gema. hero . moveRight (…" at bounding box center [279, 65] width 112 height 110
click at [267, 45] on div "# Libera al prisionero, derrota al guardia y agarra la gema. hero . moveRight (…" at bounding box center [279, 65] width 112 height 110
type textarea "hero.attack("Enemy Name")"
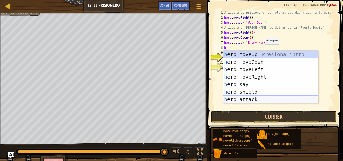
click at [257, 97] on div "h ero.moveUp Presiona intro h ero.moveDown Presiona intro h ero.moveLeft Presio…" at bounding box center [270, 85] width 95 height 68
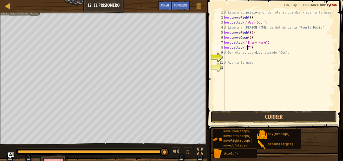
scroll to position [2, 2]
click at [262, 44] on div "# Libera al prisionero, derrota al guardia y agarra la gema. hero . moveRight (…" at bounding box center [279, 65] width 112 height 110
type textarea "hero.attack("Two")"
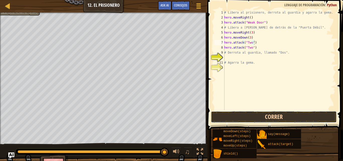
click at [271, 119] on button "Correr" at bounding box center [274, 117] width 126 height 12
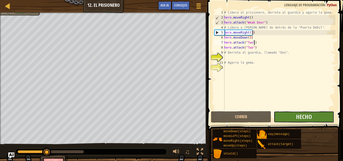
click at [300, 122] on button "Hecho" at bounding box center [303, 117] width 60 height 12
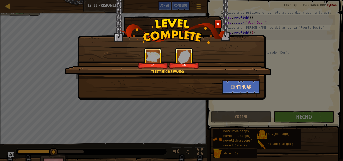
click at [242, 86] on button "Continuar" at bounding box center [240, 86] width 39 height 15
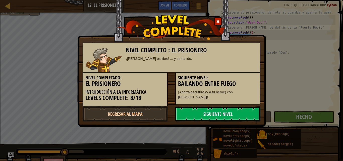
click at [231, 111] on link "Siguiente nivel" at bounding box center [217, 114] width 85 height 15
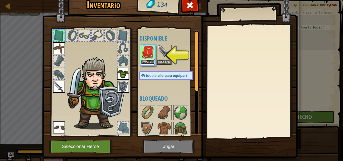
click at [150, 62] on button "Equipar" at bounding box center [147, 61] width 14 height 5
